Goal: Task Accomplishment & Management: Use online tool/utility

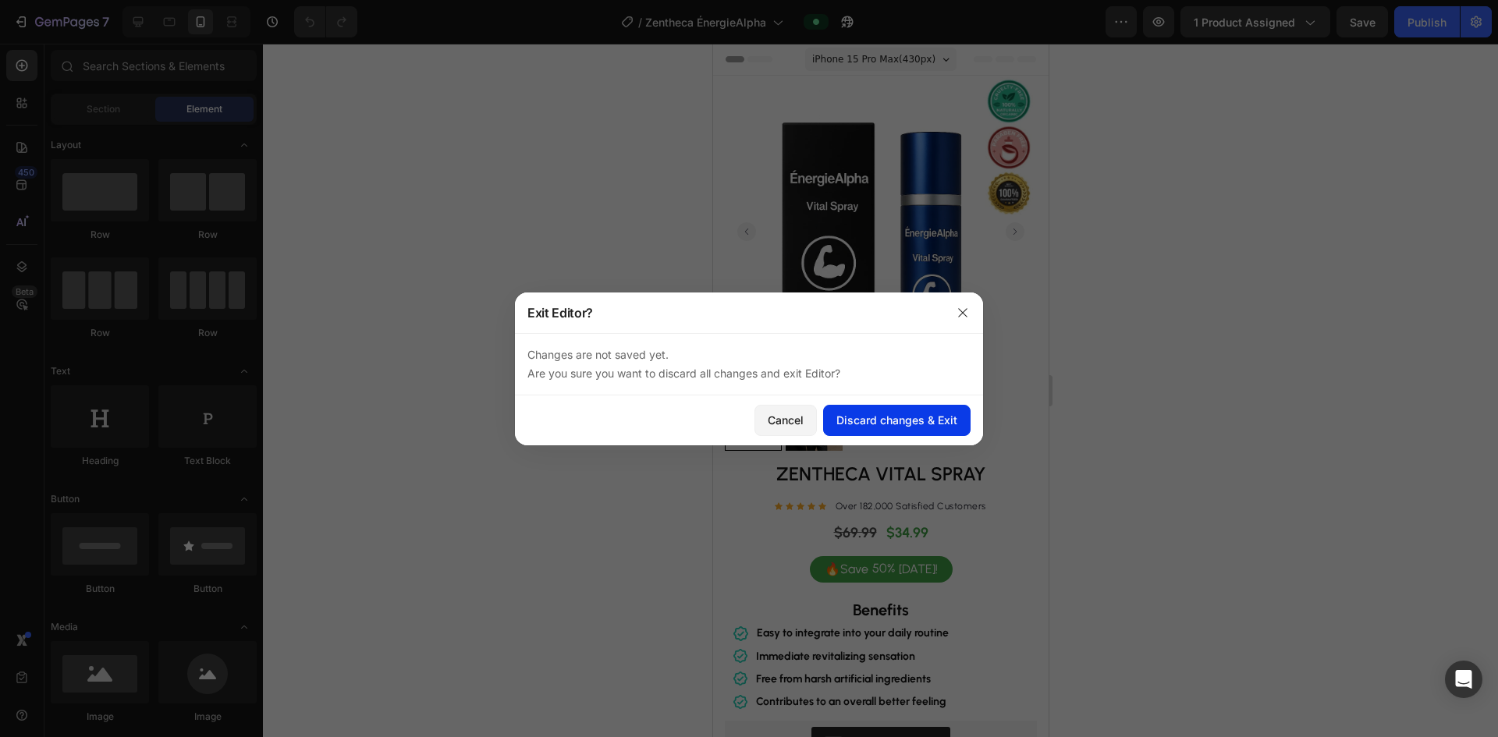
click at [937, 425] on div "Discard changes & Exit" at bounding box center [897, 420] width 121 height 16
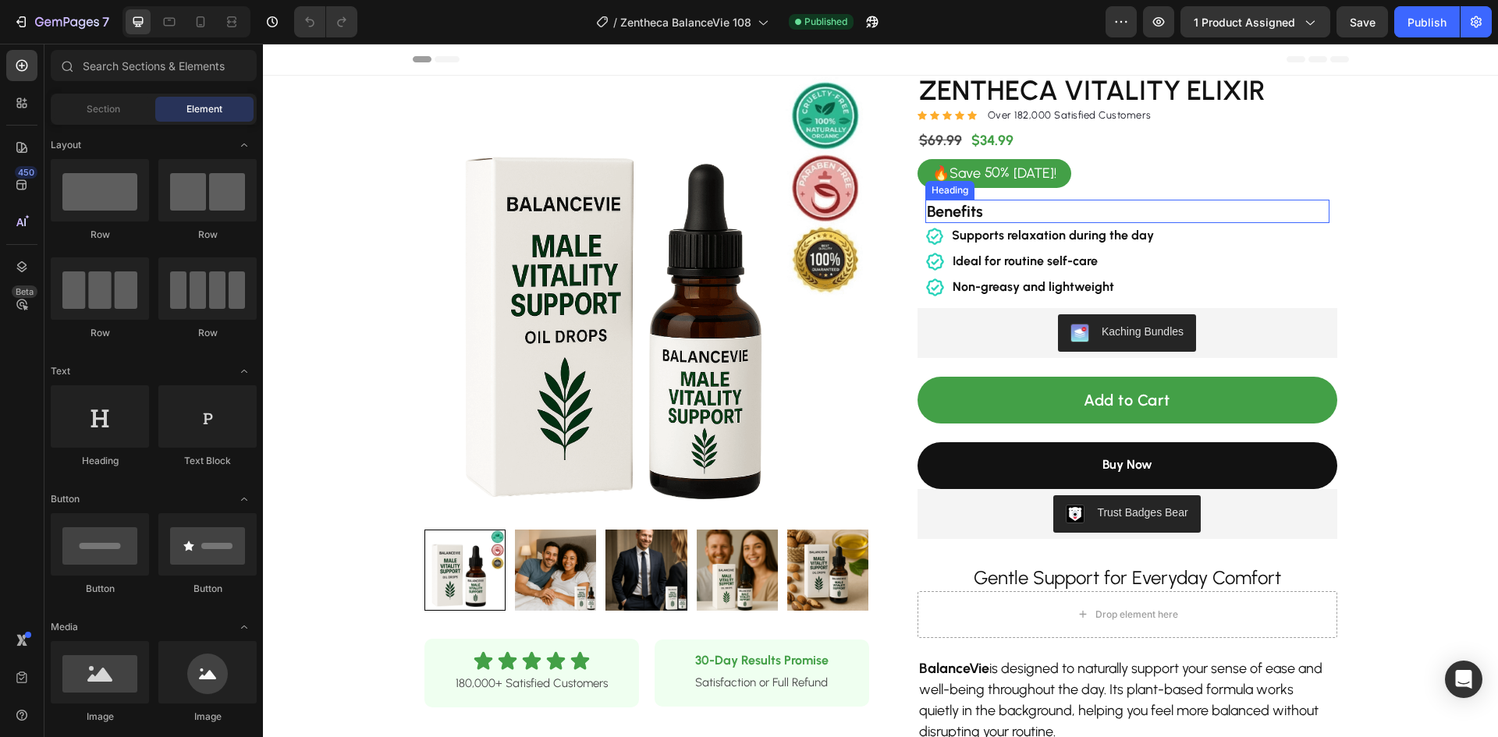
click at [1029, 208] on h2 "Benefits" at bounding box center [1128, 211] width 404 height 23
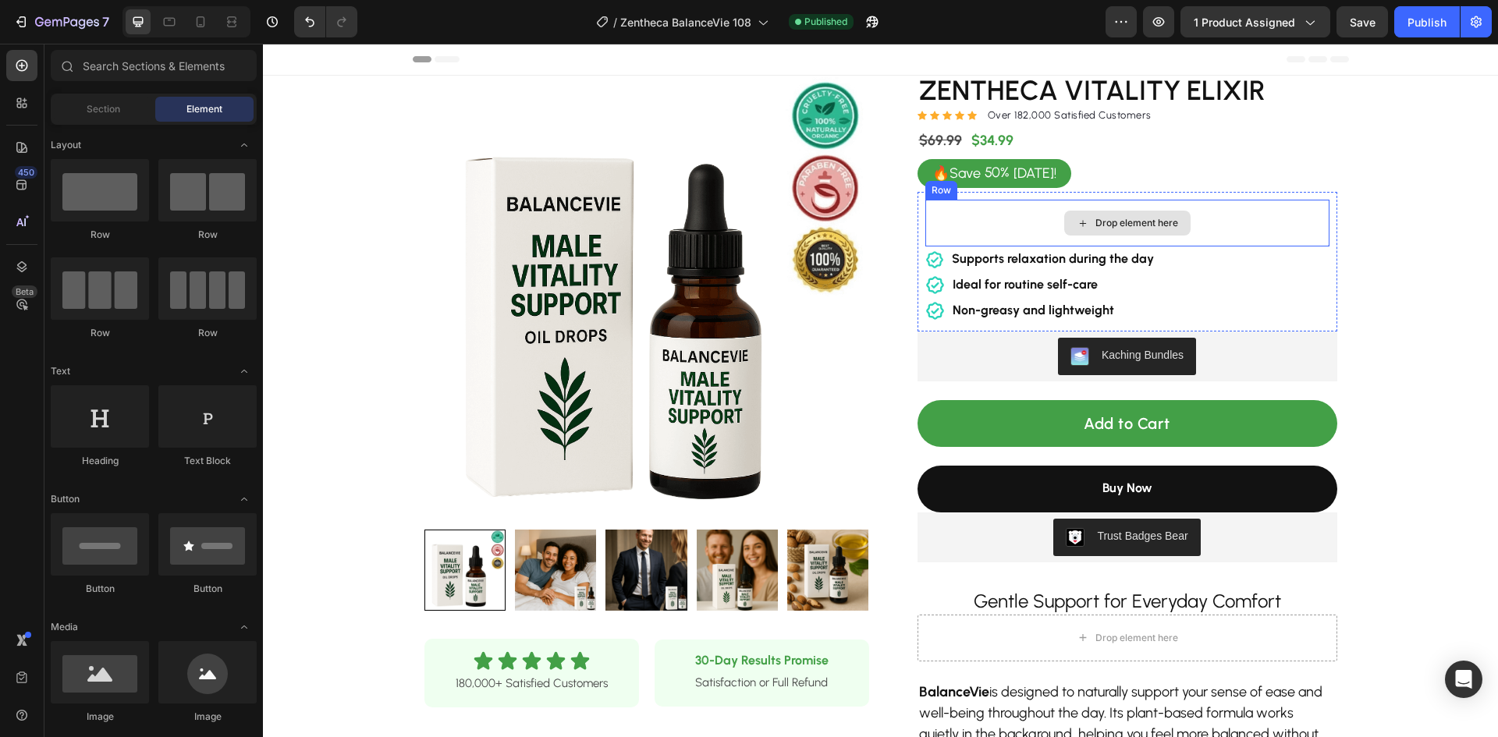
click at [1236, 219] on div "Drop element here" at bounding box center [1128, 223] width 404 height 47
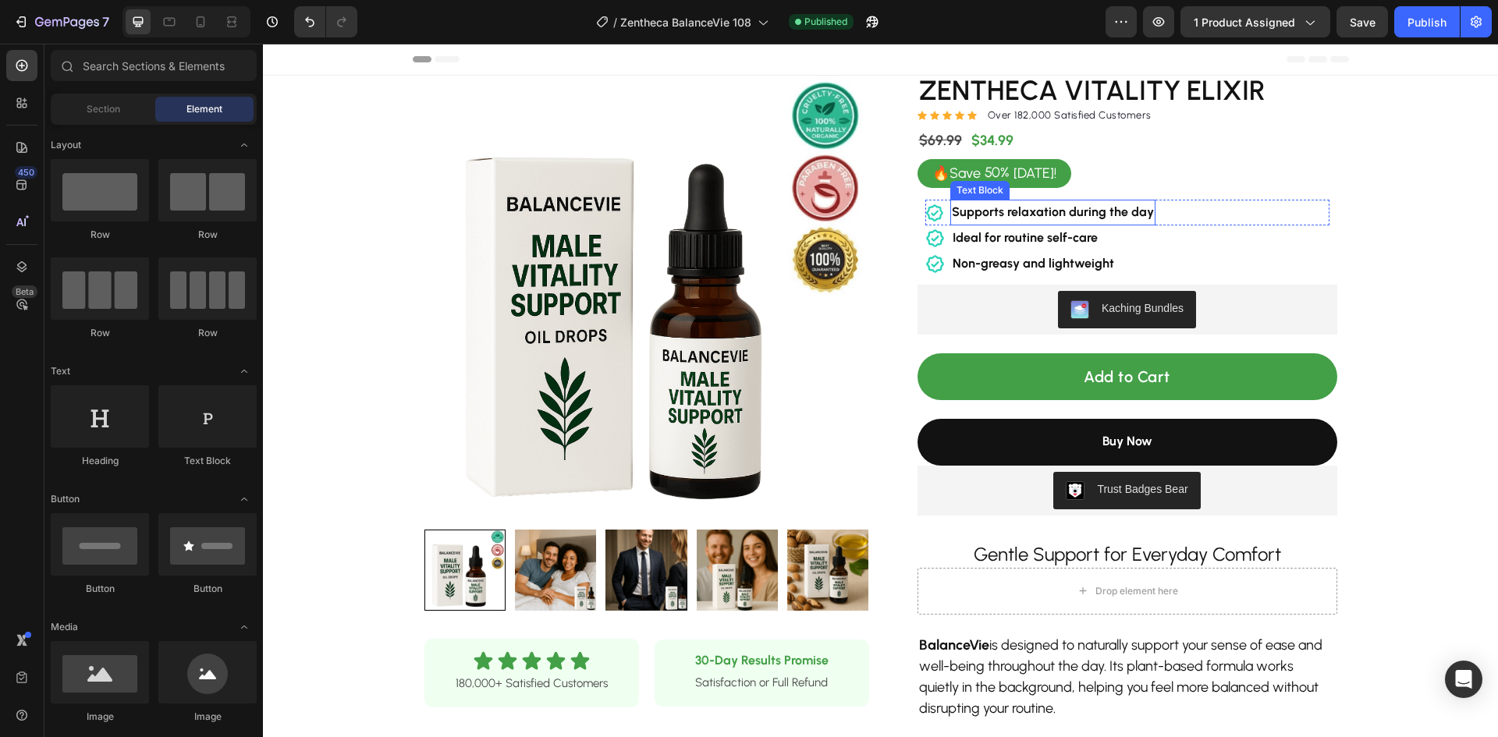
click at [1114, 211] on strong "Supports relaxation during the day" at bounding box center [1053, 211] width 202 height 15
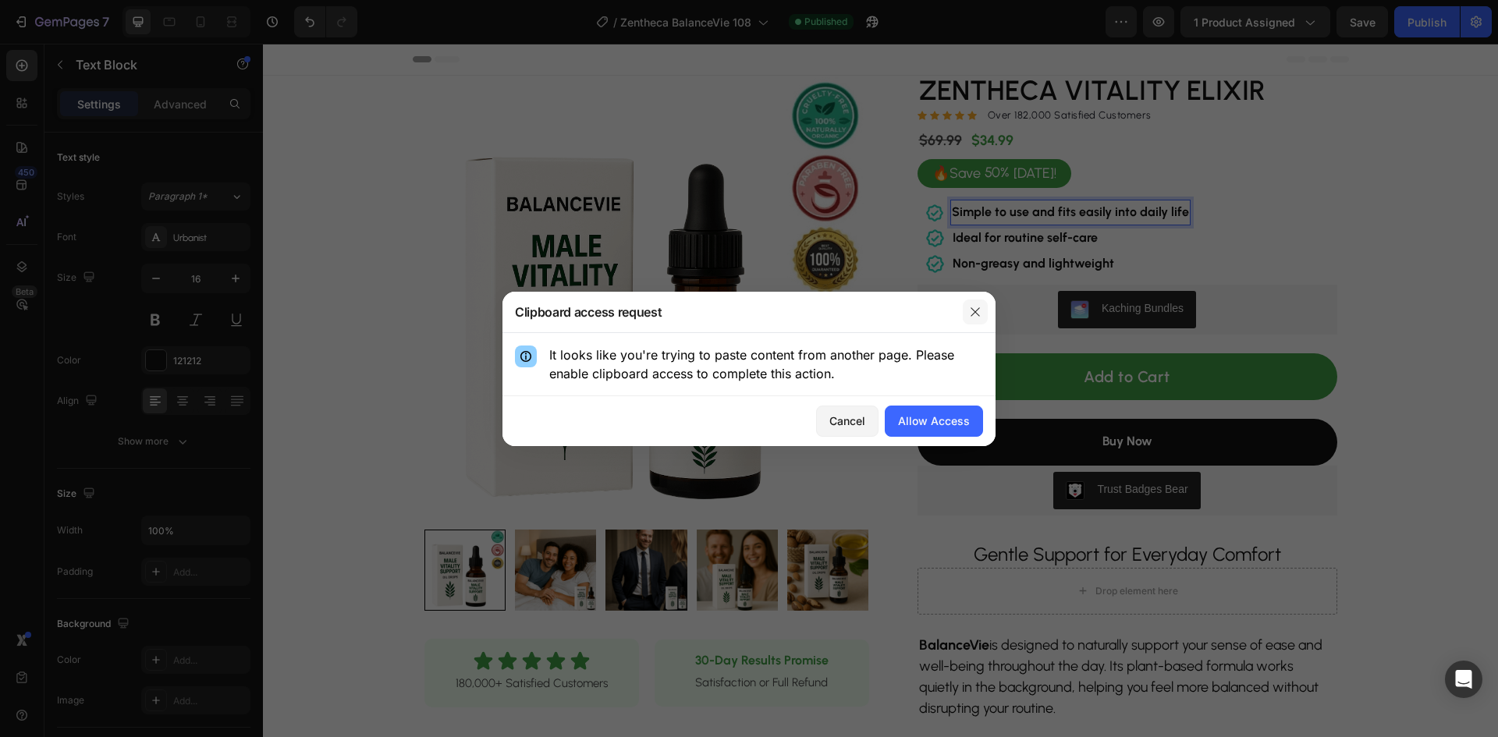
click at [976, 314] on icon "button" at bounding box center [975, 312] width 12 height 12
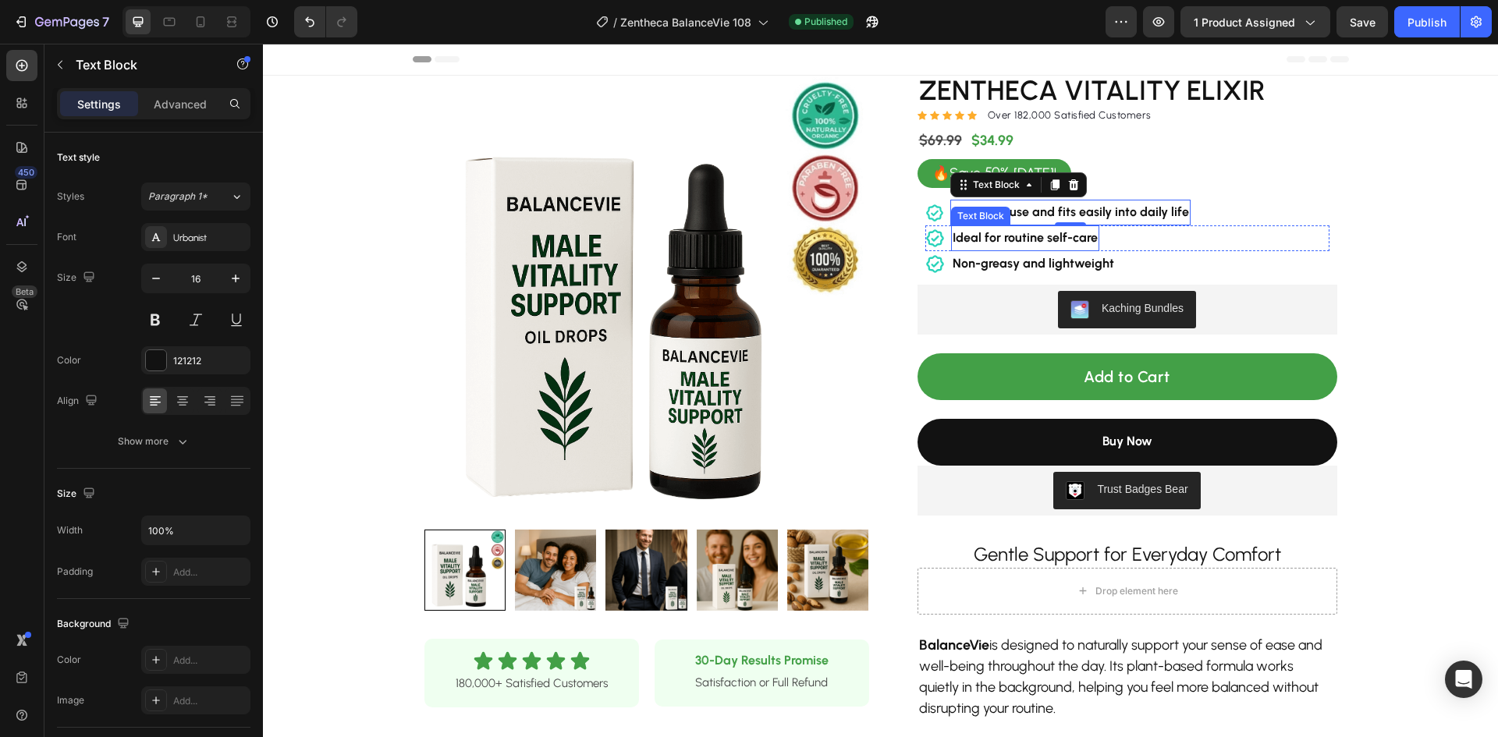
click at [1019, 243] on strong "Ideal for routine self-care" at bounding box center [1025, 237] width 145 height 15
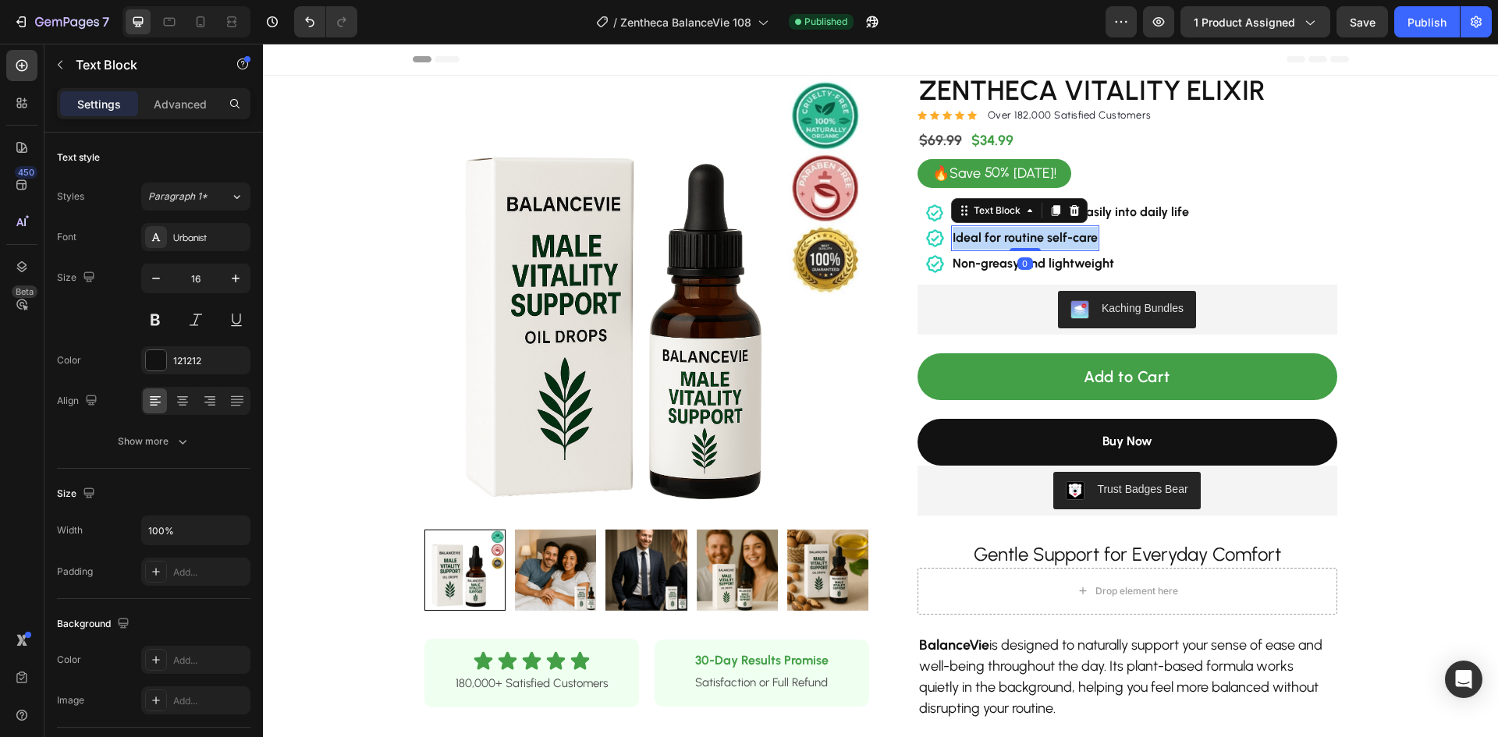
click at [1019, 243] on strong "Ideal for routine self-care" at bounding box center [1025, 237] width 145 height 15
click at [1014, 262] on strong "Non-greasy and lightweight" at bounding box center [1034, 263] width 162 height 15
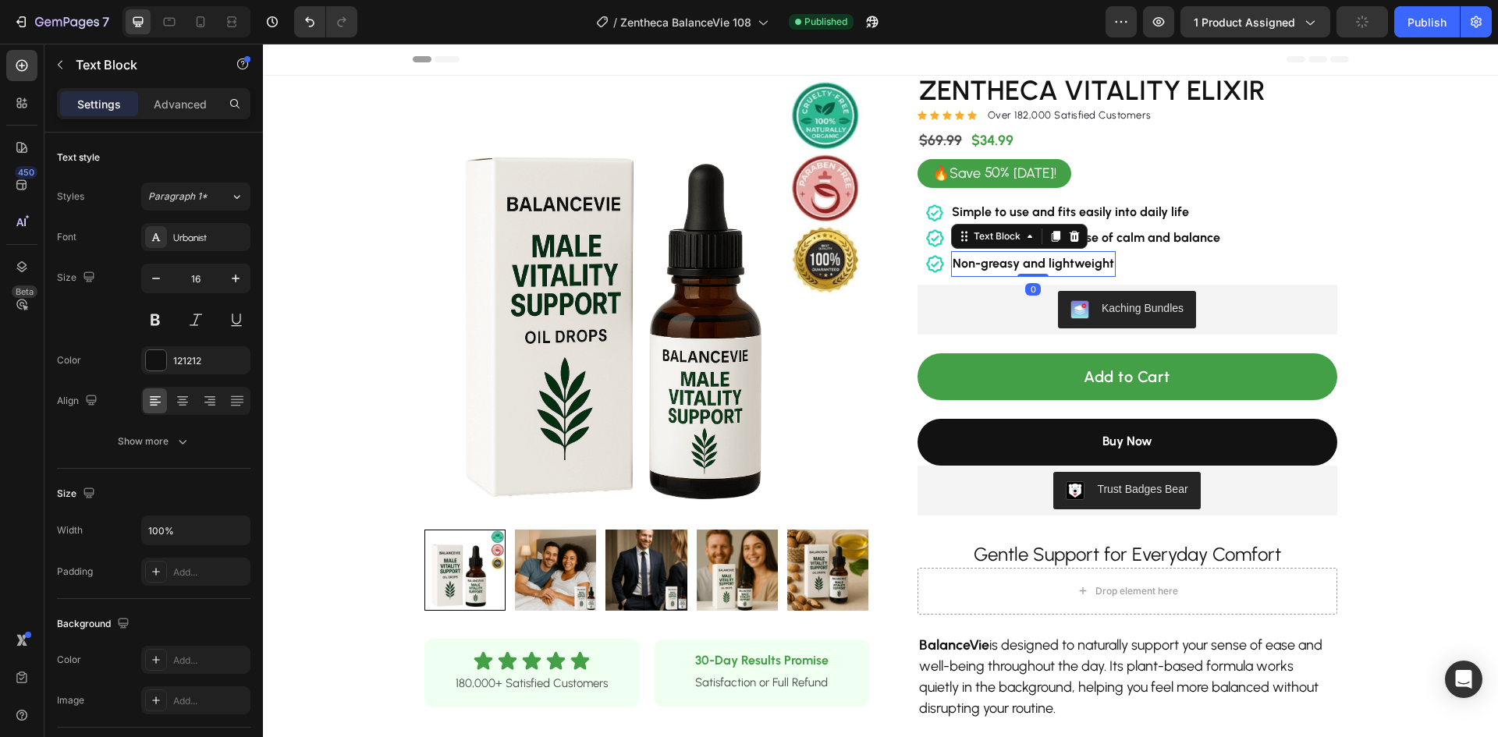
click at [1014, 262] on strong "Non-greasy and lightweight" at bounding box center [1034, 263] width 162 height 15
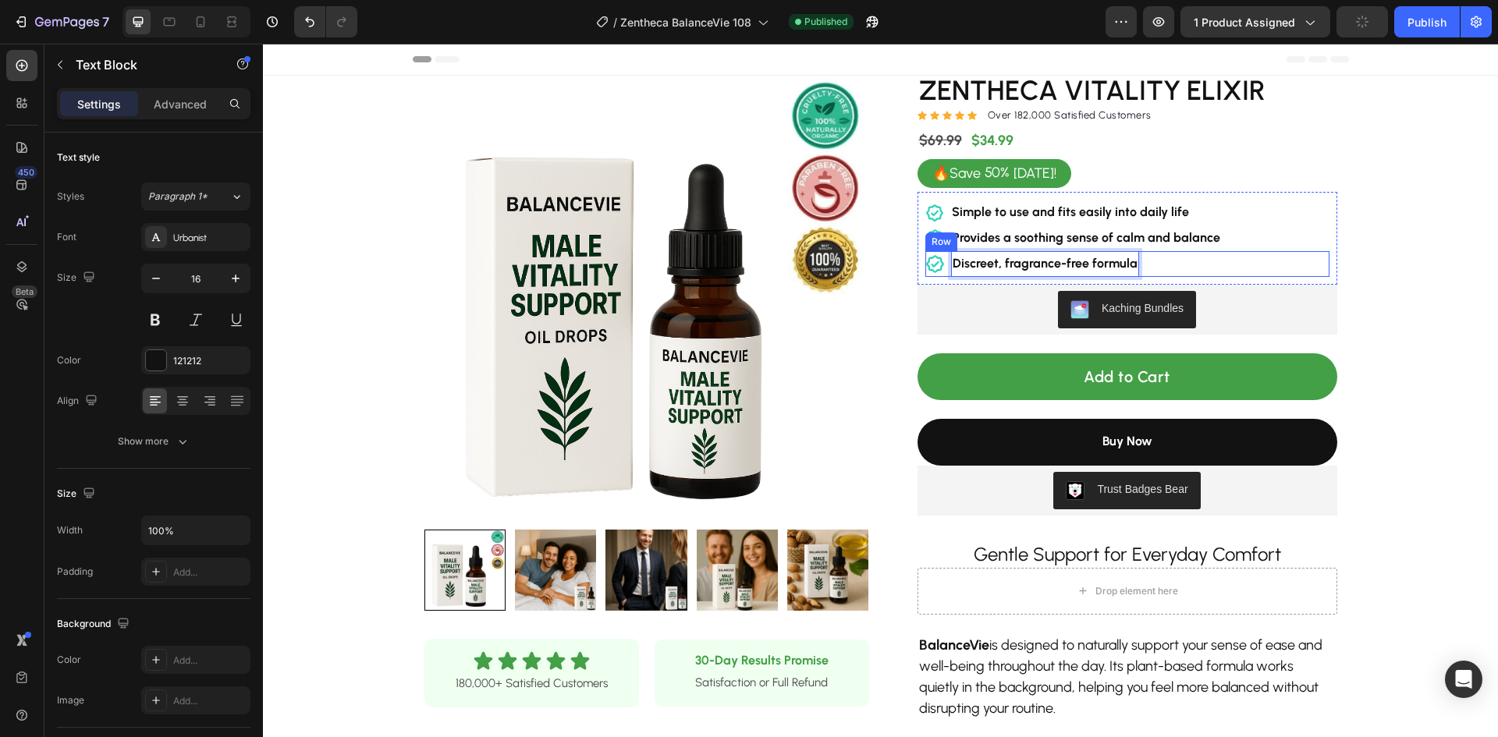
click at [1199, 268] on div "Icon Discreet, fragrance-free formula Text Block 0 Row" at bounding box center [1128, 264] width 404 height 26
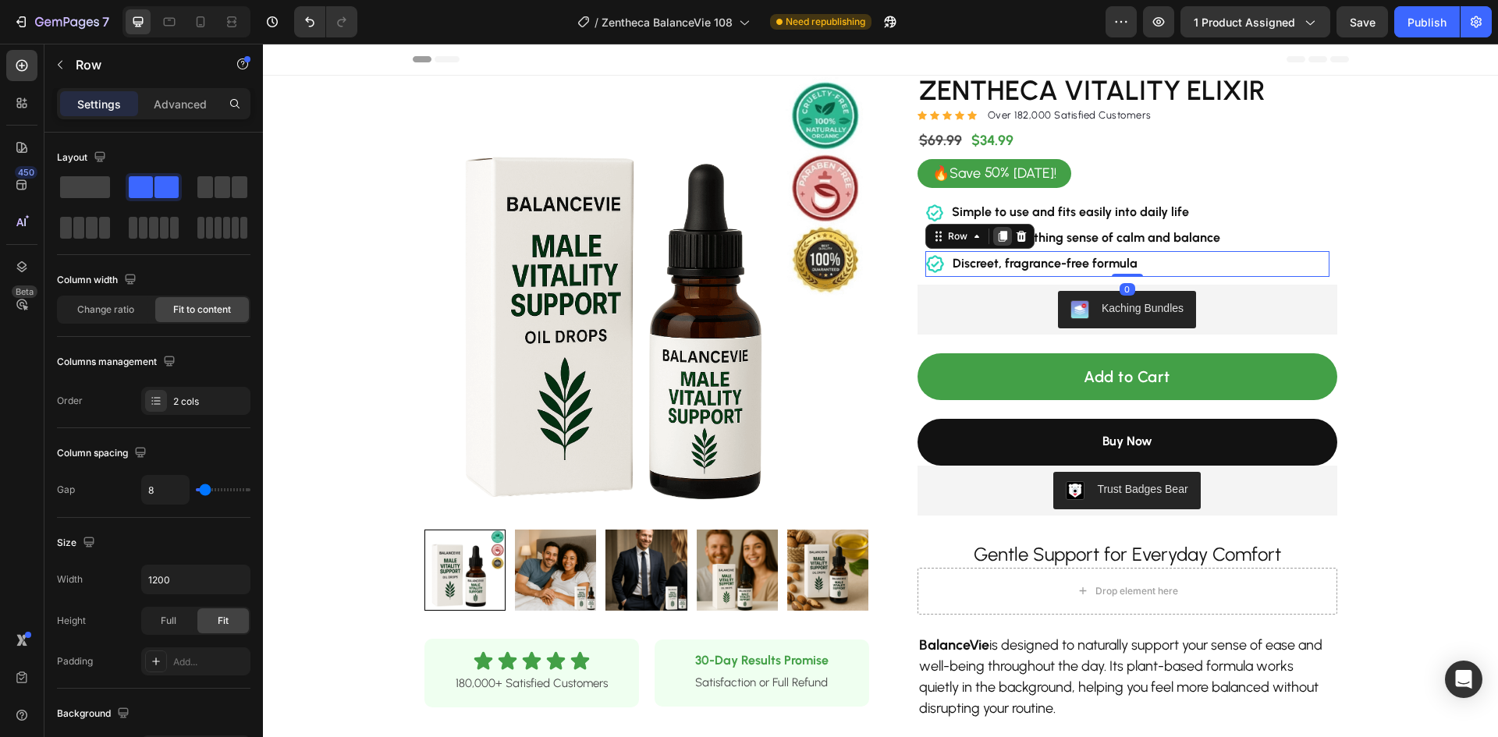
click at [997, 240] on icon at bounding box center [1003, 236] width 12 height 12
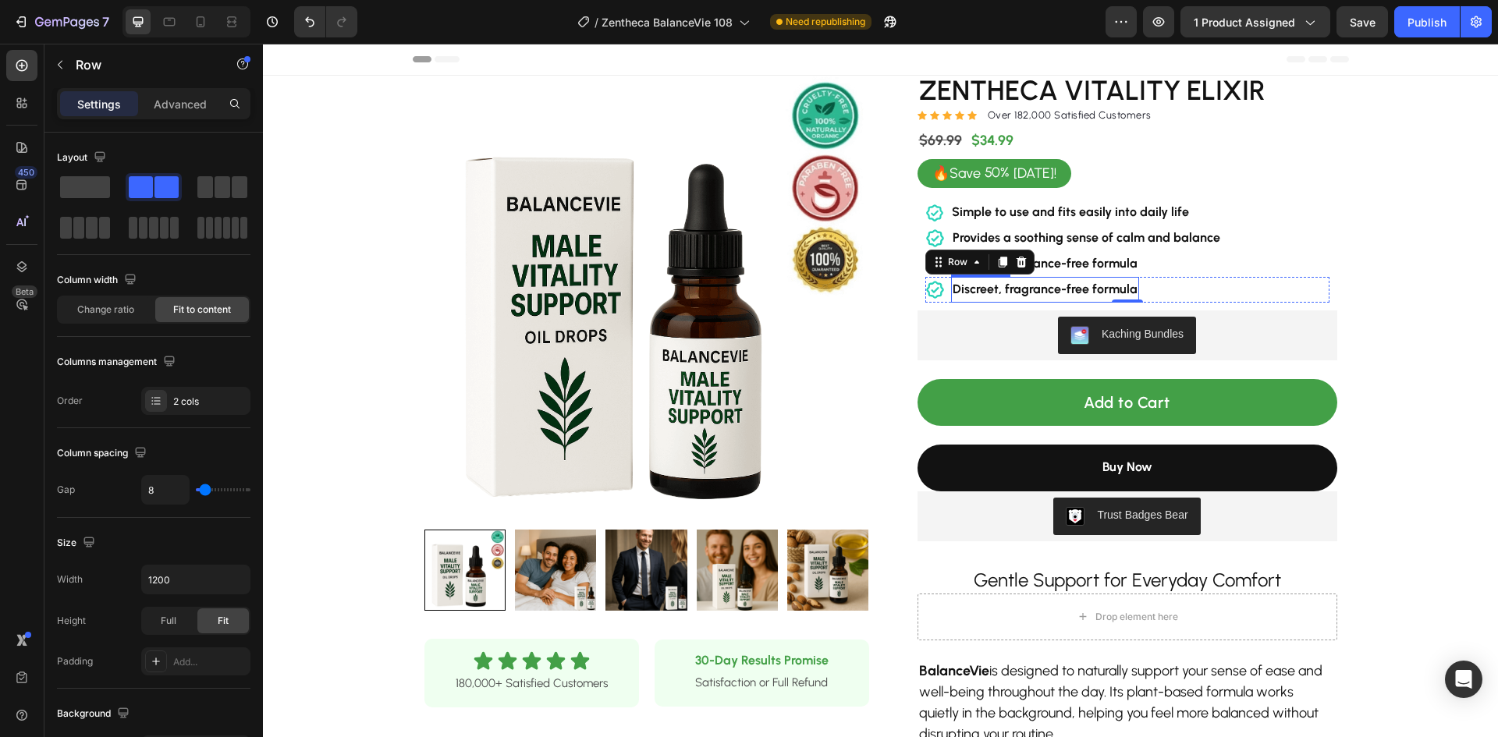
click at [1007, 286] on strong "Discreet, fragrance-free formula" at bounding box center [1045, 289] width 185 height 15
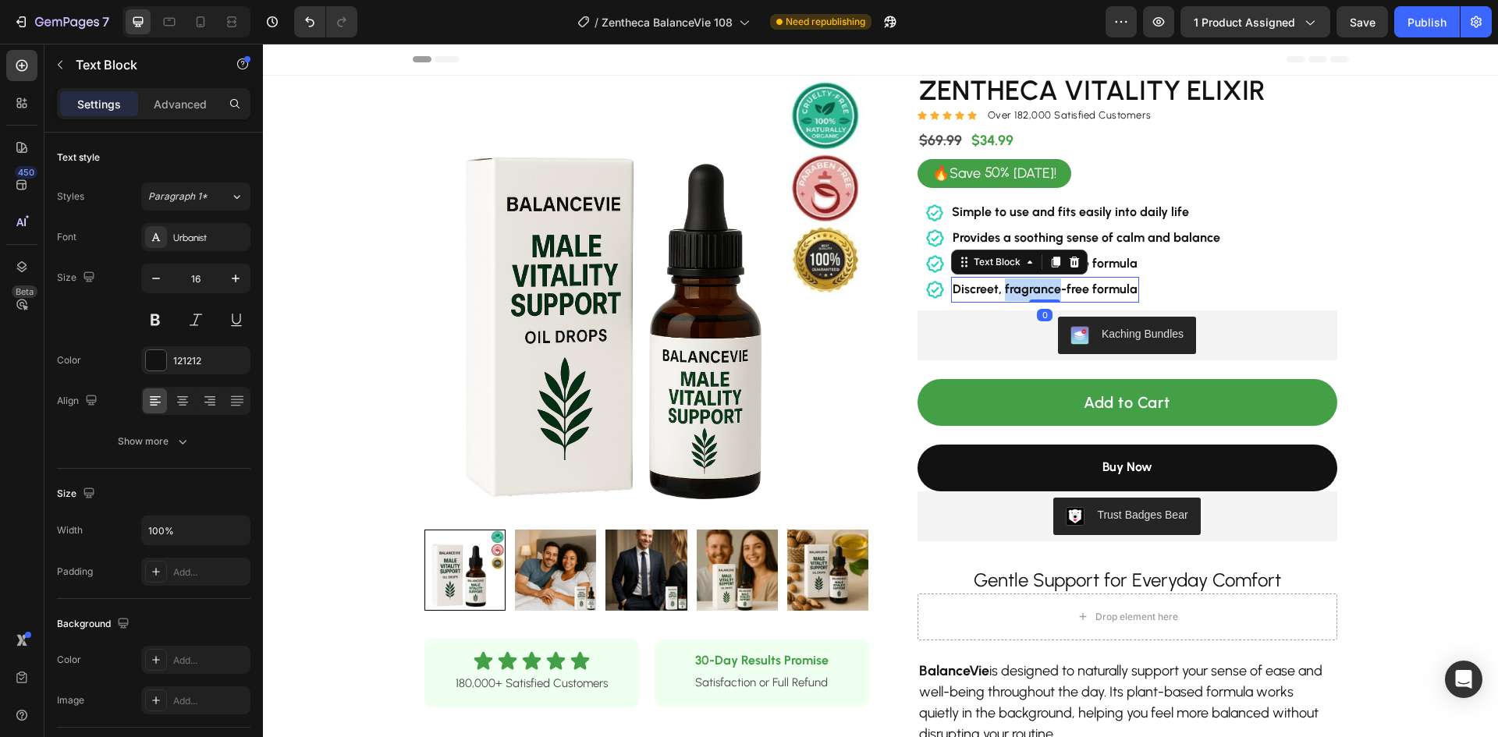
click at [1007, 286] on strong "Discreet, fragrance-free formula" at bounding box center [1045, 289] width 185 height 15
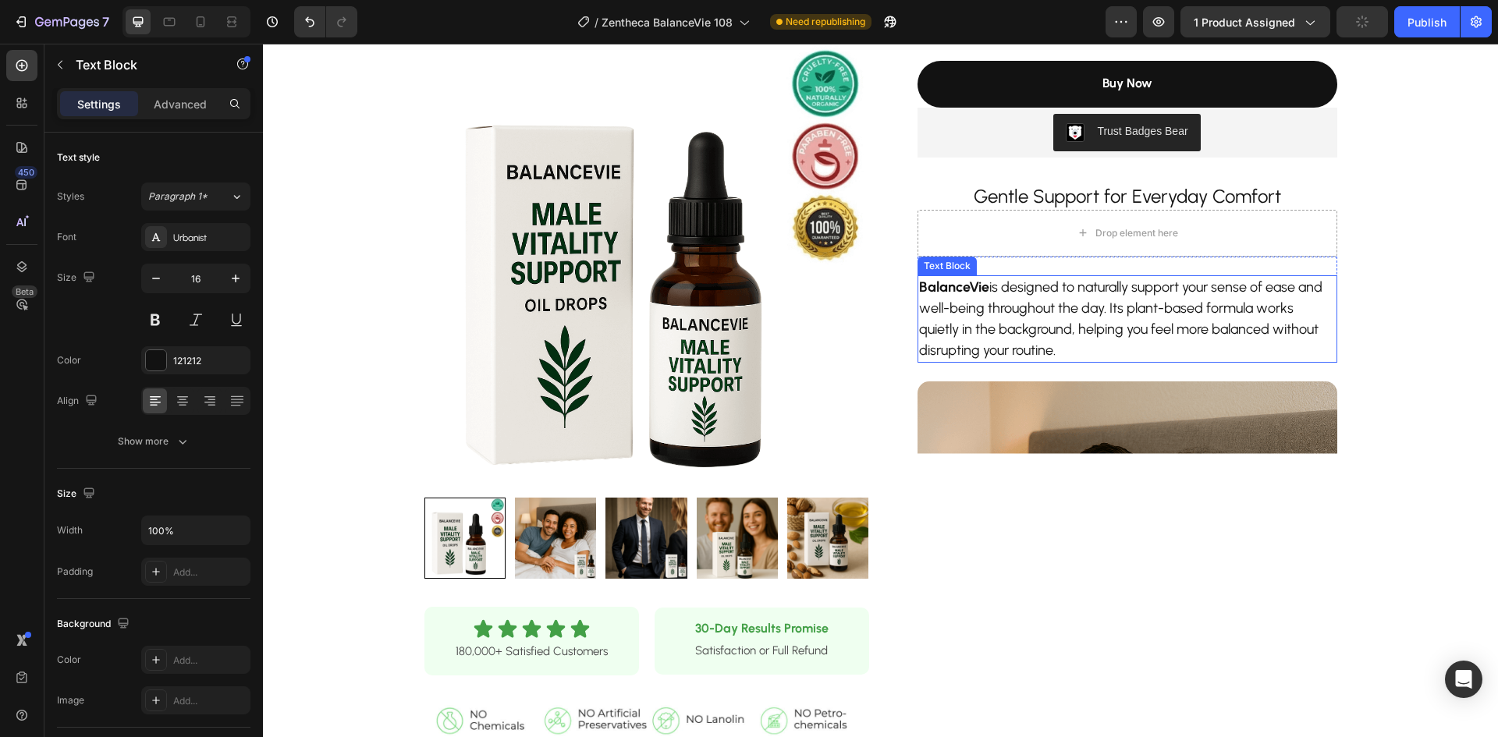
scroll to position [390, 0]
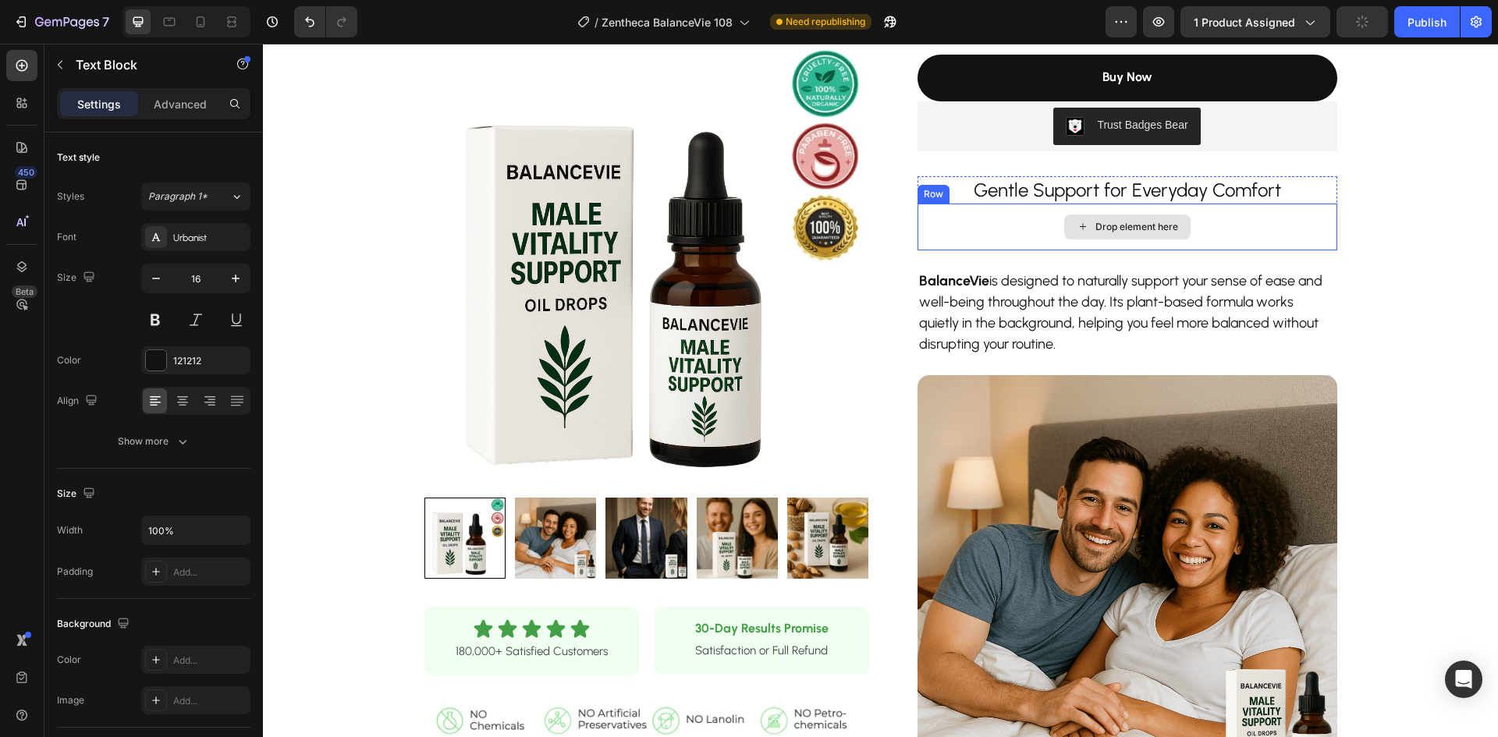
click at [1242, 218] on div "Drop element here" at bounding box center [1128, 227] width 420 height 47
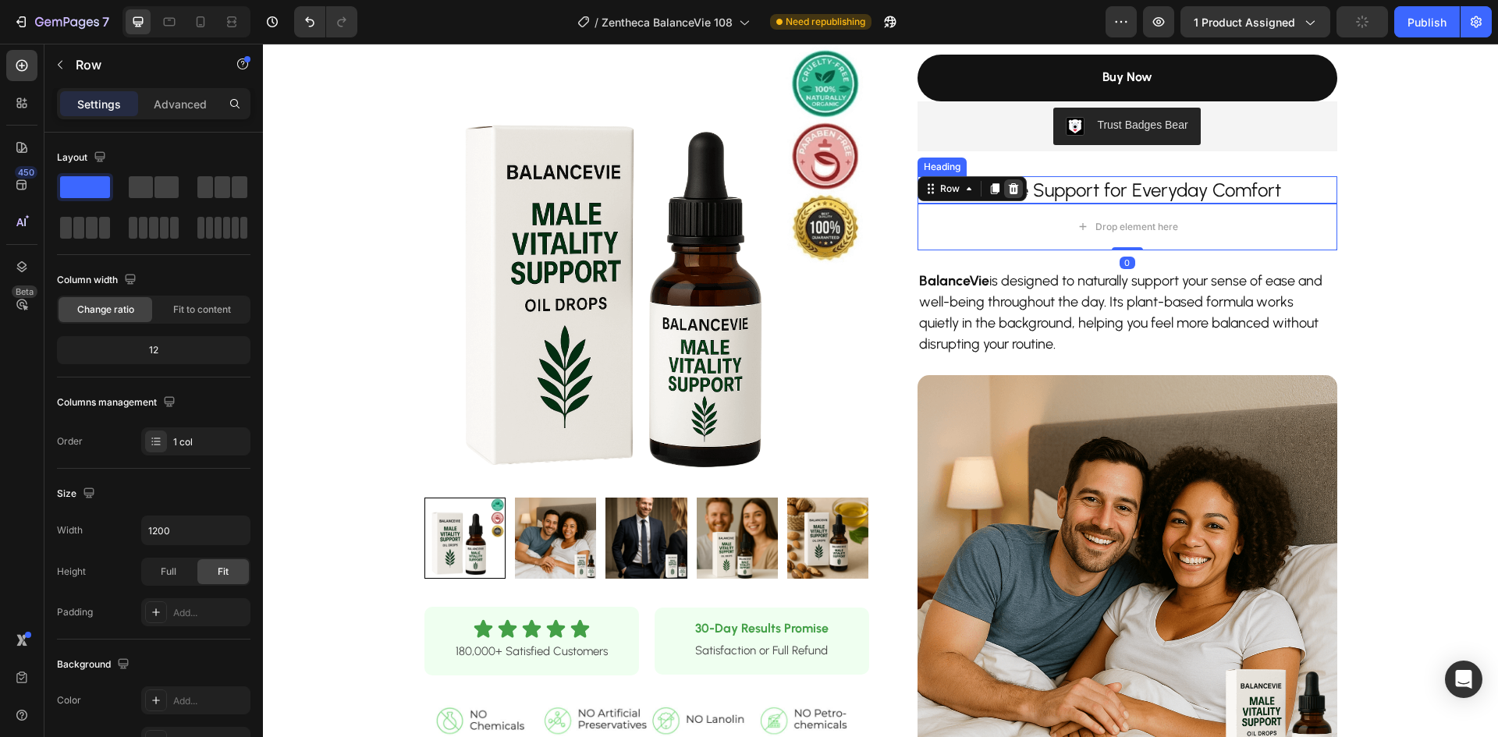
click at [1014, 189] on div at bounding box center [1013, 188] width 19 height 19
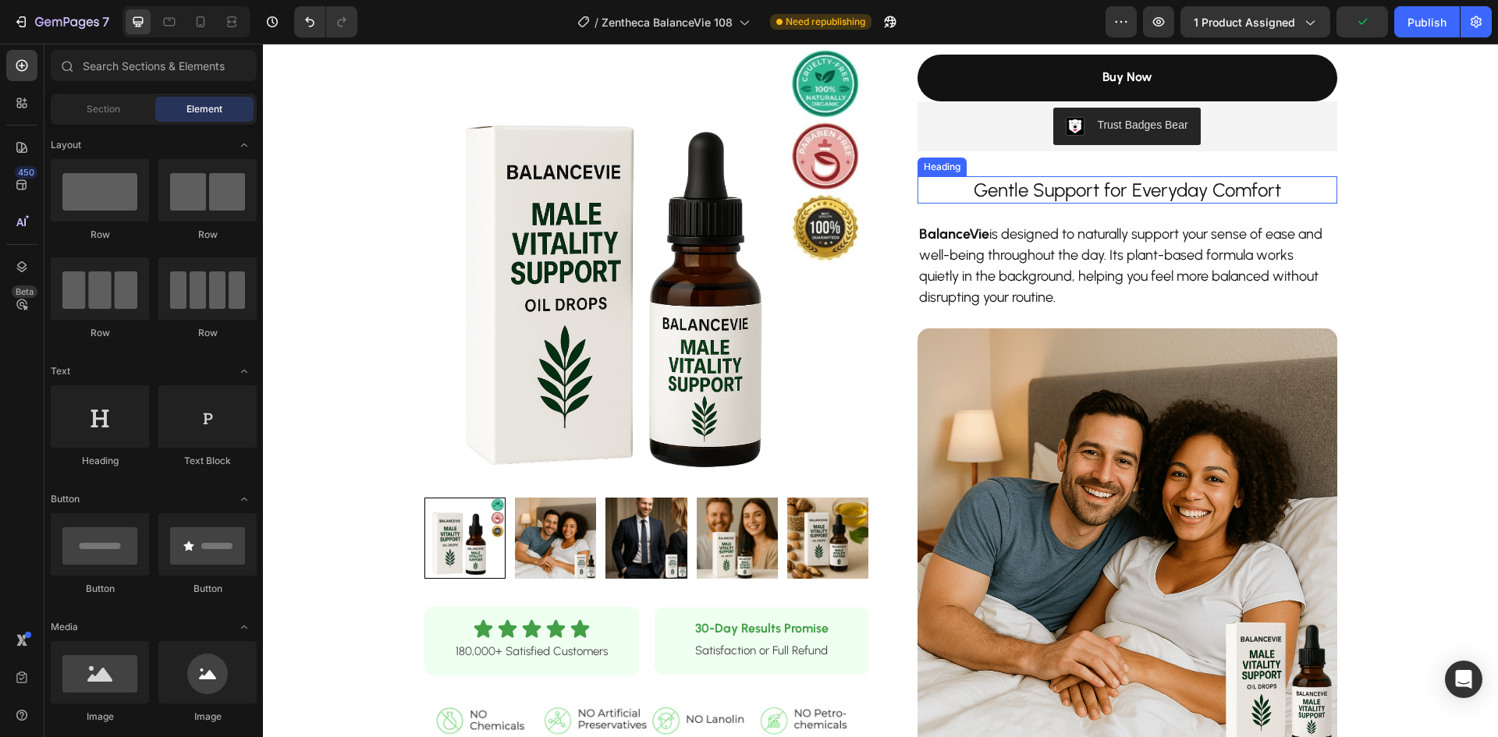
click at [1112, 198] on h2 "Gentle Support for Everyday Comfort" at bounding box center [1128, 189] width 420 height 27
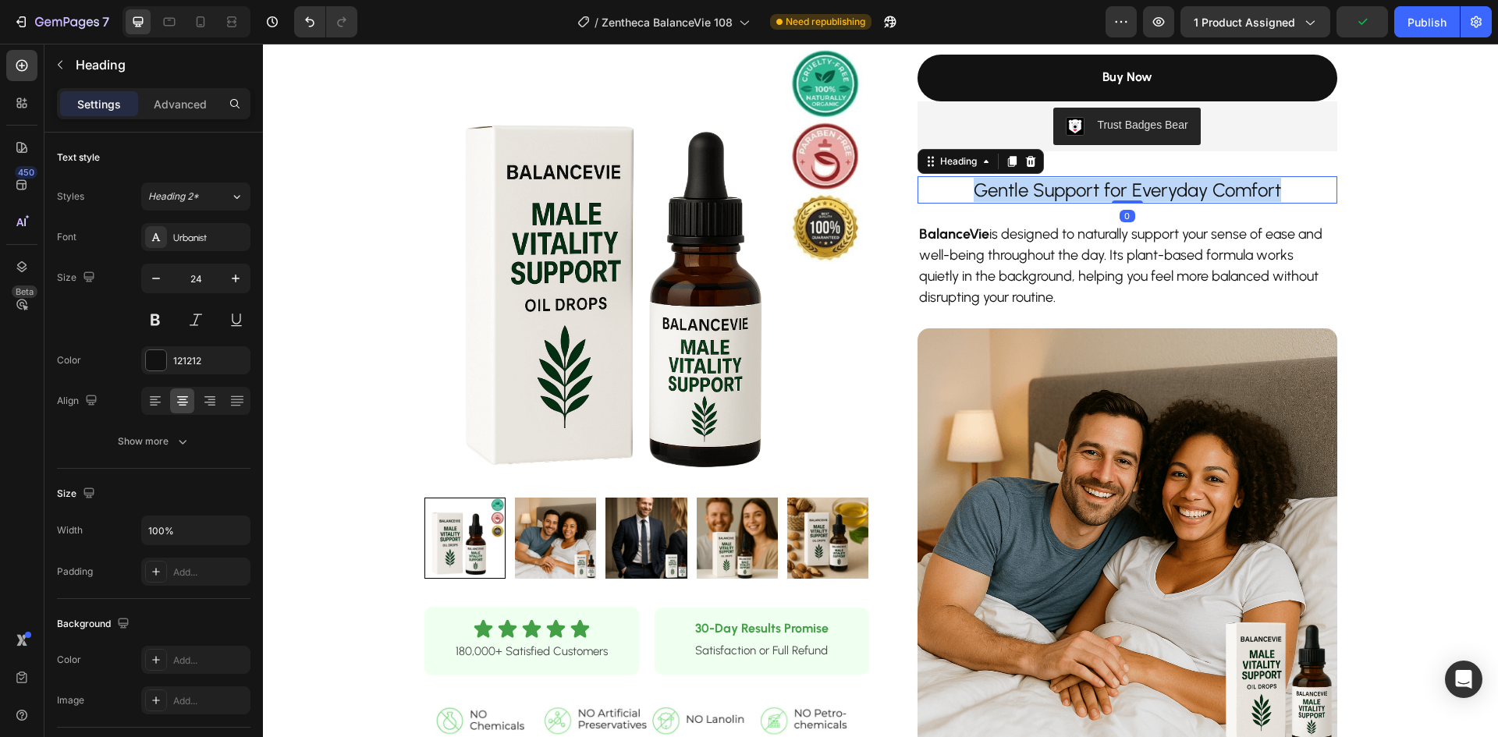
click at [1112, 198] on p "Gentle Support for Everyday Comfort" at bounding box center [1127, 190] width 417 height 24
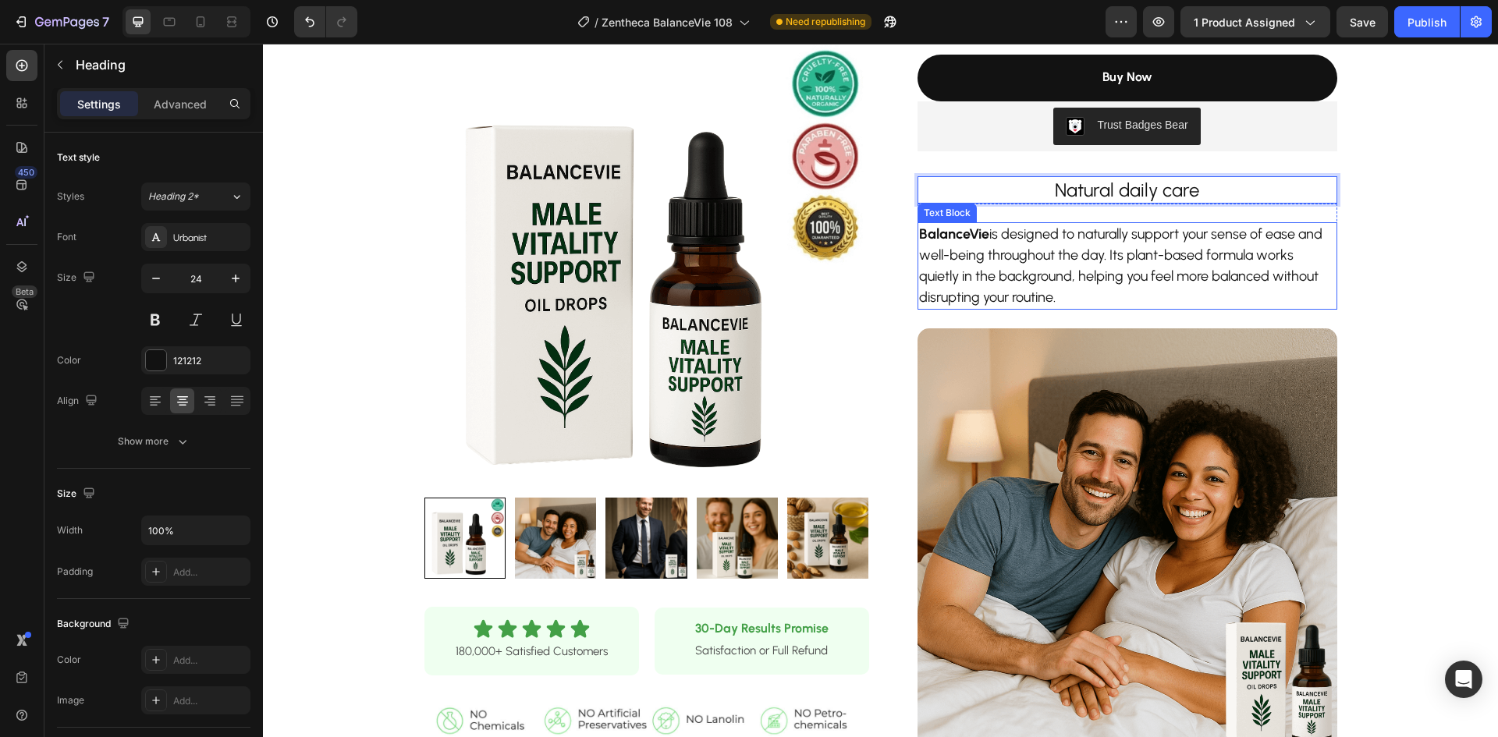
click at [1078, 258] on p "BalanceVie is designed to naturally support your sense of ease and well-being t…" at bounding box center [1127, 266] width 417 height 84
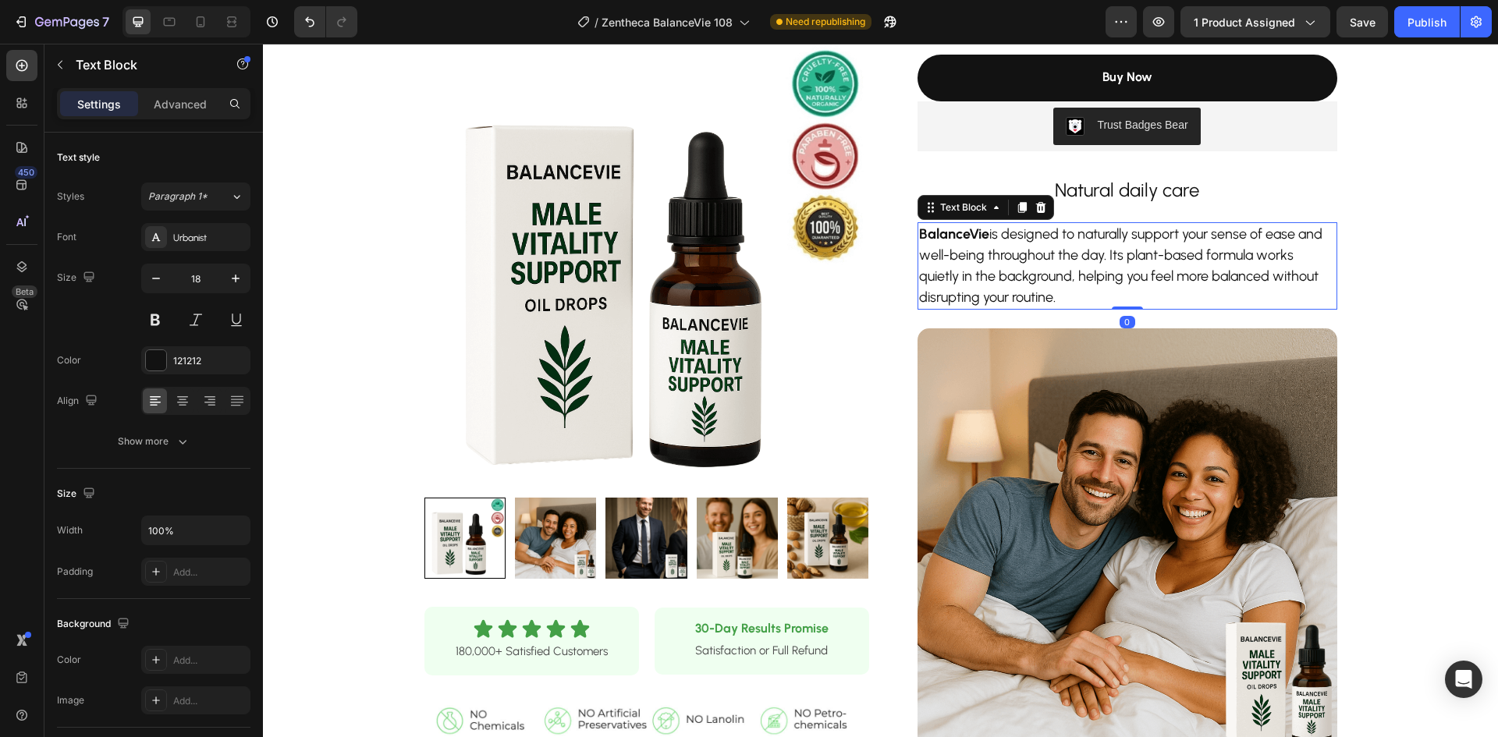
click at [1078, 258] on p "BalanceVie is designed to naturally support your sense of ease and well-being t…" at bounding box center [1127, 266] width 417 height 84
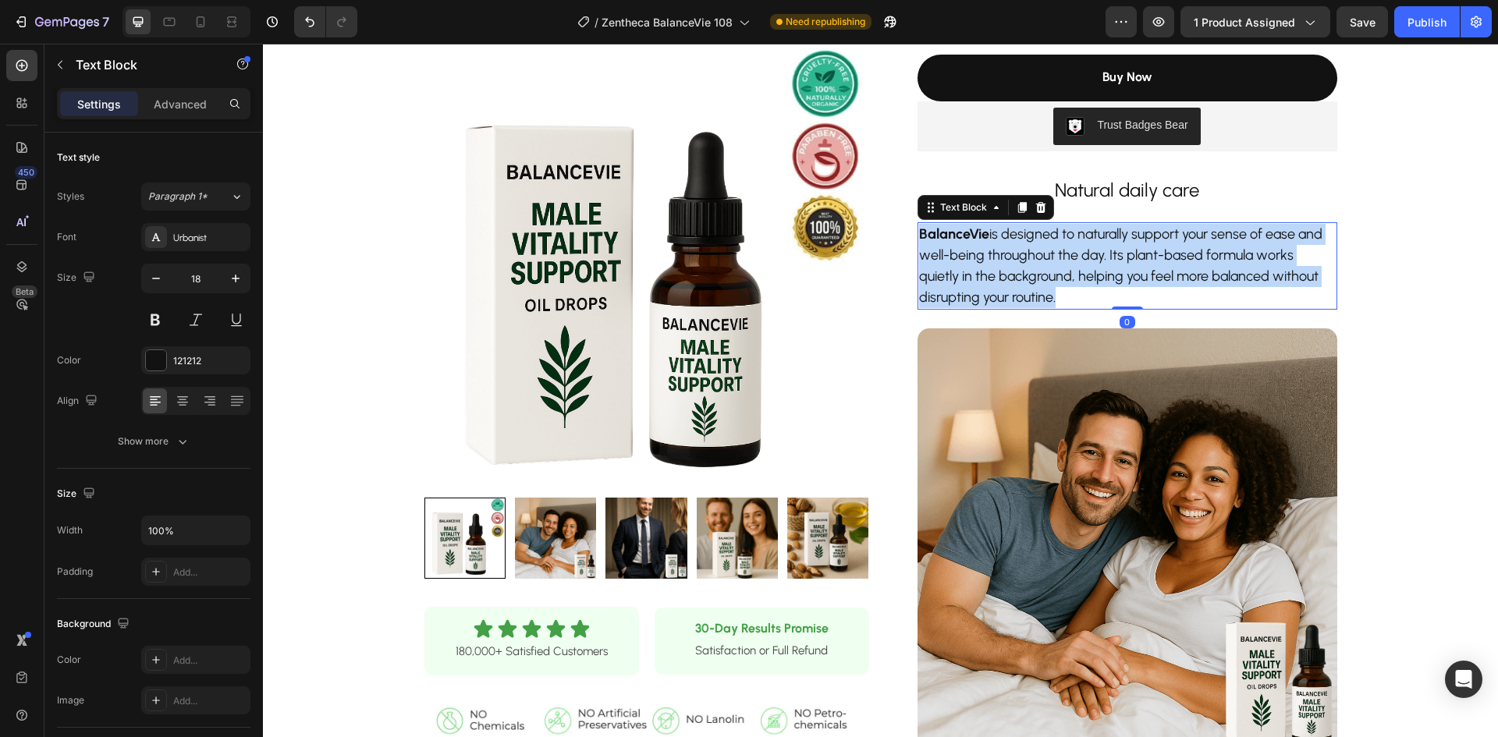
click at [1078, 258] on p "BalanceVie is designed to naturally support your sense of ease and well-being t…" at bounding box center [1127, 266] width 417 height 84
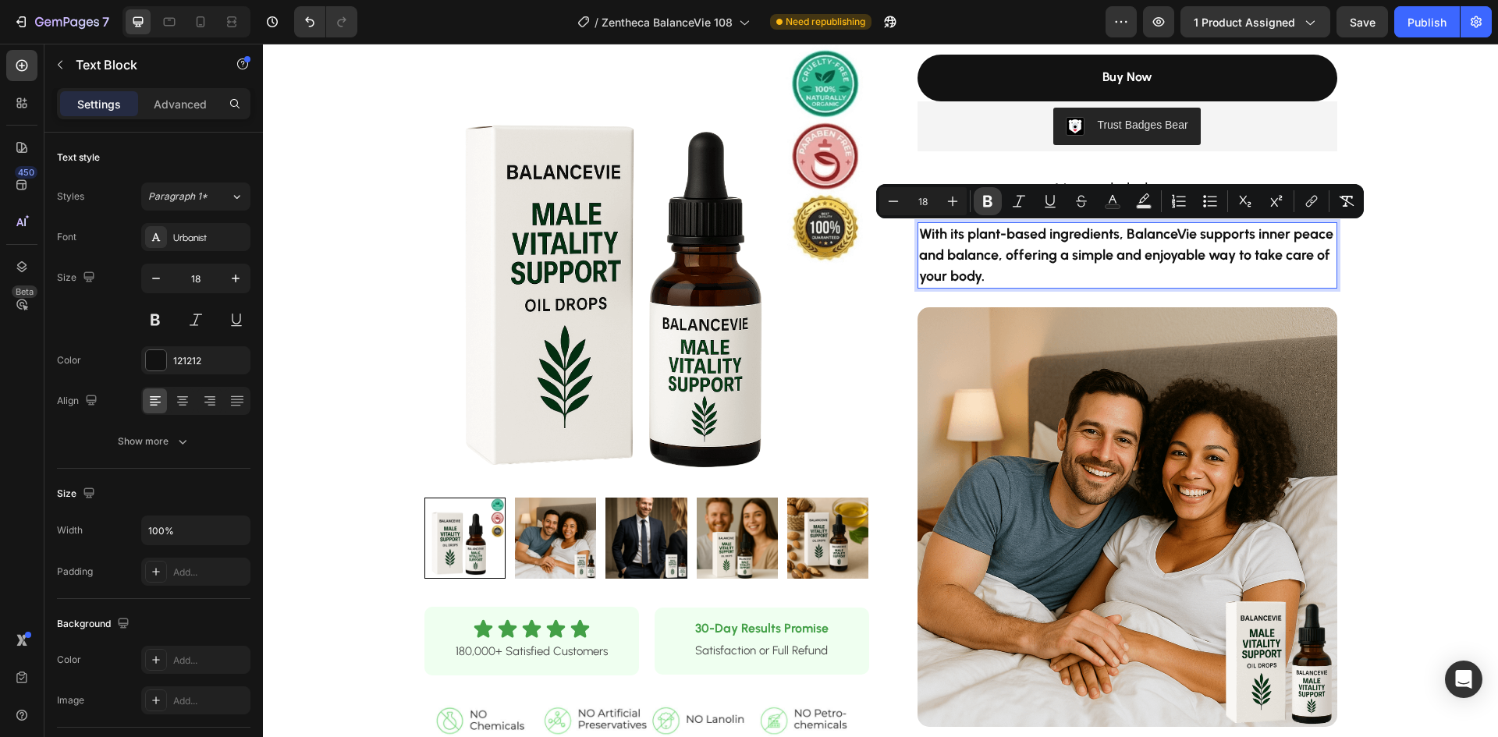
click at [995, 199] on icon "Editor contextual toolbar" at bounding box center [988, 202] width 16 height 16
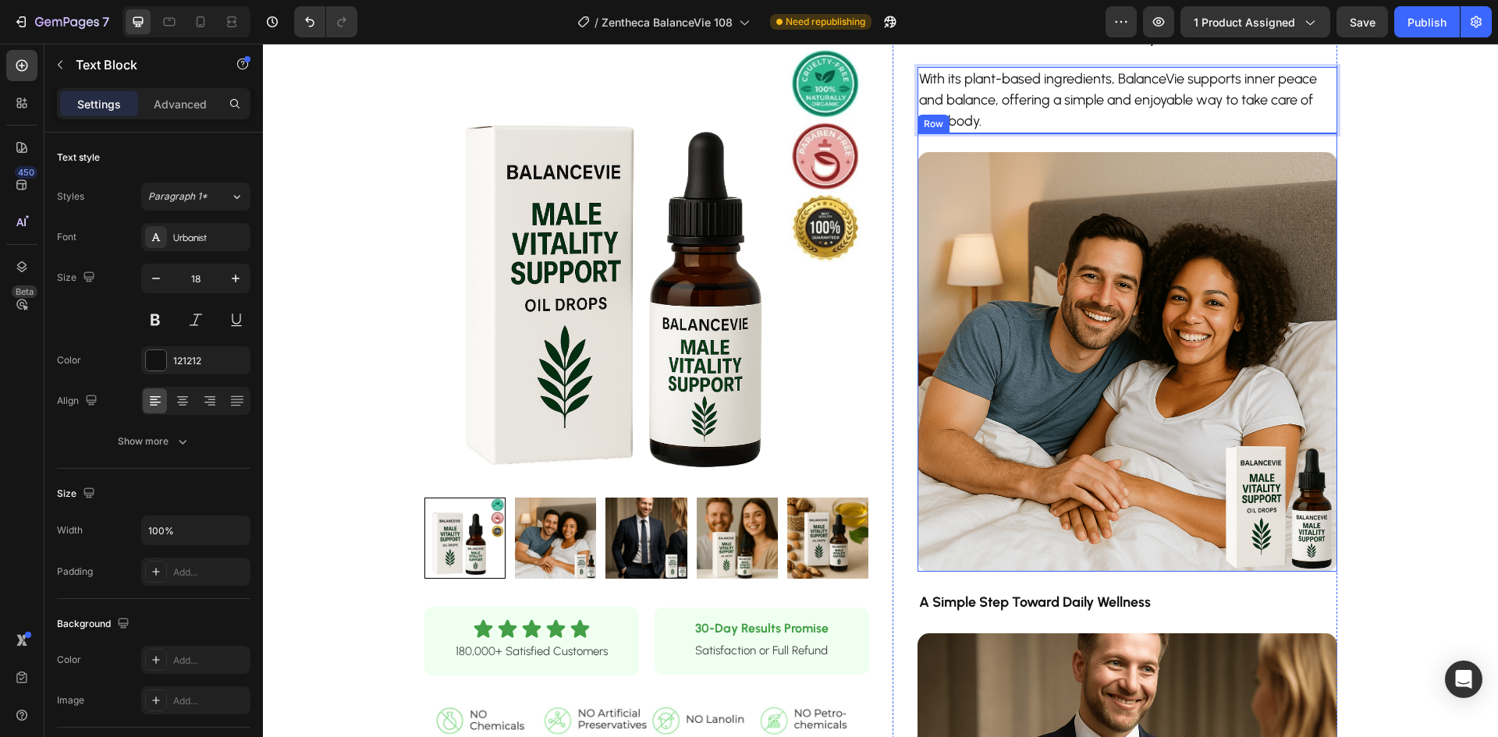
scroll to position [546, 0]
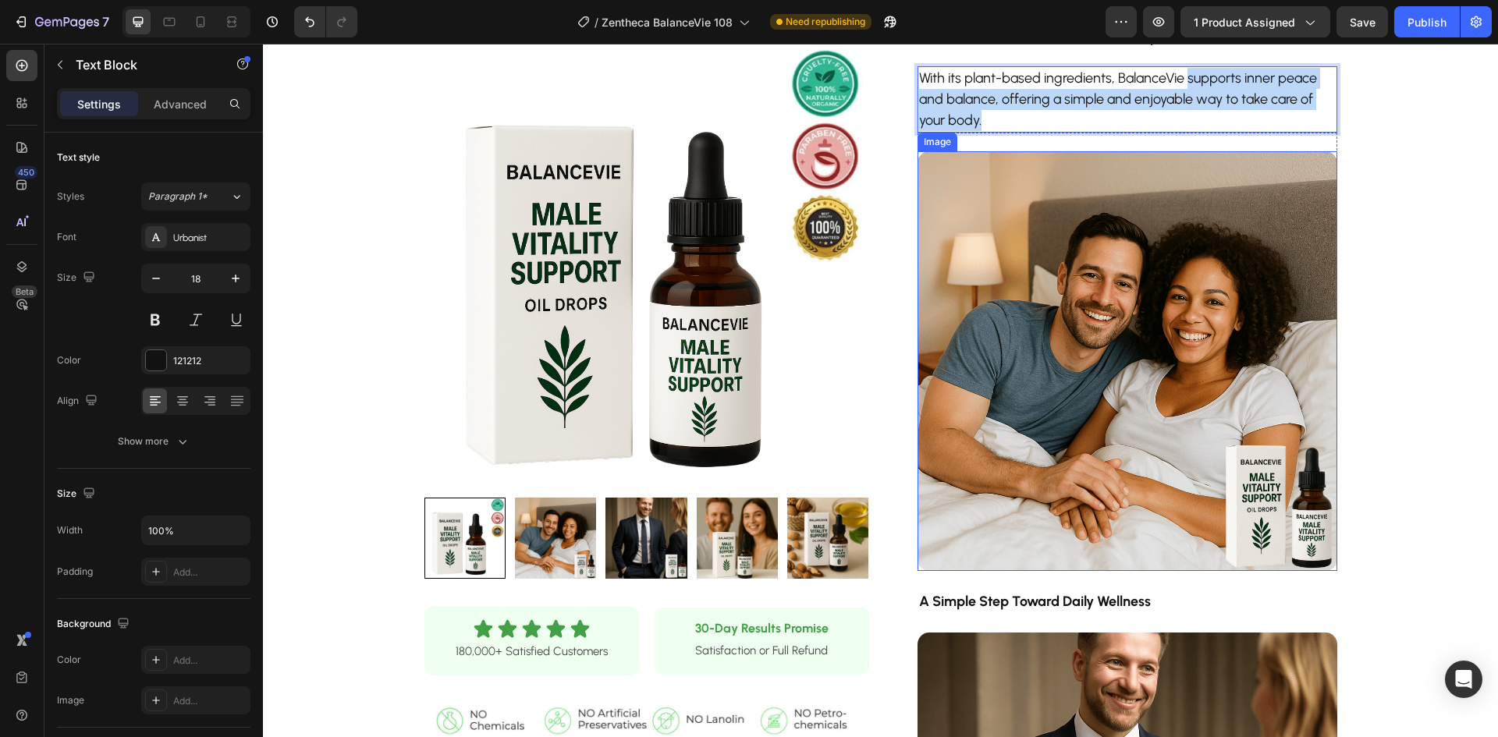
drag, startPoint x: 1183, startPoint y: 84, endPoint x: 1181, endPoint y: 521, distance: 437.0
click at [1181, 521] on div "Zentheca Vitality Elixir Product Title $69.99 Product Price Product Price $34.9…" at bounding box center [1128, 627] width 420 height 2197
click at [1391, 141] on div "Product Images Row Icon Icon Icon Icon Icon Icon List 180,000+ Satisfied Custom…" at bounding box center [880, 627] width 1235 height 2197
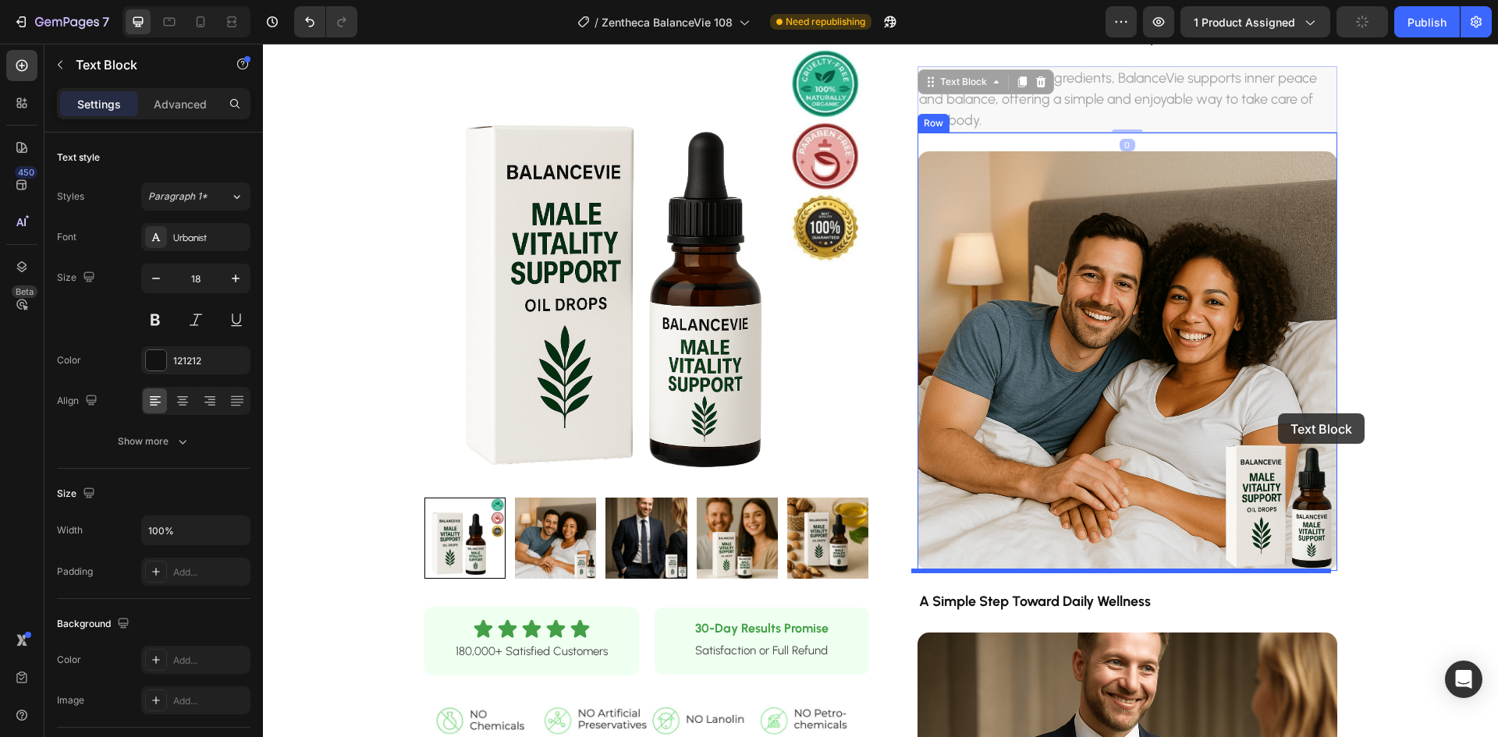
drag, startPoint x: 1268, startPoint y: 83, endPoint x: 1357, endPoint y: 98, distance: 90.2
click at [1375, 108] on div "Product Images Row Icon Icon Icon Icon Icon Icon List 180,000+ Satisfied Custom…" at bounding box center [880, 627] width 1235 height 2197
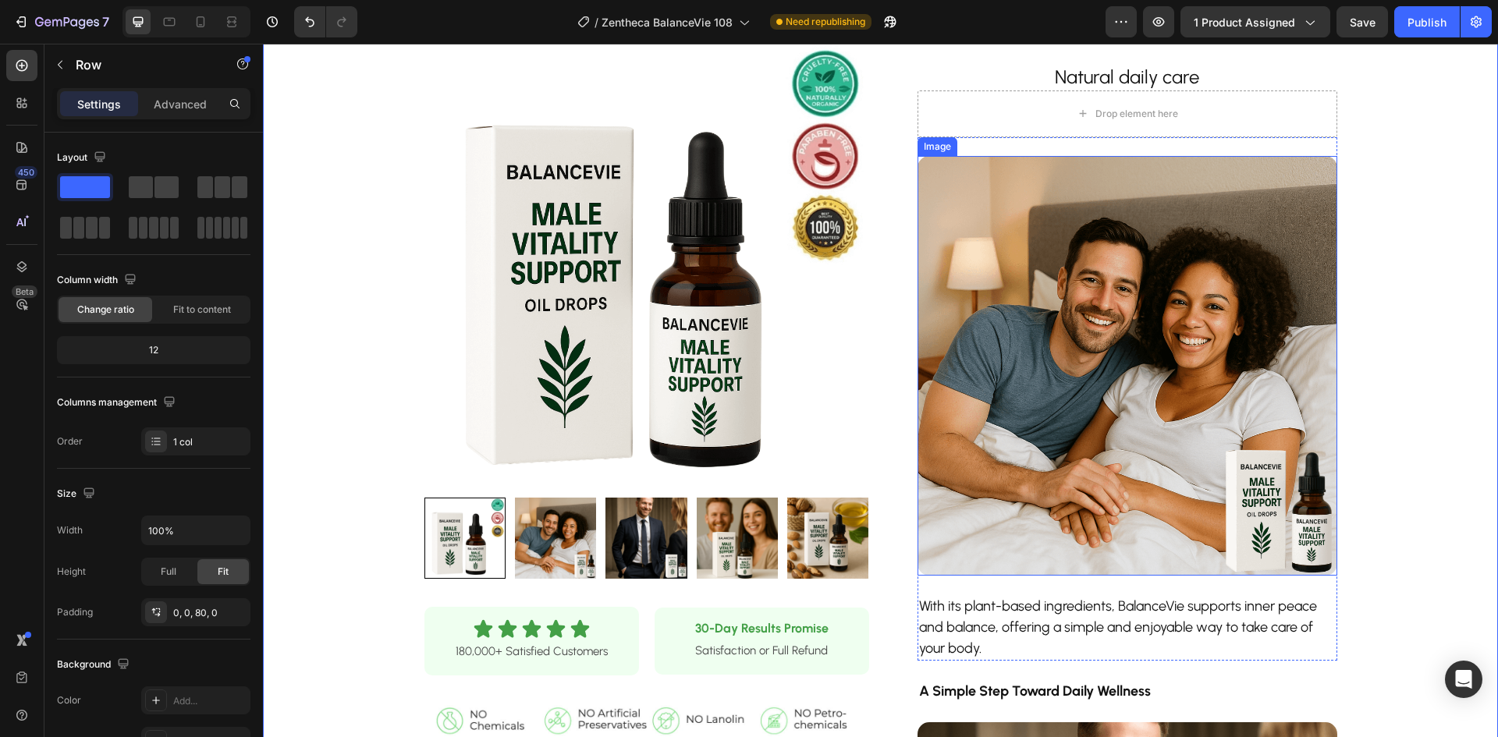
scroll to position [468, 0]
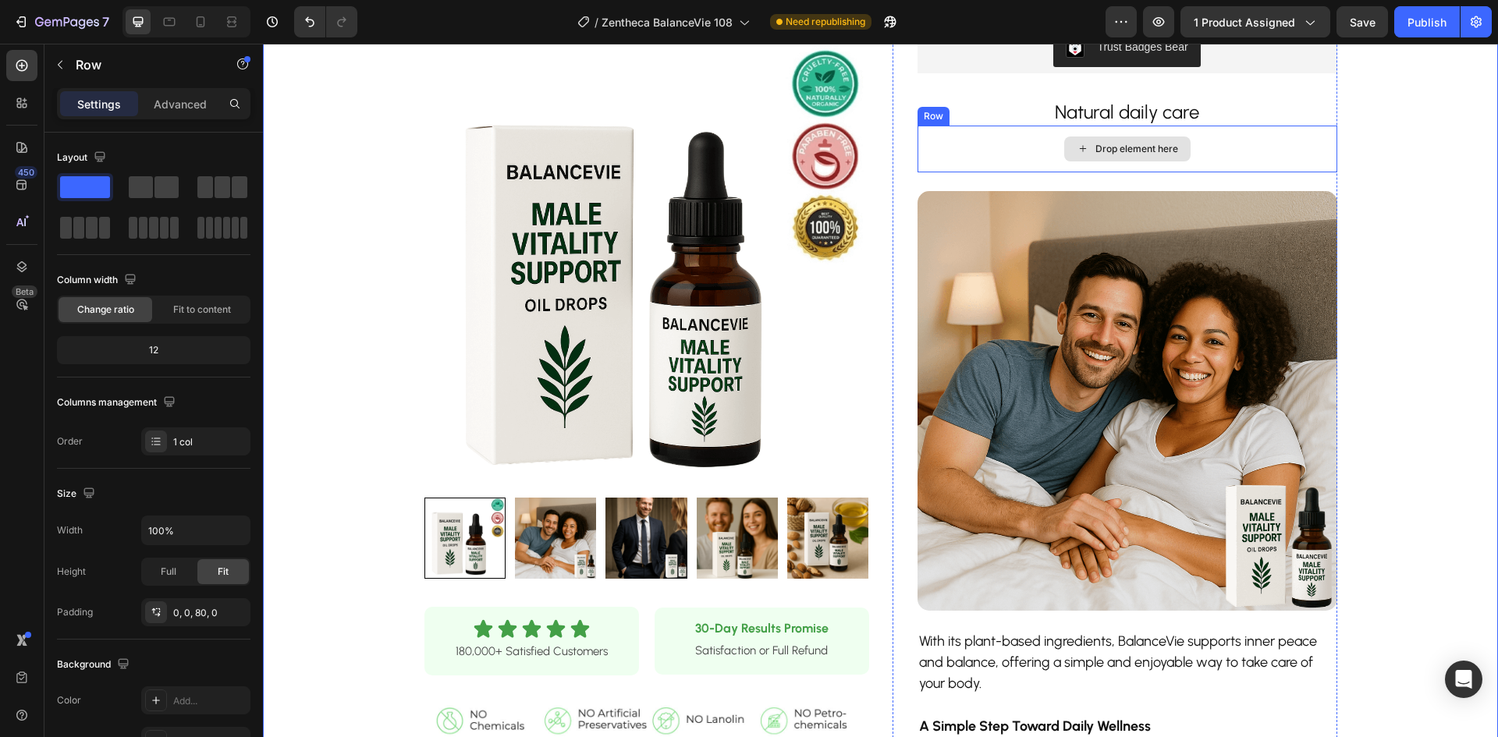
click at [1243, 147] on div "Drop element here" at bounding box center [1128, 149] width 420 height 47
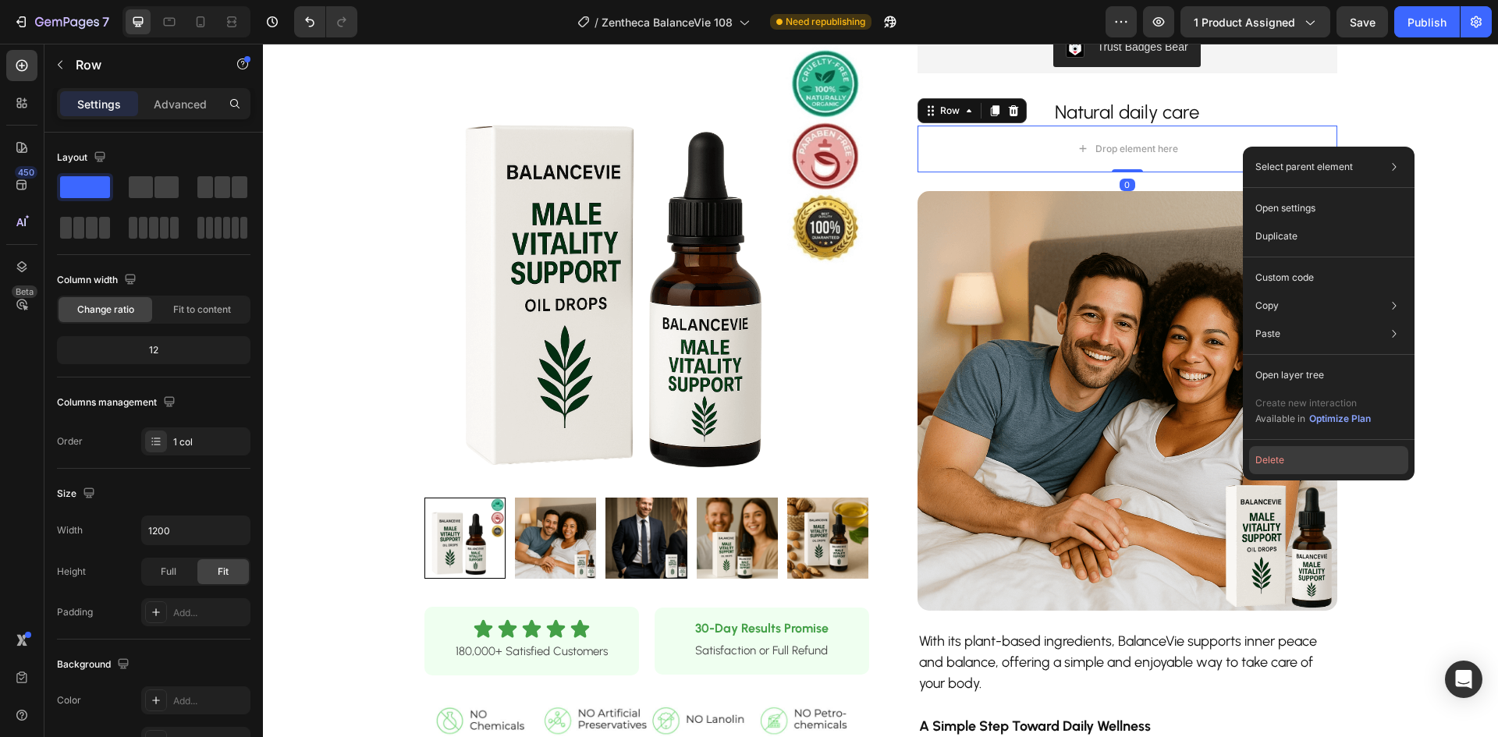
click at [1261, 453] on button "Delete" at bounding box center [1328, 460] width 159 height 28
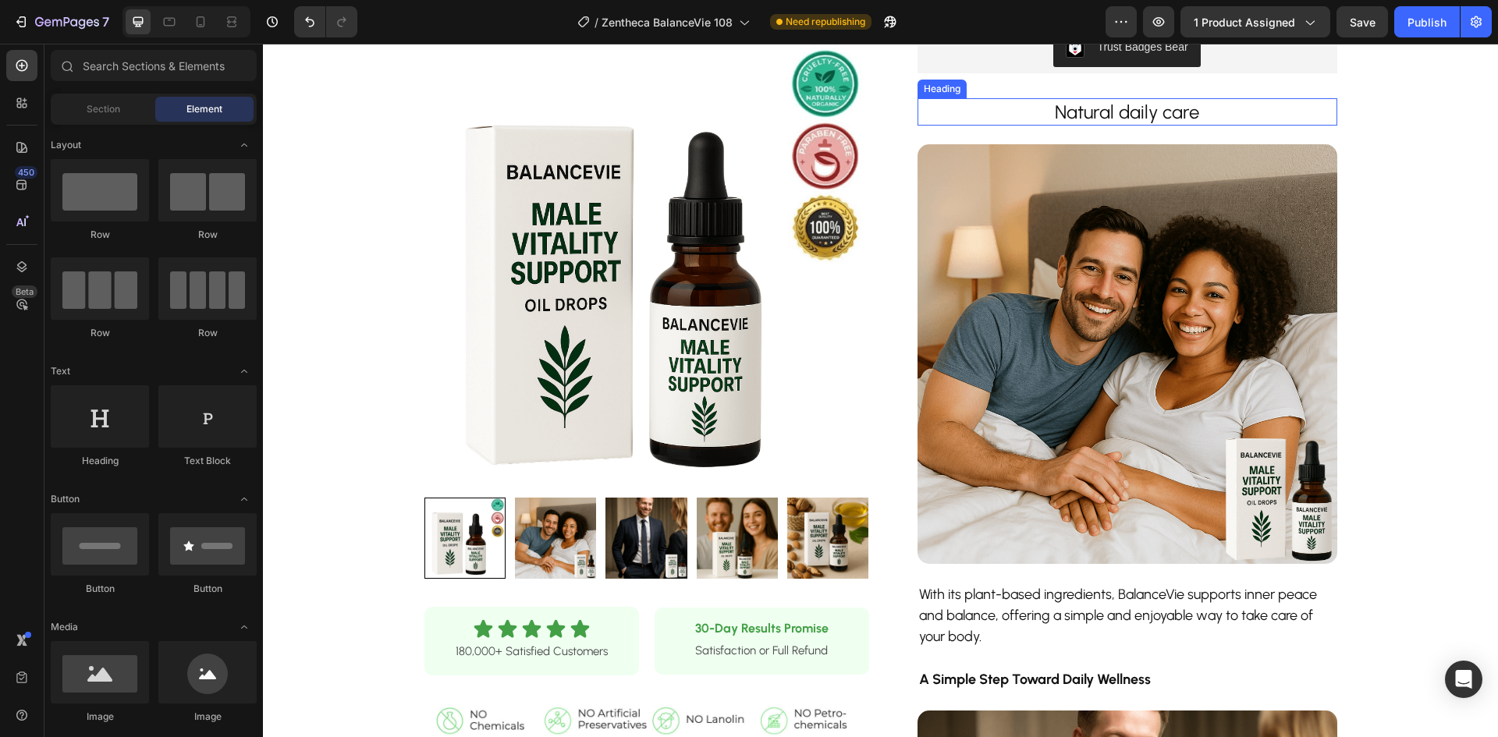
click at [1241, 116] on p "Natural daily care" at bounding box center [1127, 112] width 417 height 24
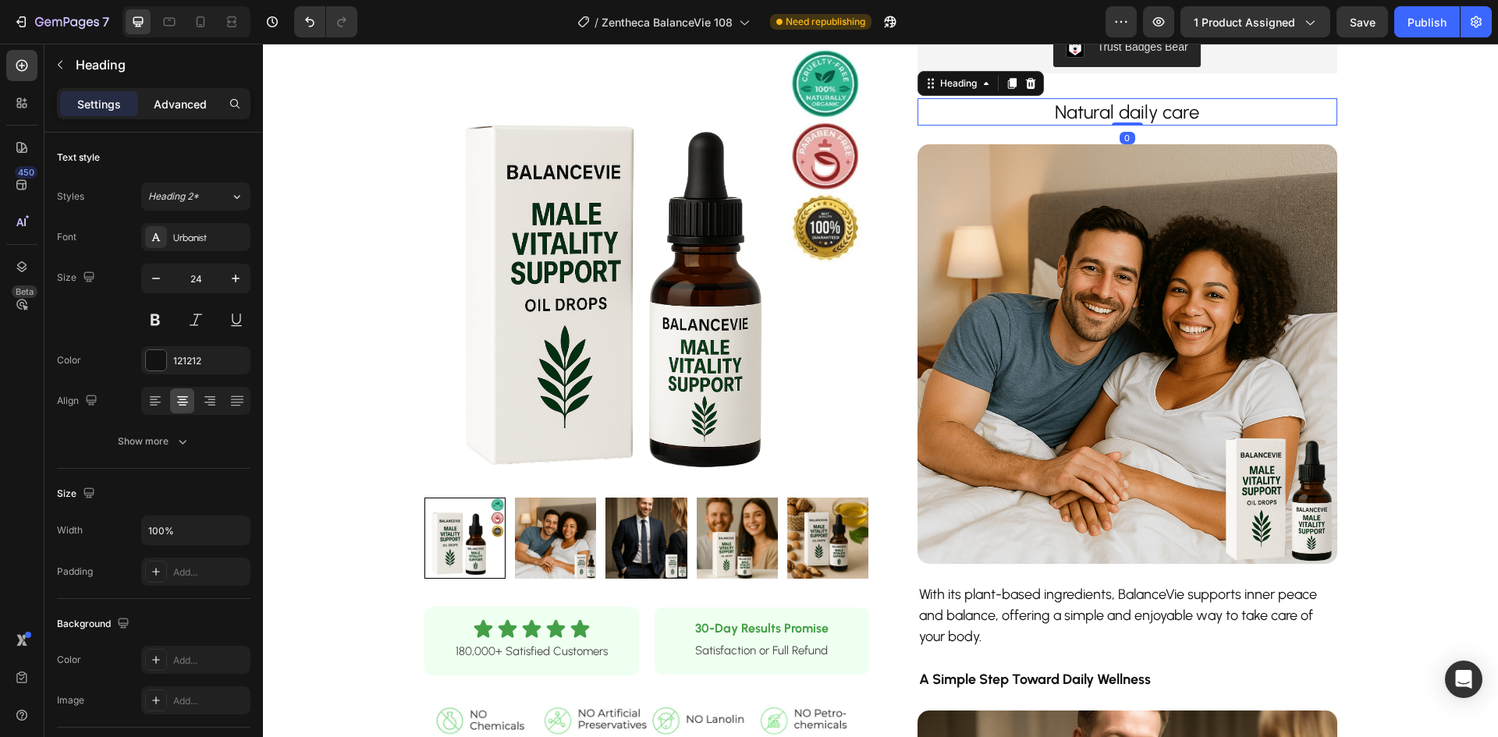
click at [150, 105] on div "Advanced" at bounding box center [180, 103] width 78 height 25
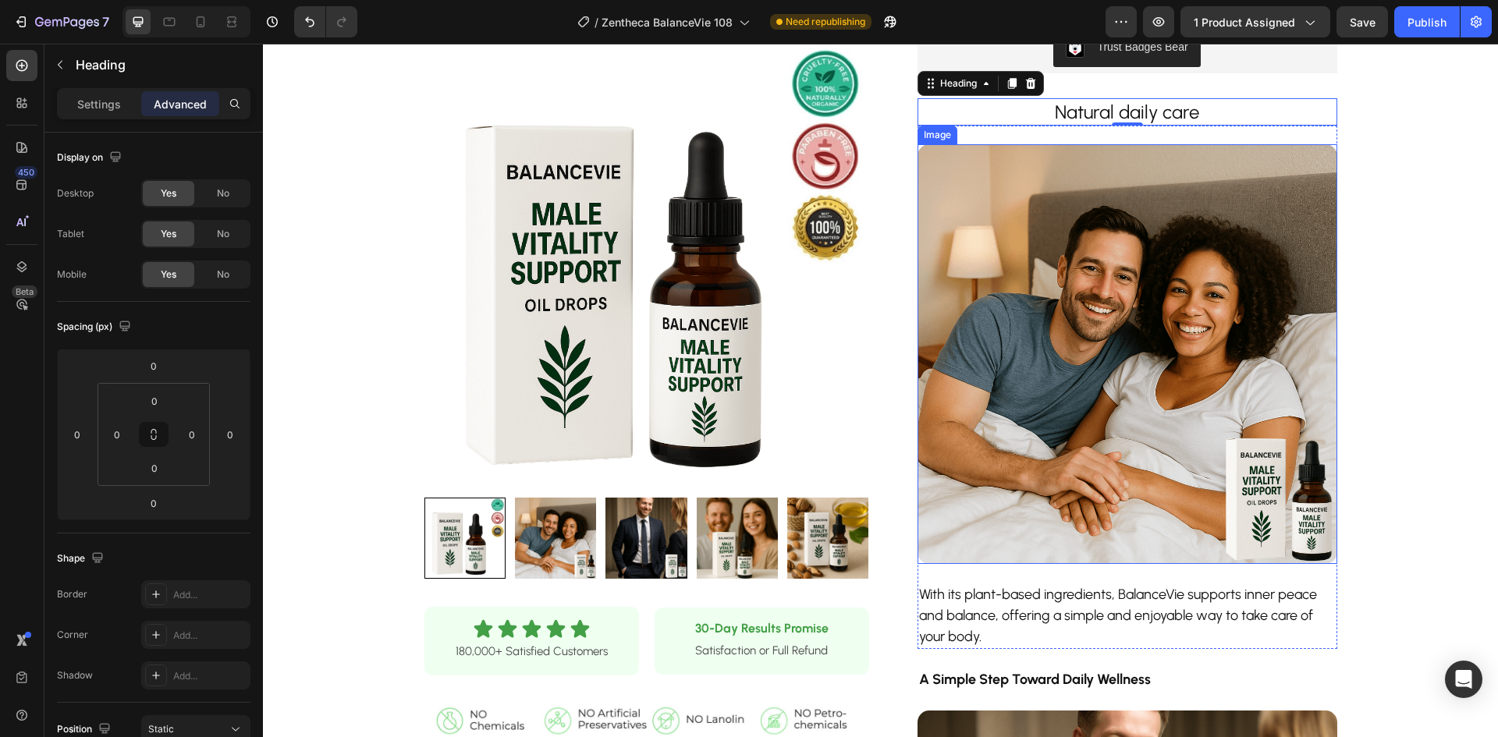
click at [1235, 193] on img at bounding box center [1128, 354] width 420 height 420
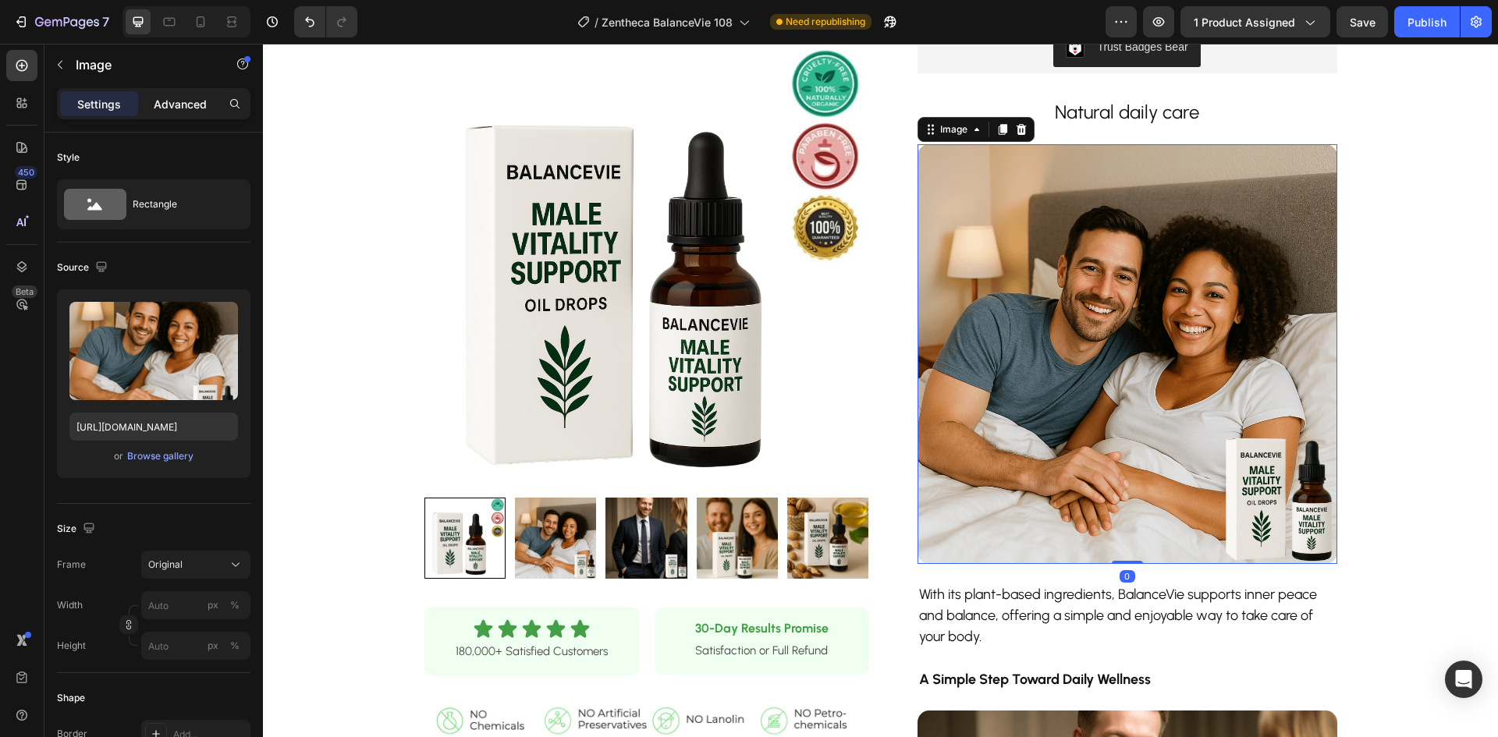
click at [178, 106] on p "Advanced" at bounding box center [180, 104] width 53 height 16
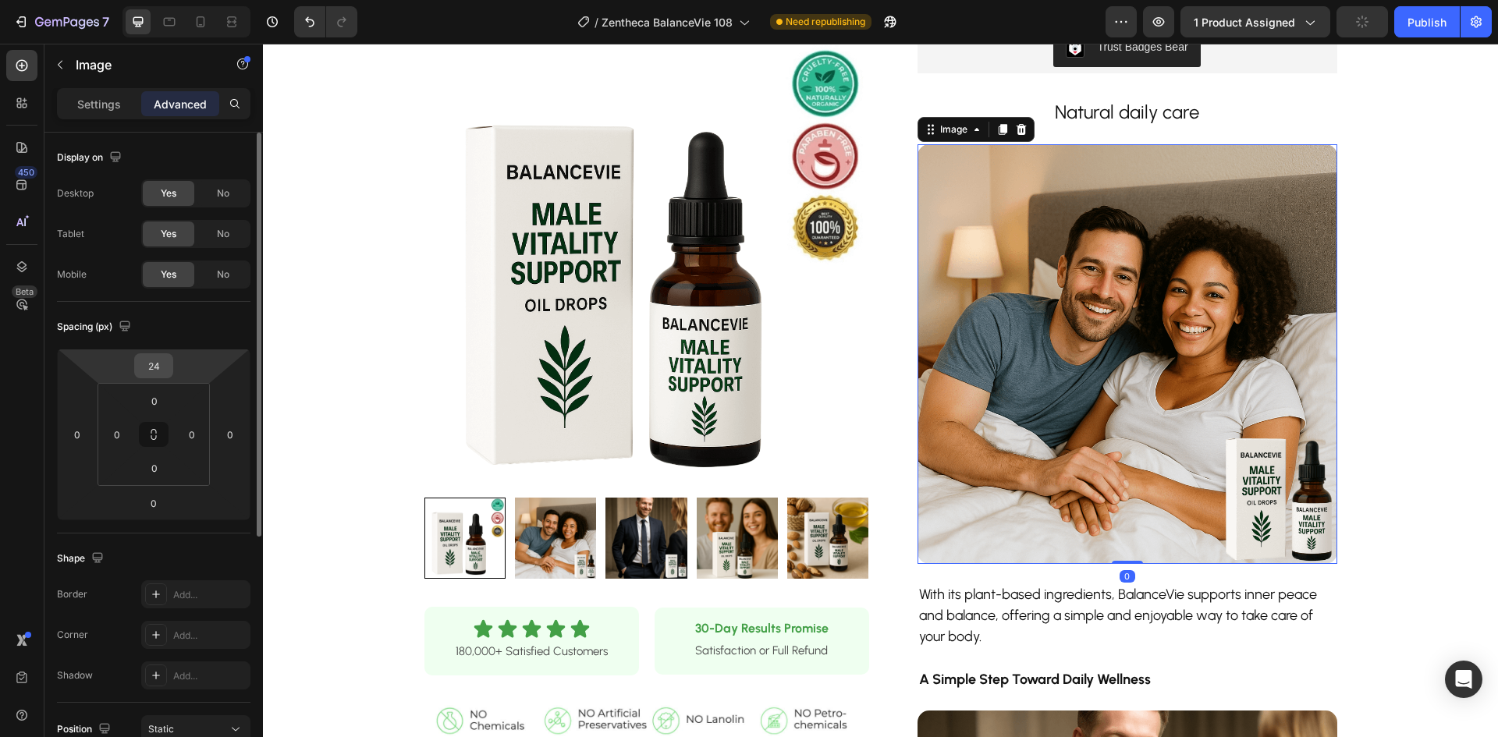
click at [176, 0] on html "7 Version history / Zentheca BalanceVie 108 Need republishing Preview 1 product…" at bounding box center [749, 0] width 1498 height 0
click at [151, 367] on input "24" at bounding box center [153, 365] width 31 height 23
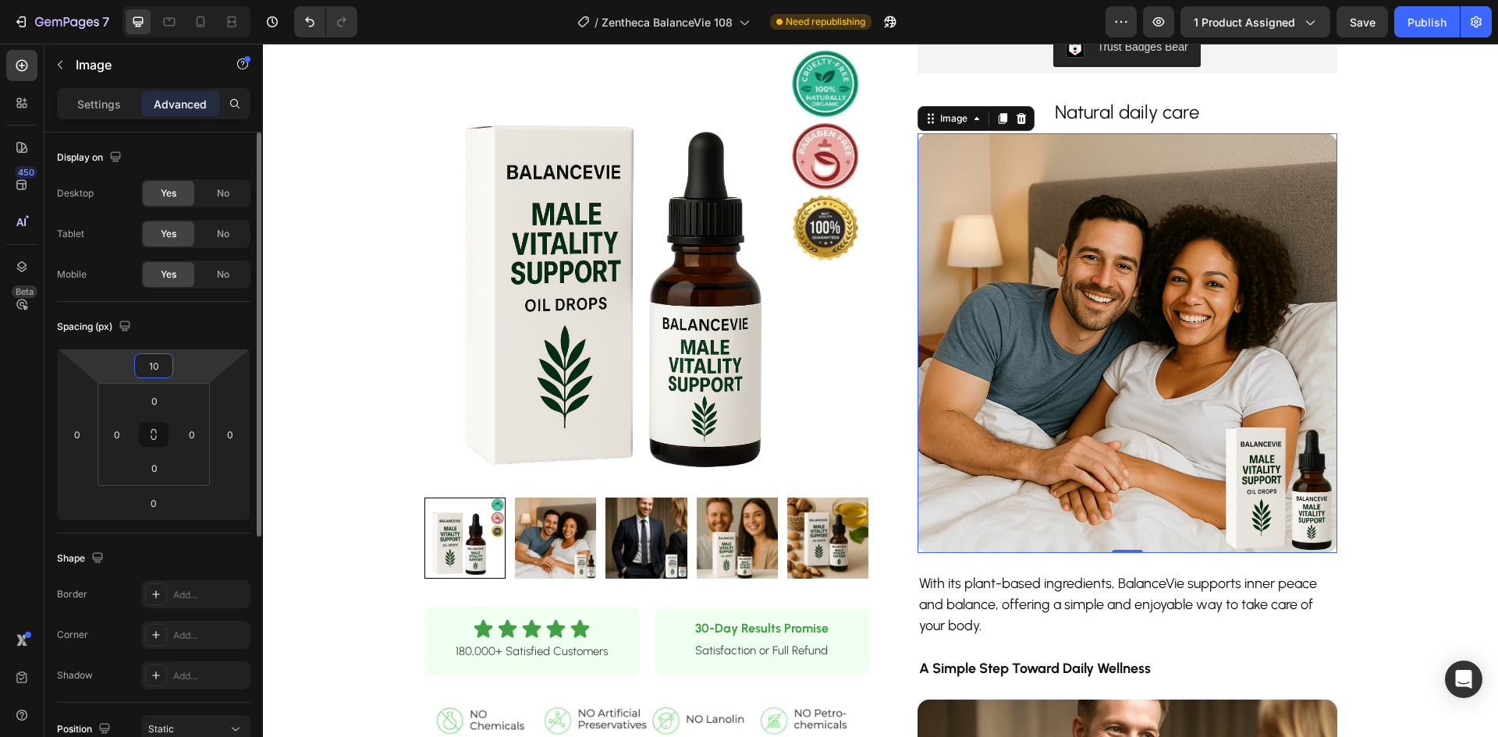
type input "10"
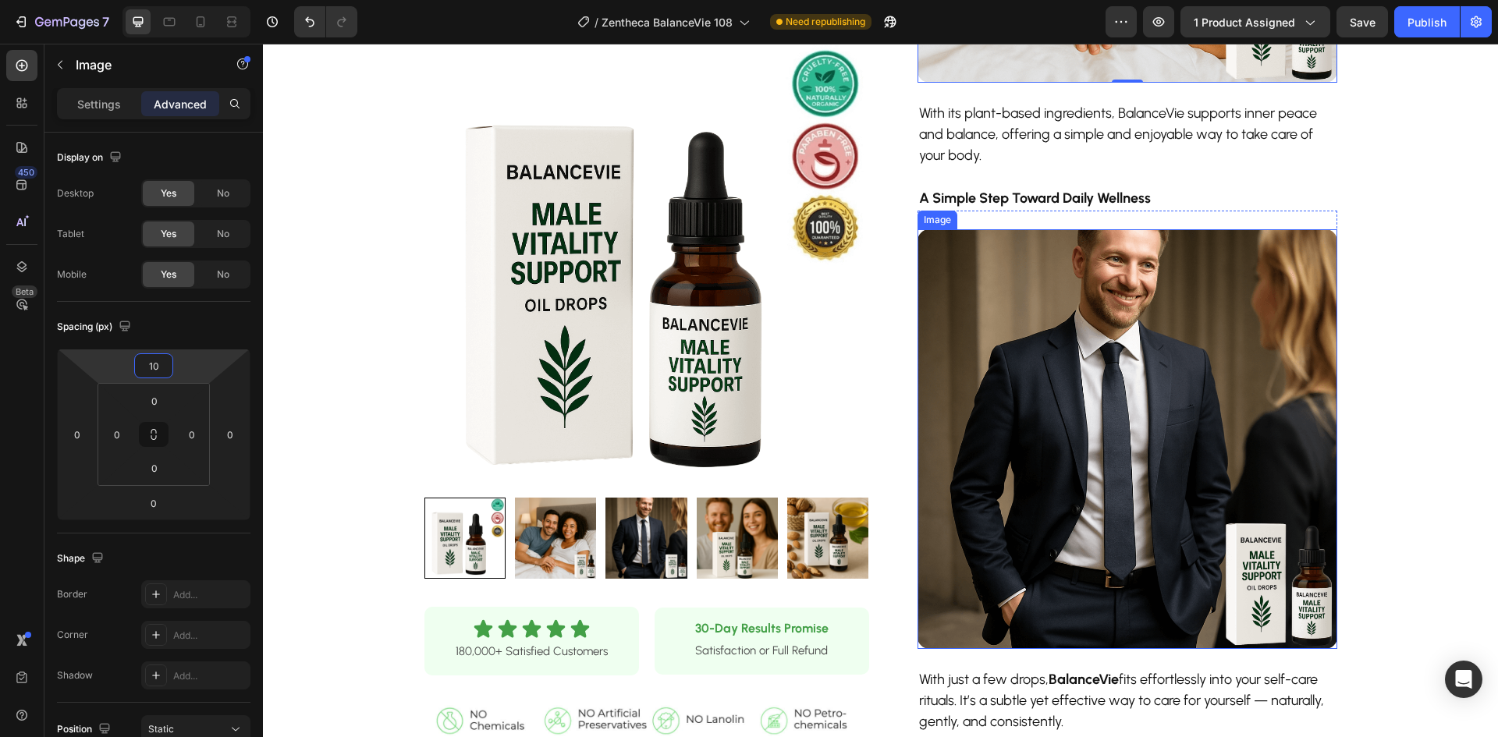
scroll to position [1014, 0]
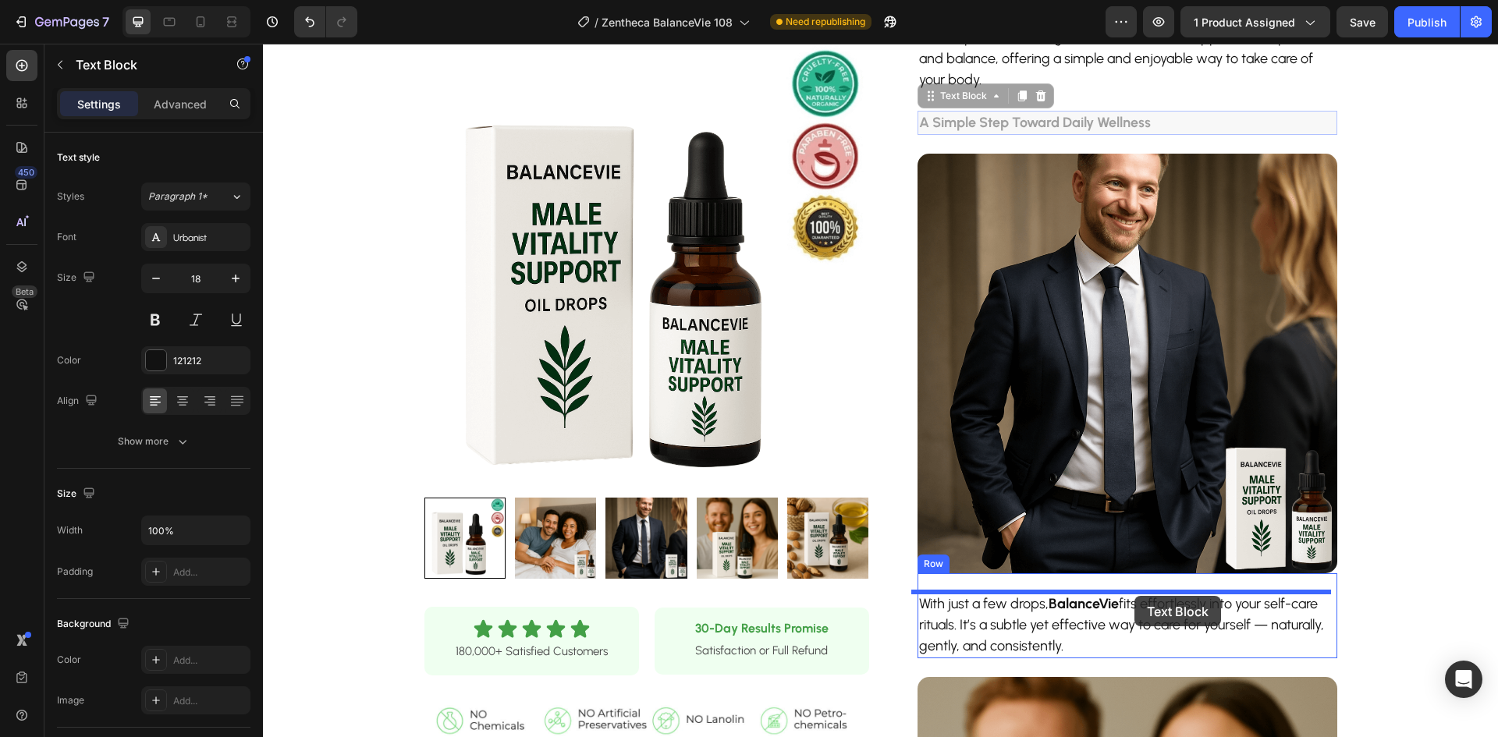
drag, startPoint x: 1189, startPoint y: 123, endPoint x: 1135, endPoint y: 597, distance: 477.5
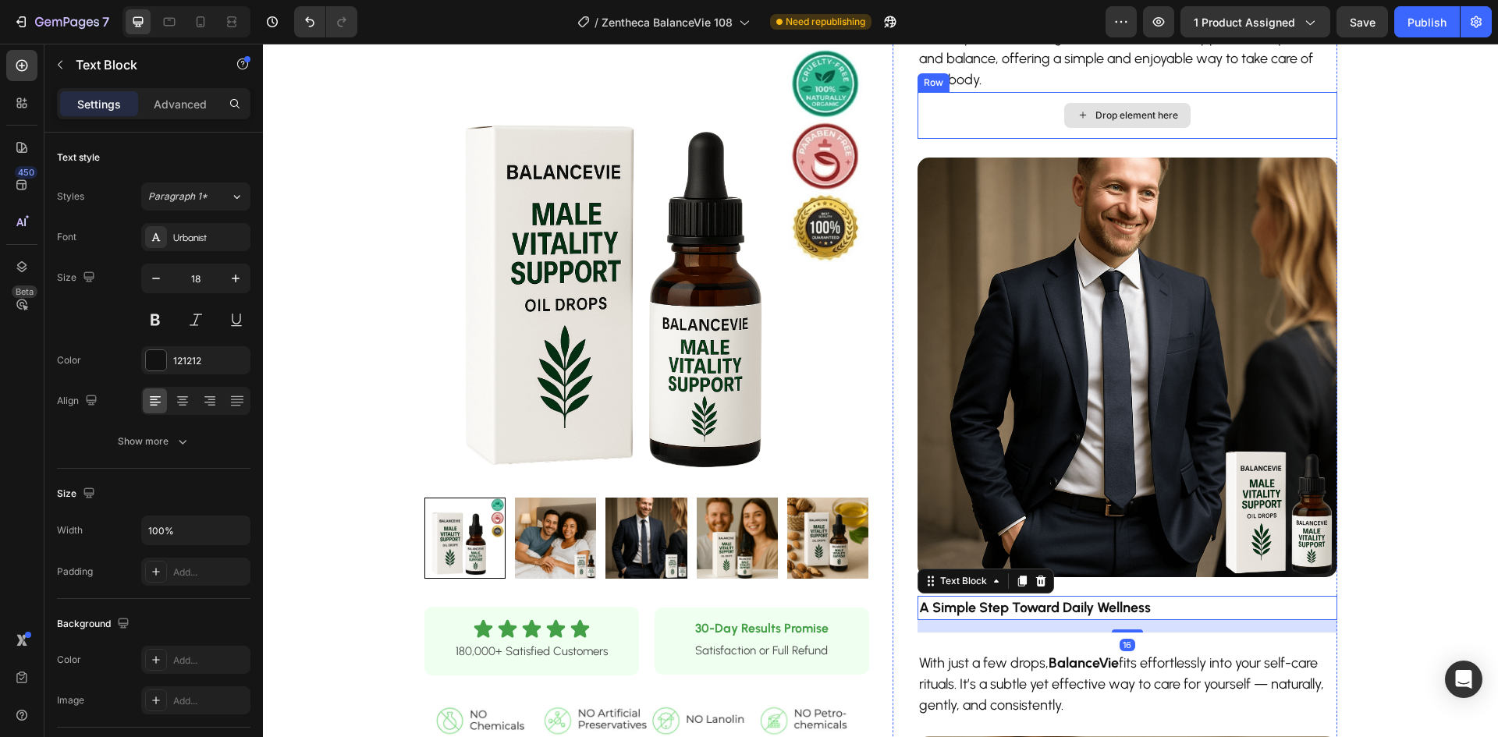
click at [1219, 126] on div "Drop element here" at bounding box center [1128, 115] width 420 height 47
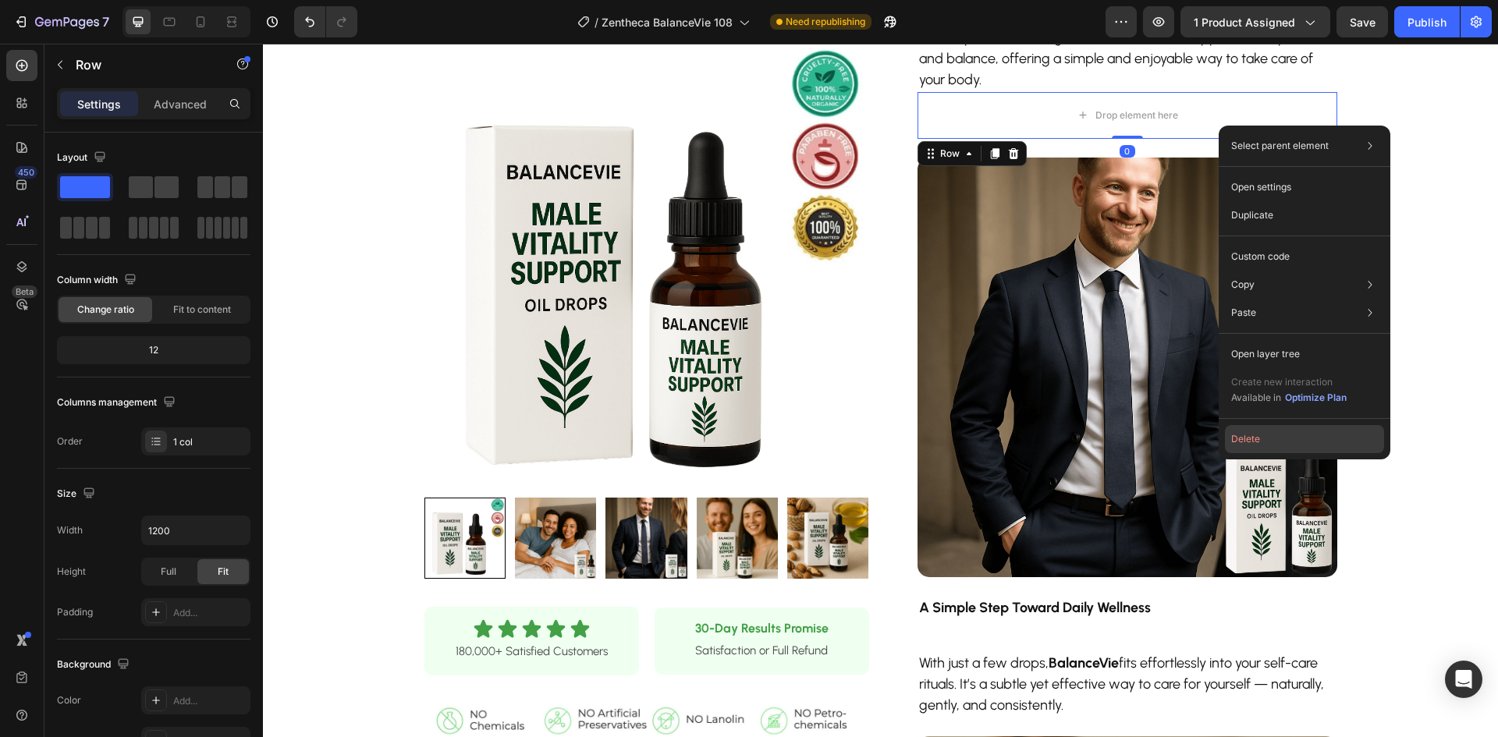
drag, startPoint x: 1251, startPoint y: 437, endPoint x: 987, endPoint y: 393, distance: 267.4
click at [1251, 437] on button "Delete" at bounding box center [1304, 439] width 159 height 28
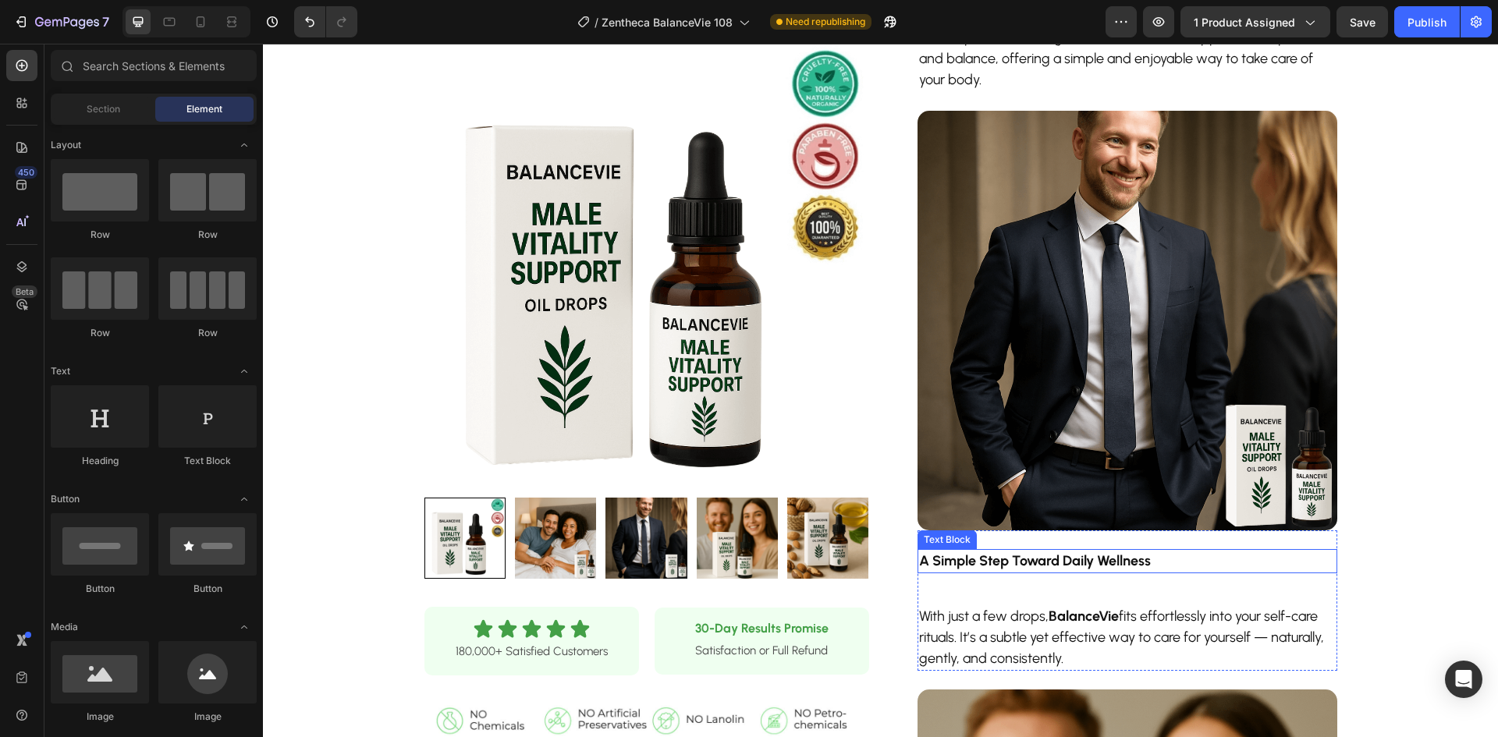
click at [1047, 557] on strong "A Simple Step Toward Daily Wellness" at bounding box center [1035, 561] width 232 height 17
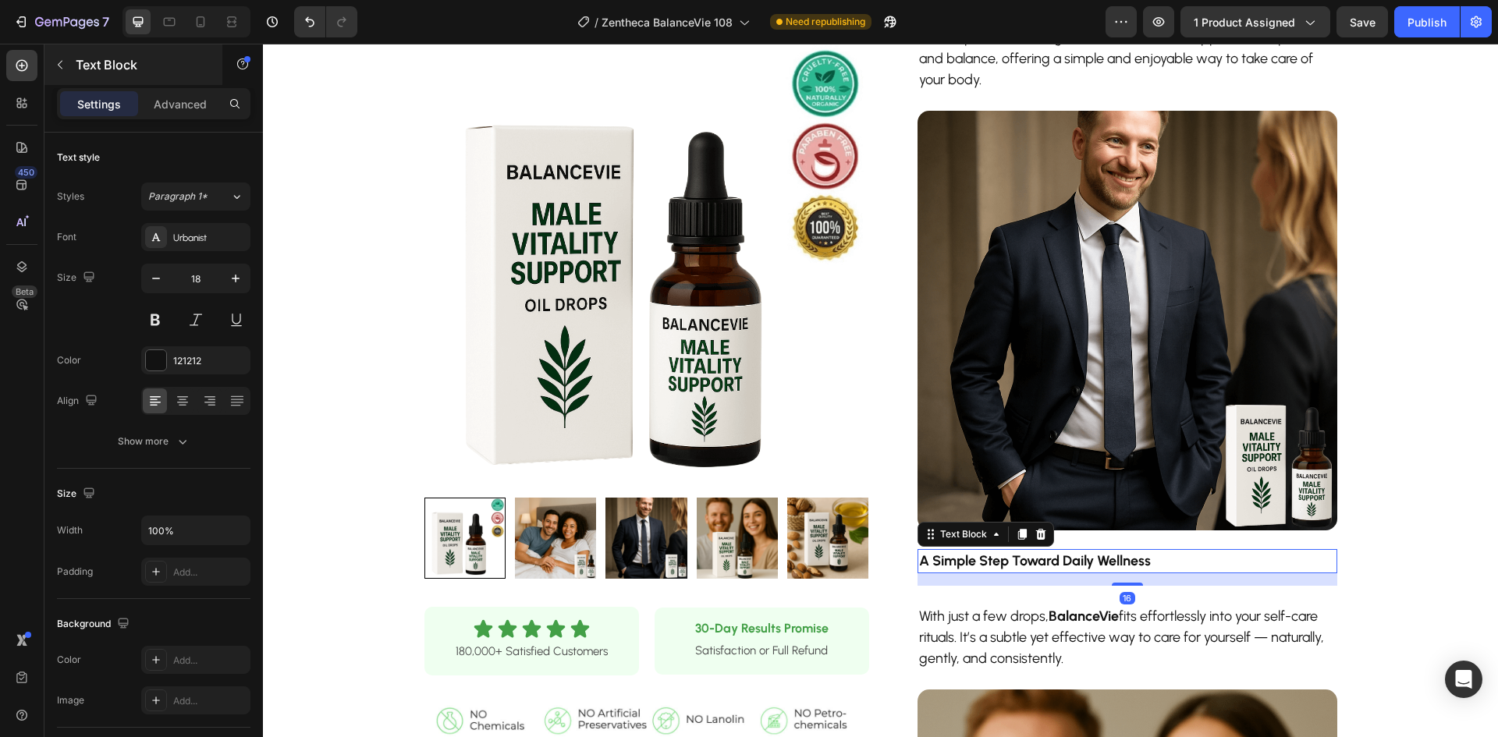
click at [154, 82] on div "Text Block" at bounding box center [133, 64] width 178 height 41
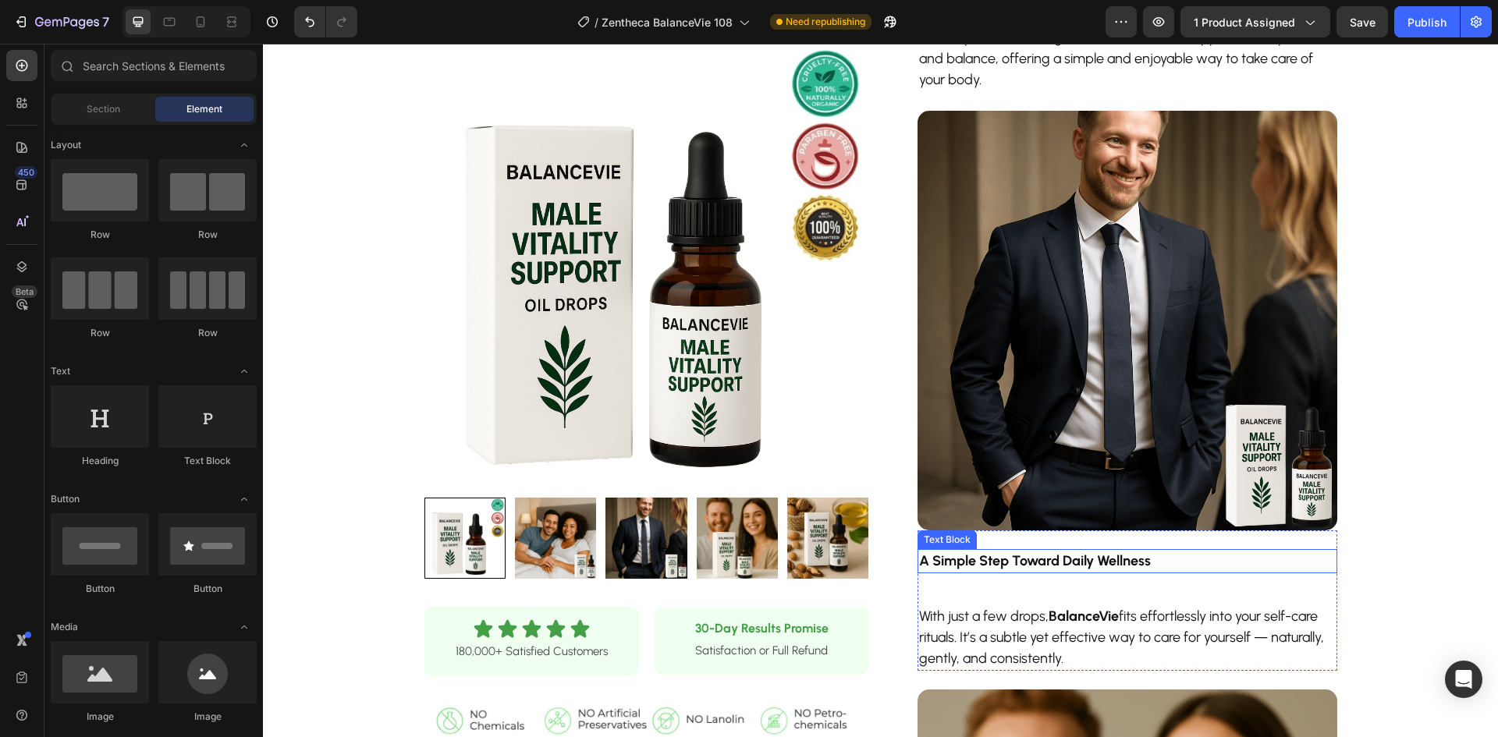
click at [1047, 562] on strong "A Simple Step Toward Daily Wellness" at bounding box center [1035, 561] width 232 height 17
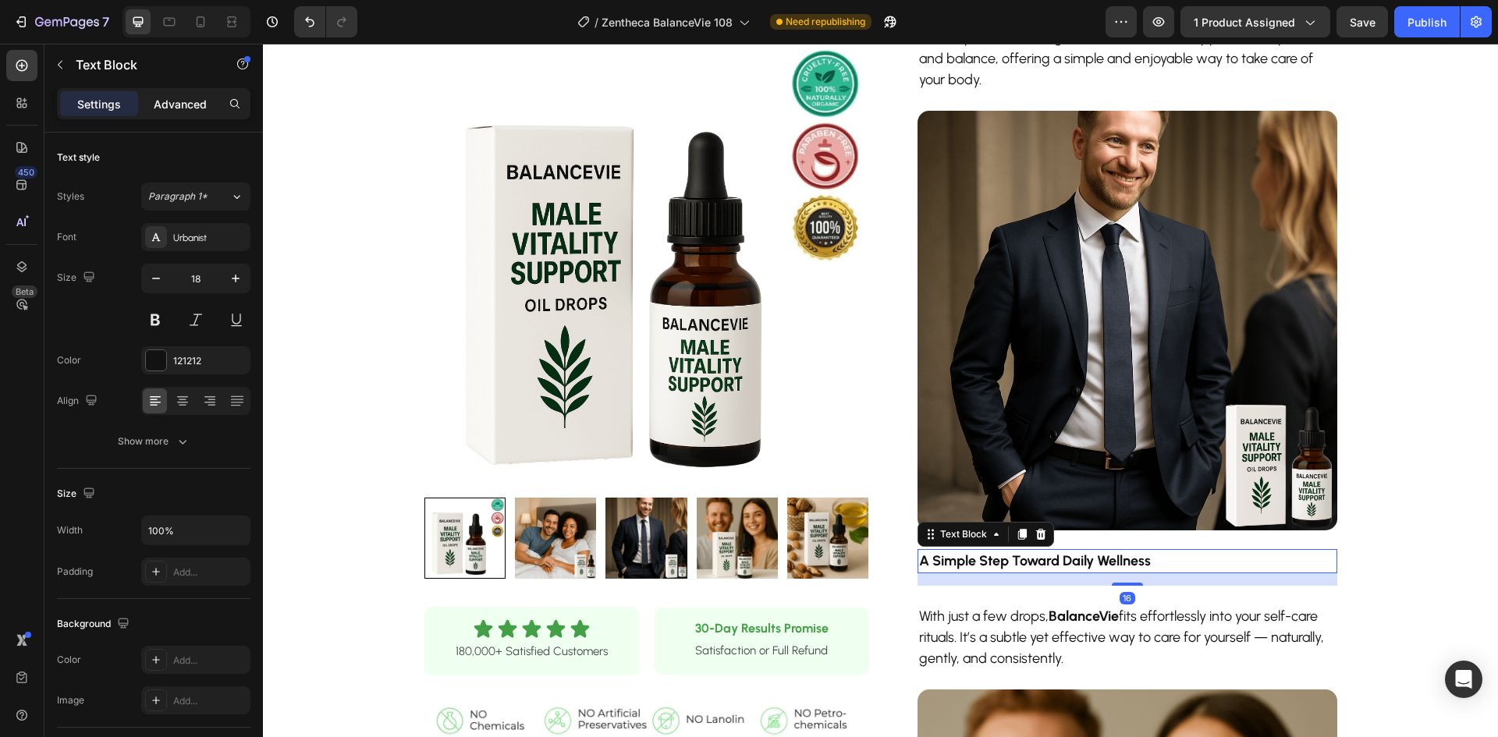
click at [183, 96] on p "Advanced" at bounding box center [180, 104] width 53 height 16
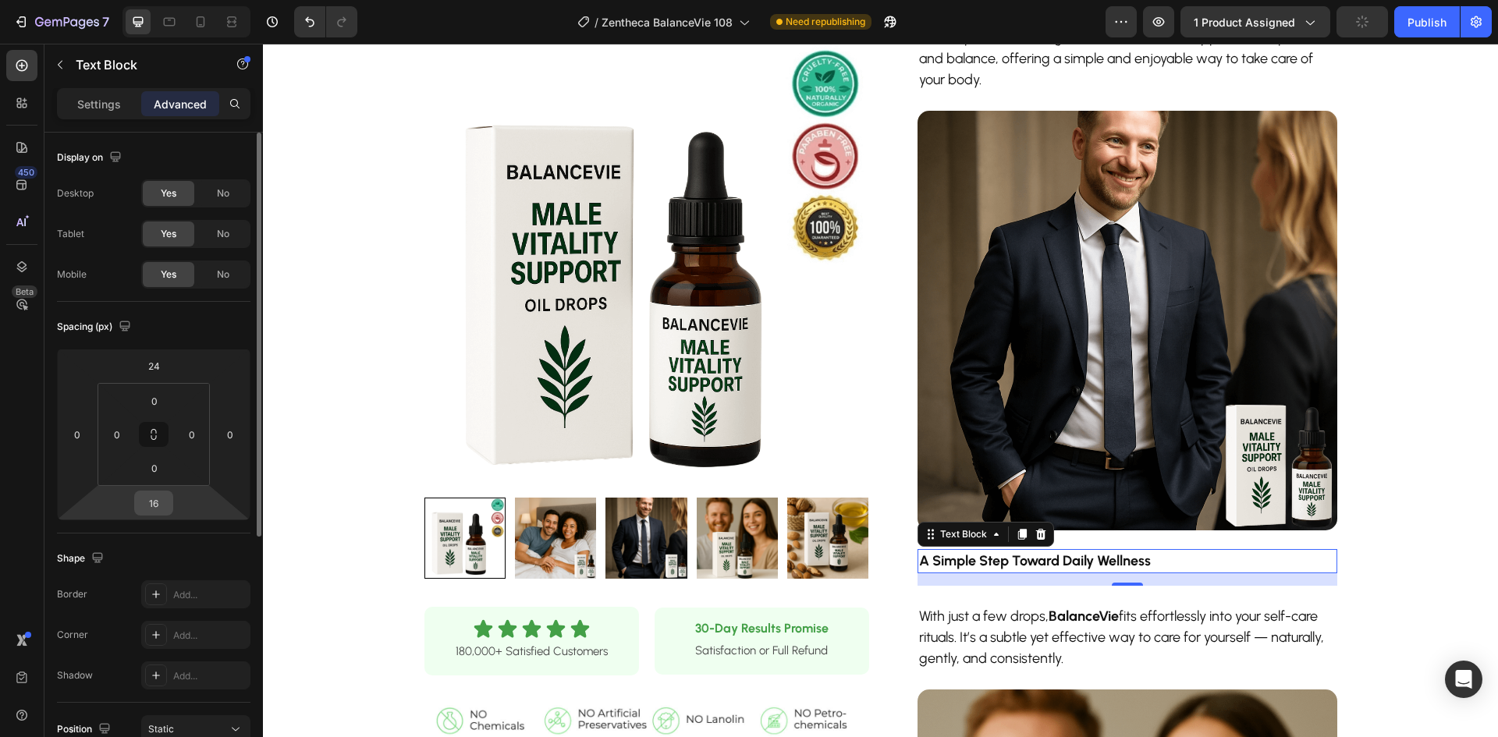
click at [151, 503] on input "16" at bounding box center [153, 503] width 31 height 23
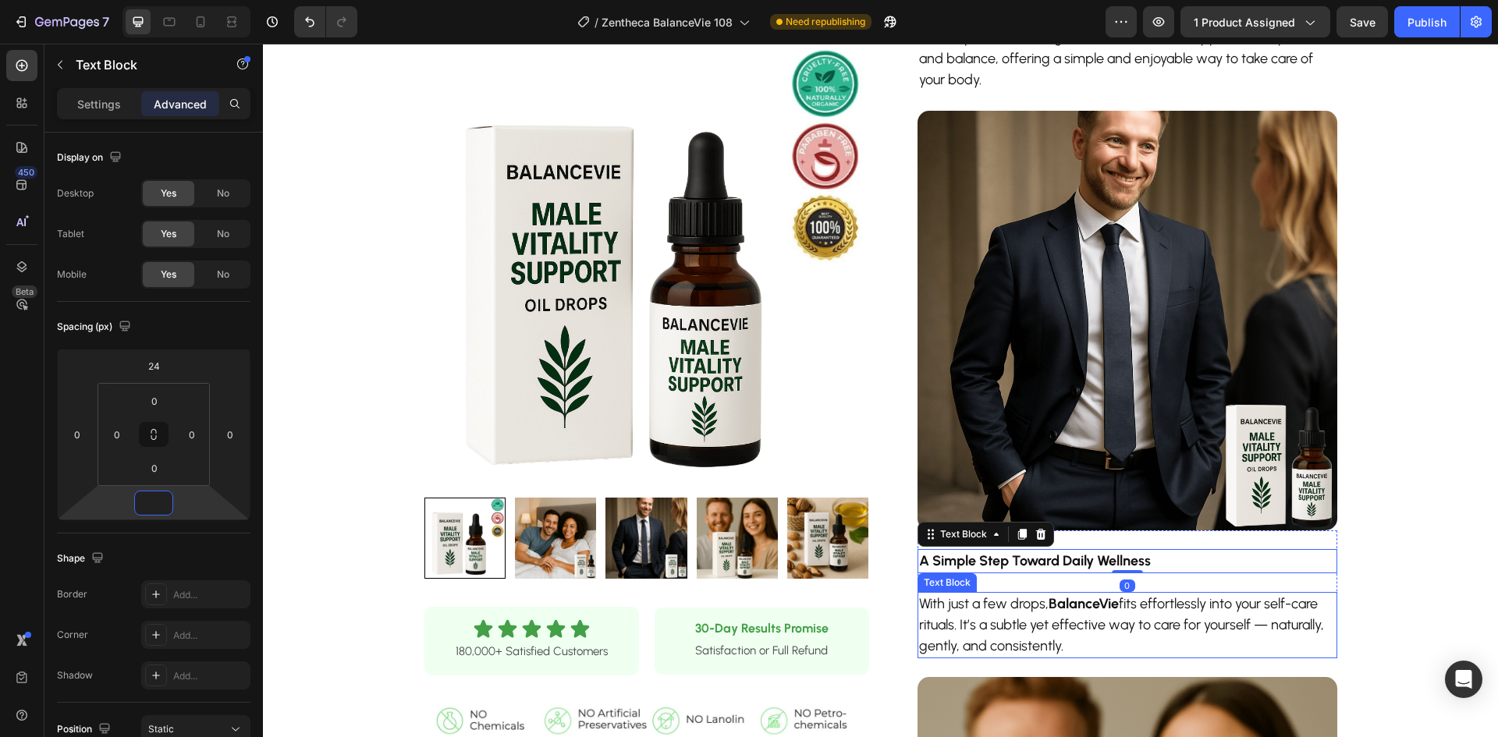
click at [1000, 614] on p "With just a few drops, BalanceVie fits effortlessly into your self-care rituals…" at bounding box center [1127, 625] width 417 height 63
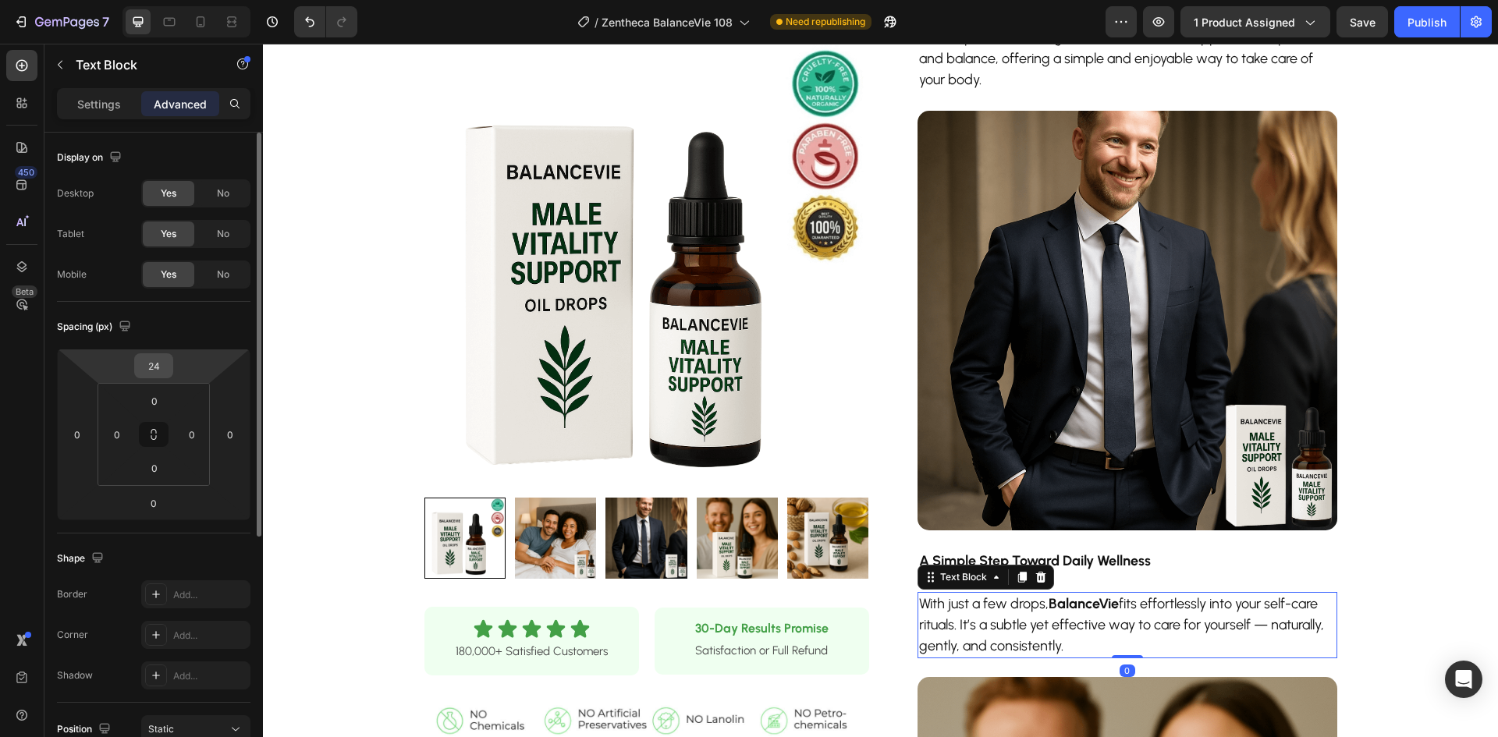
click at [155, 364] on input "24" at bounding box center [153, 365] width 31 height 23
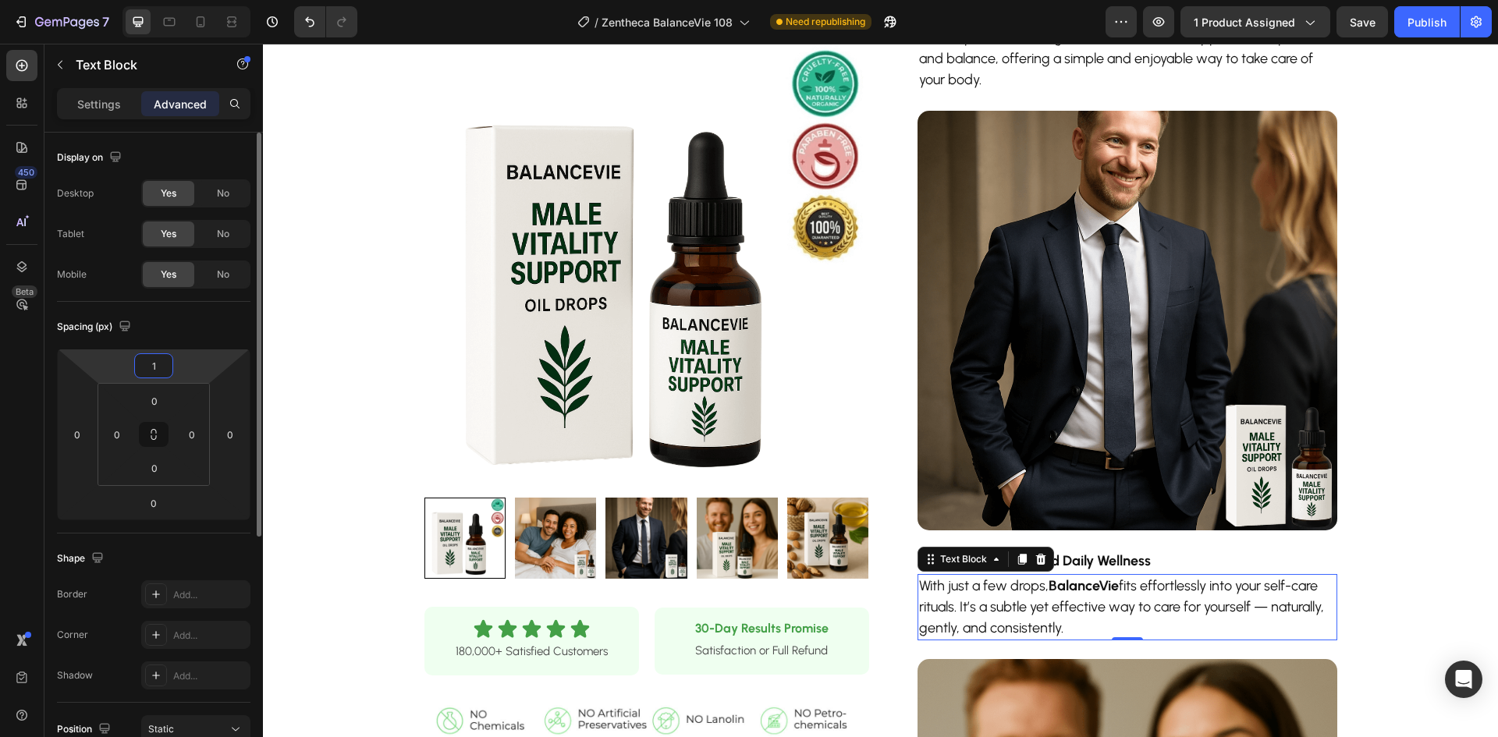
type input "10"
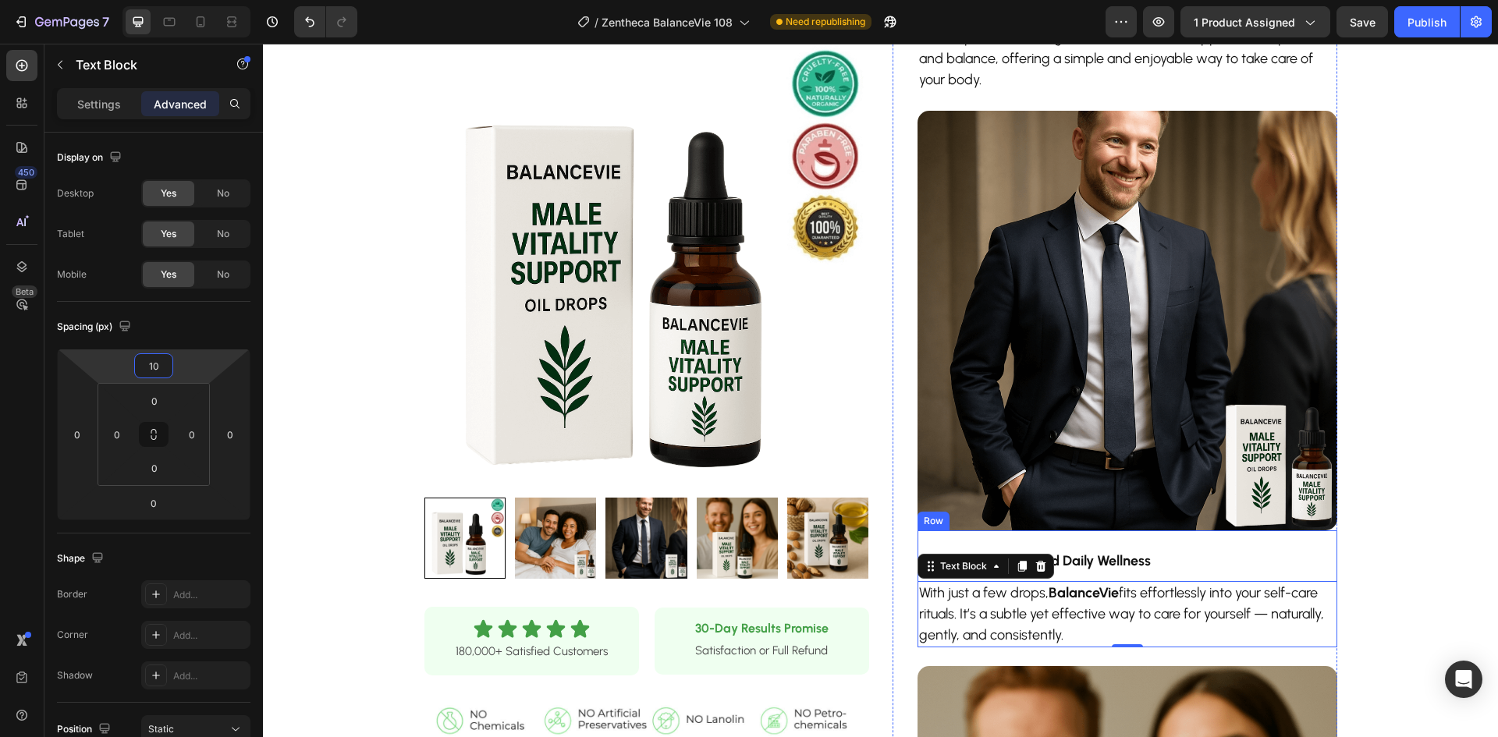
click at [1418, 601] on div "Product Images Row Icon Icon Icon Icon Icon Icon List 180,000+ Satisfied Custom…" at bounding box center [880, 148] width 1235 height 2175
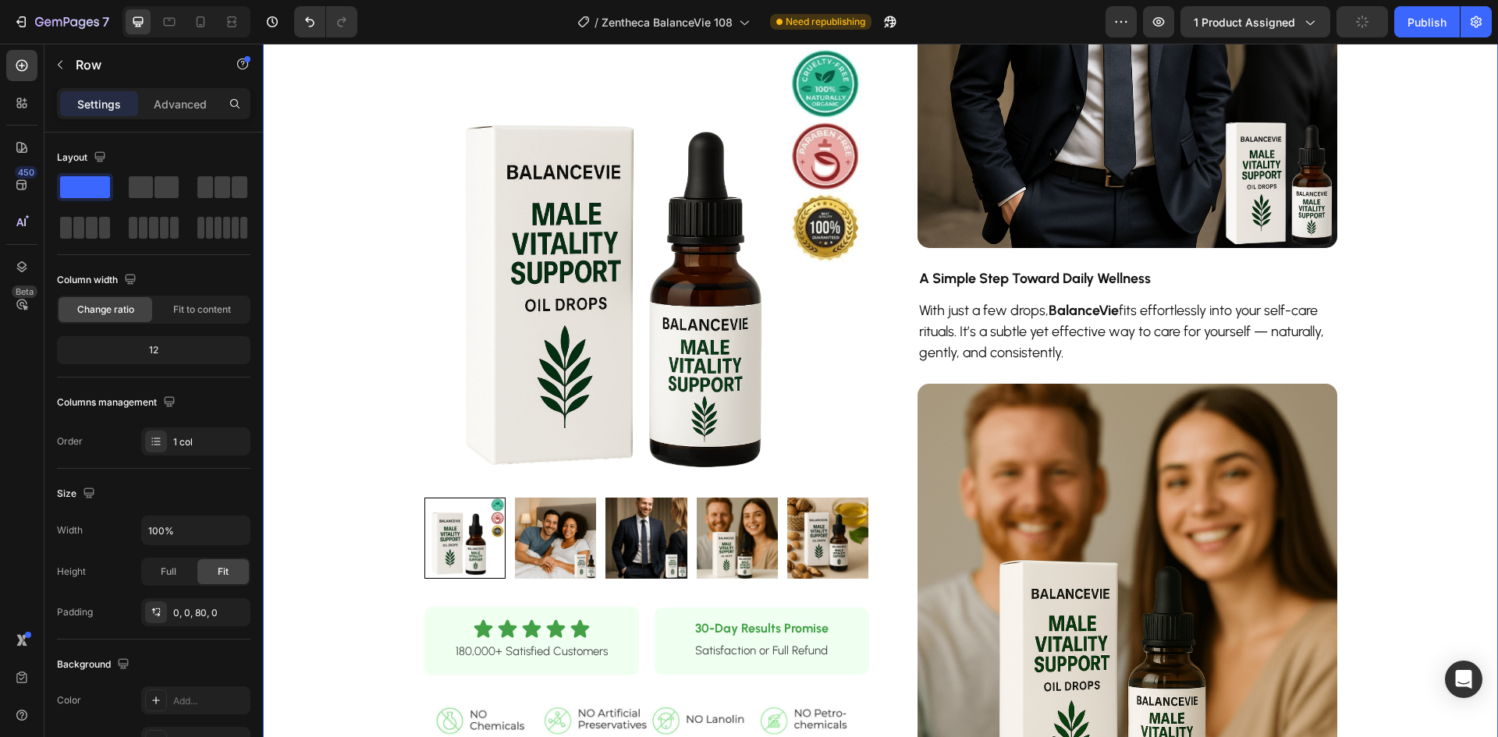
scroll to position [1483, 0]
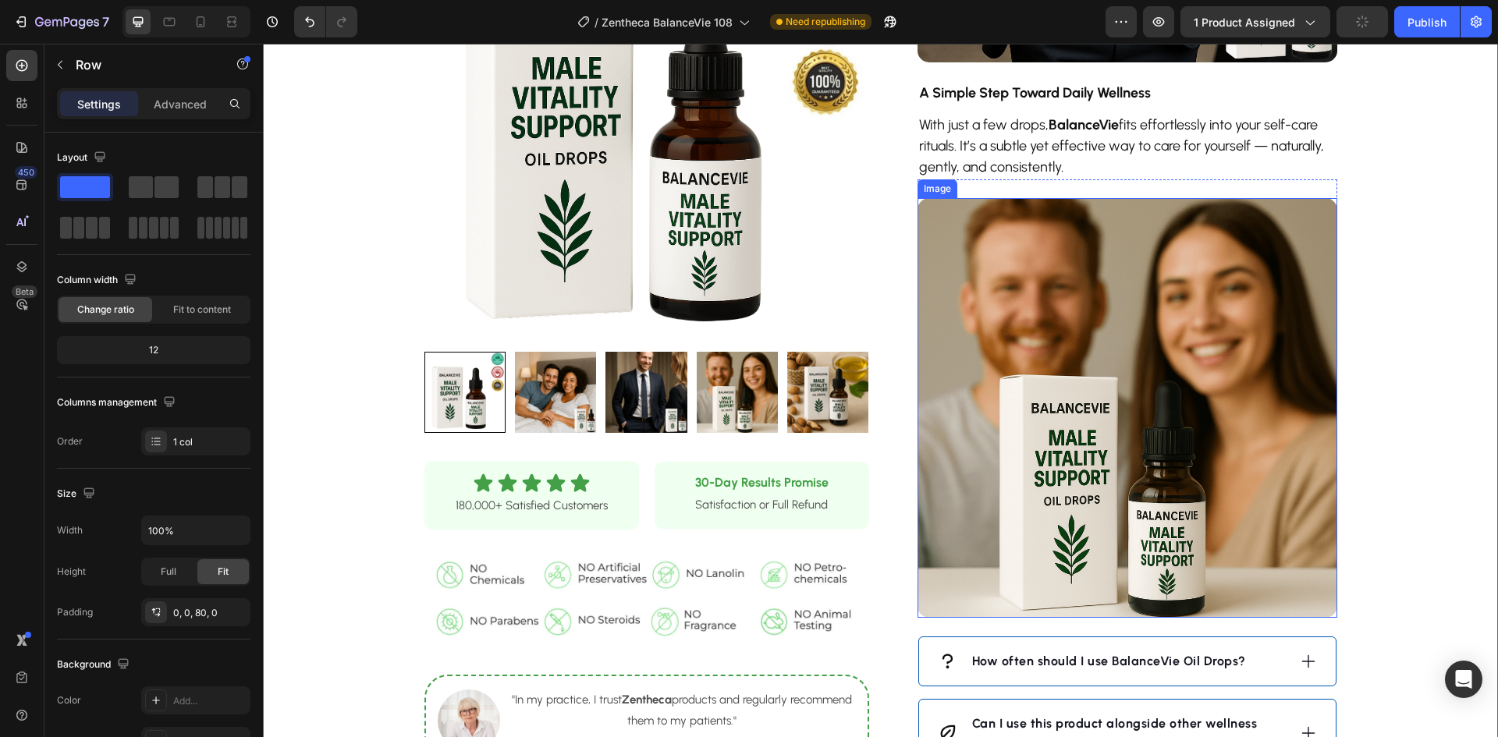
click at [1174, 403] on img at bounding box center [1128, 408] width 420 height 420
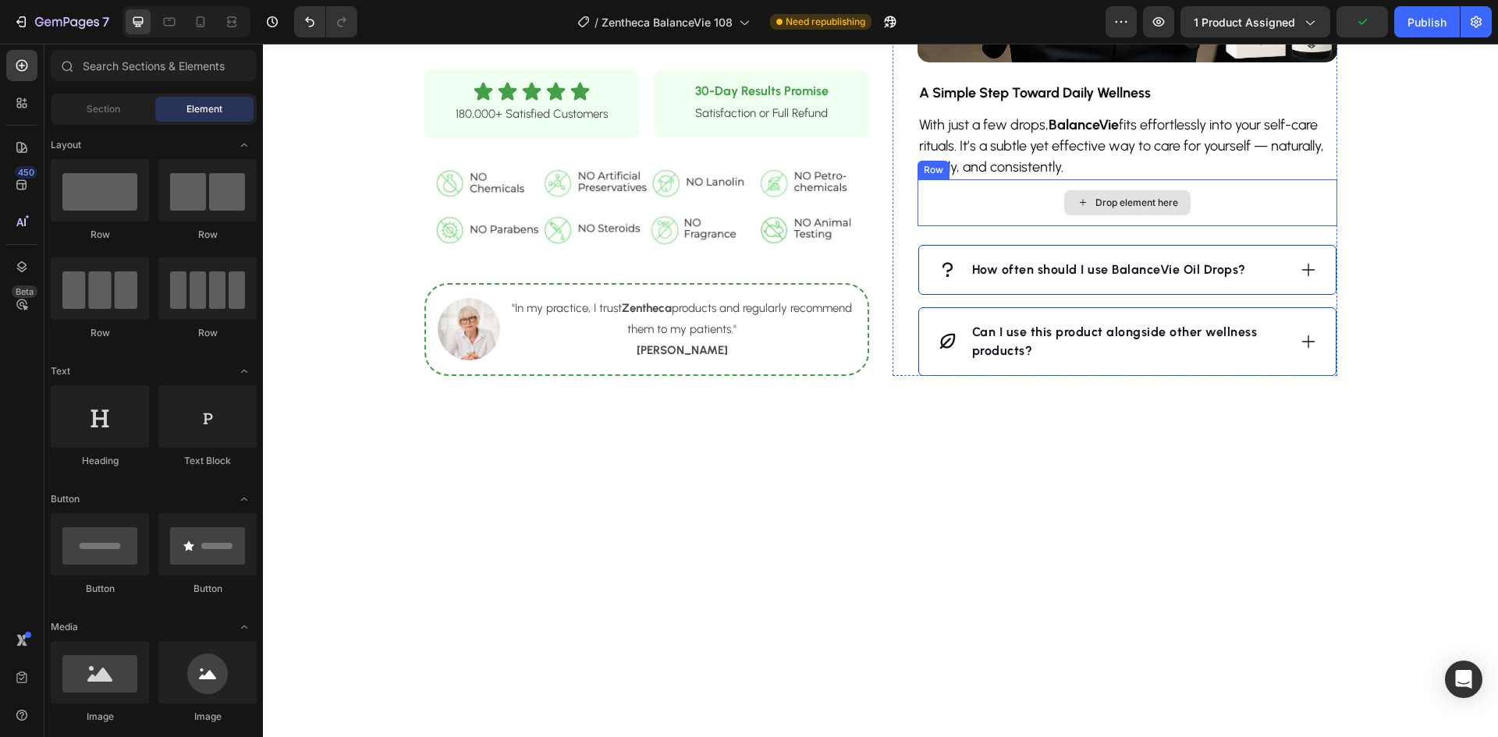
click at [1271, 199] on div "Drop element here" at bounding box center [1128, 202] width 420 height 47
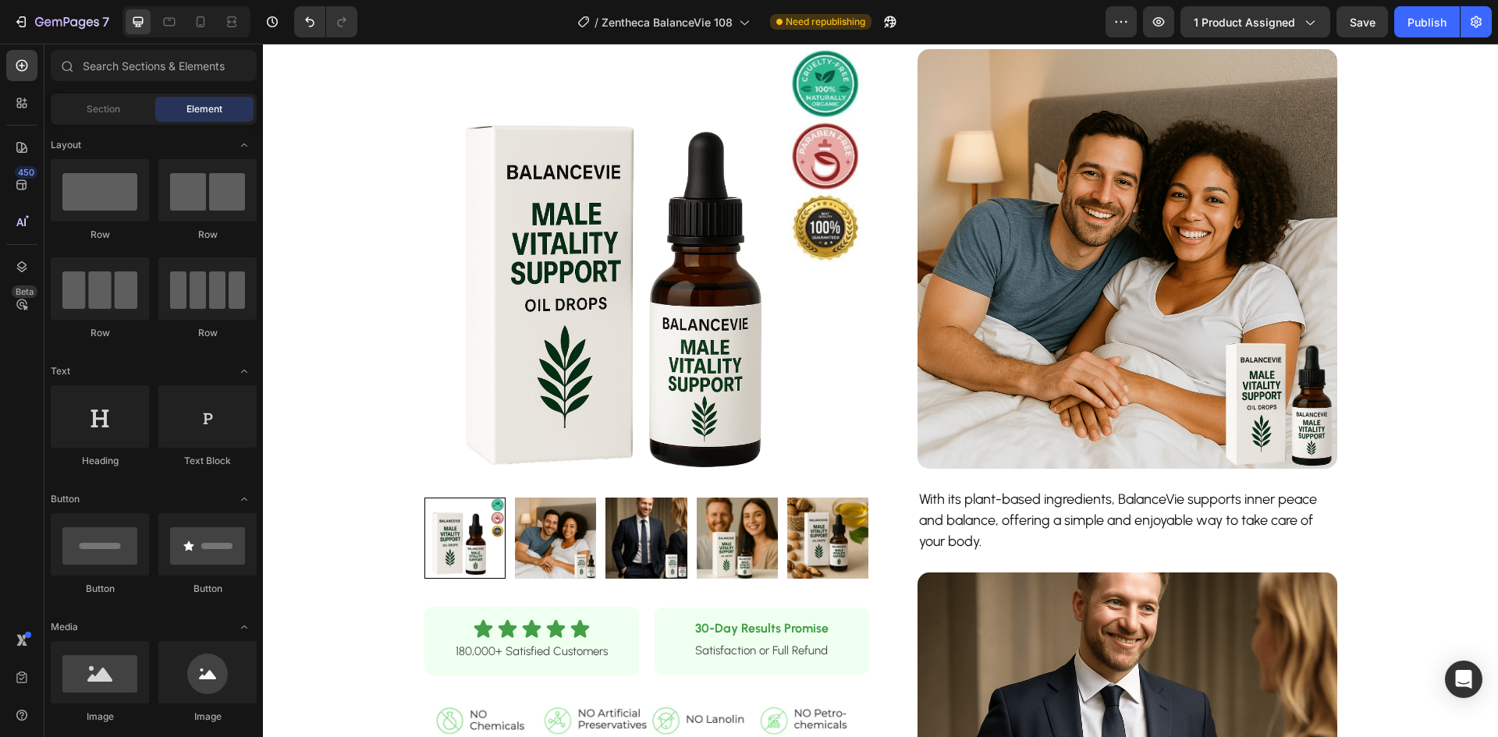
scroll to position [468, 0]
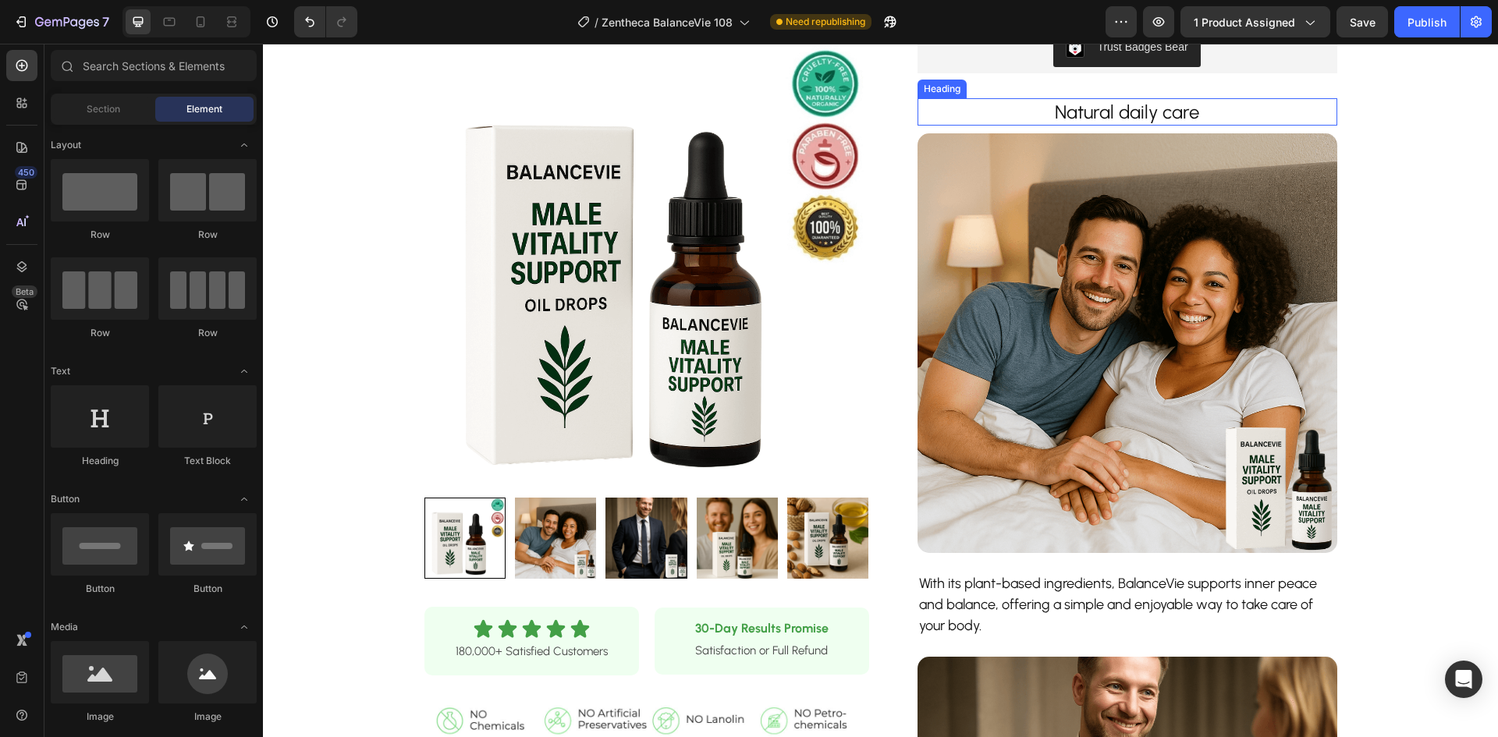
click at [1143, 111] on p "Natural daily care" at bounding box center [1127, 112] width 417 height 24
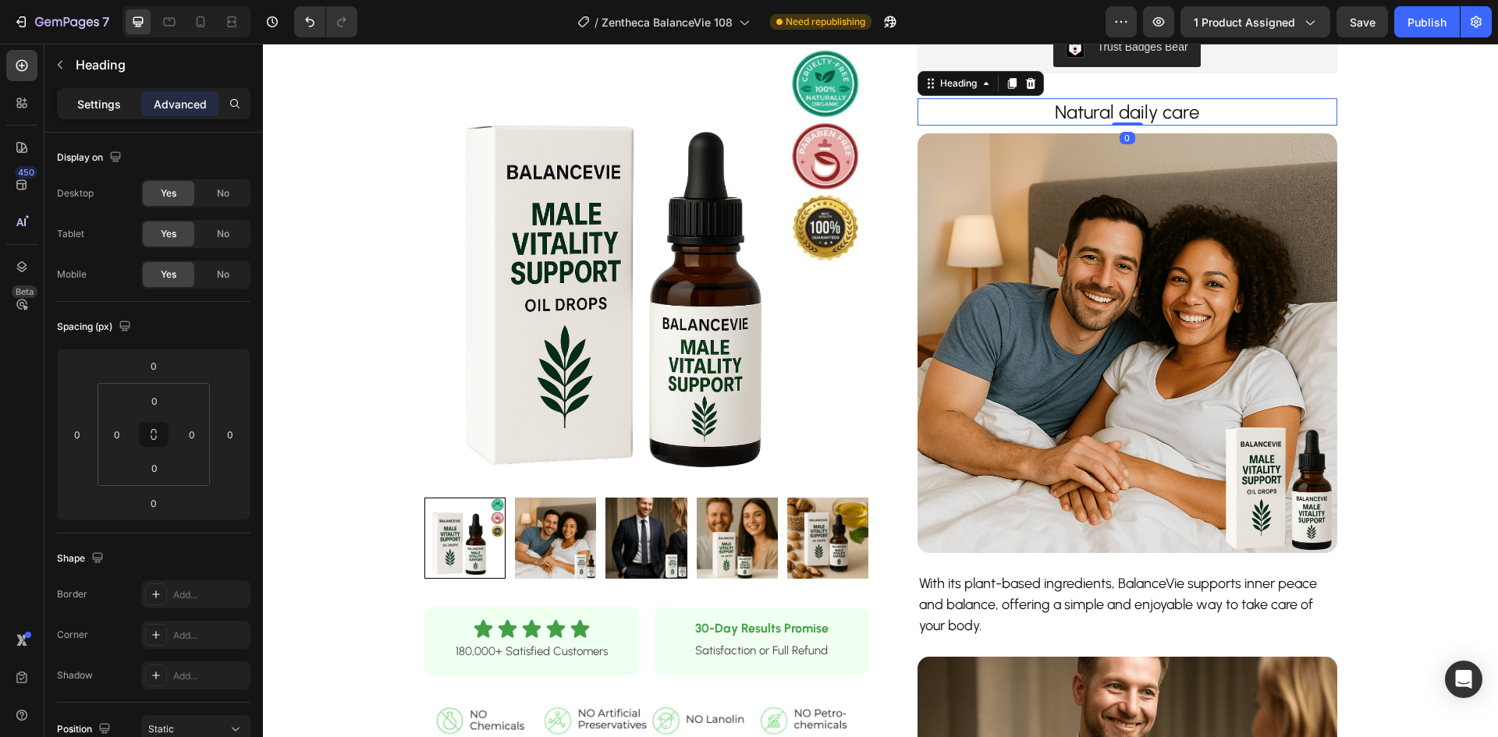
click at [82, 107] on p "Settings" at bounding box center [99, 104] width 44 height 16
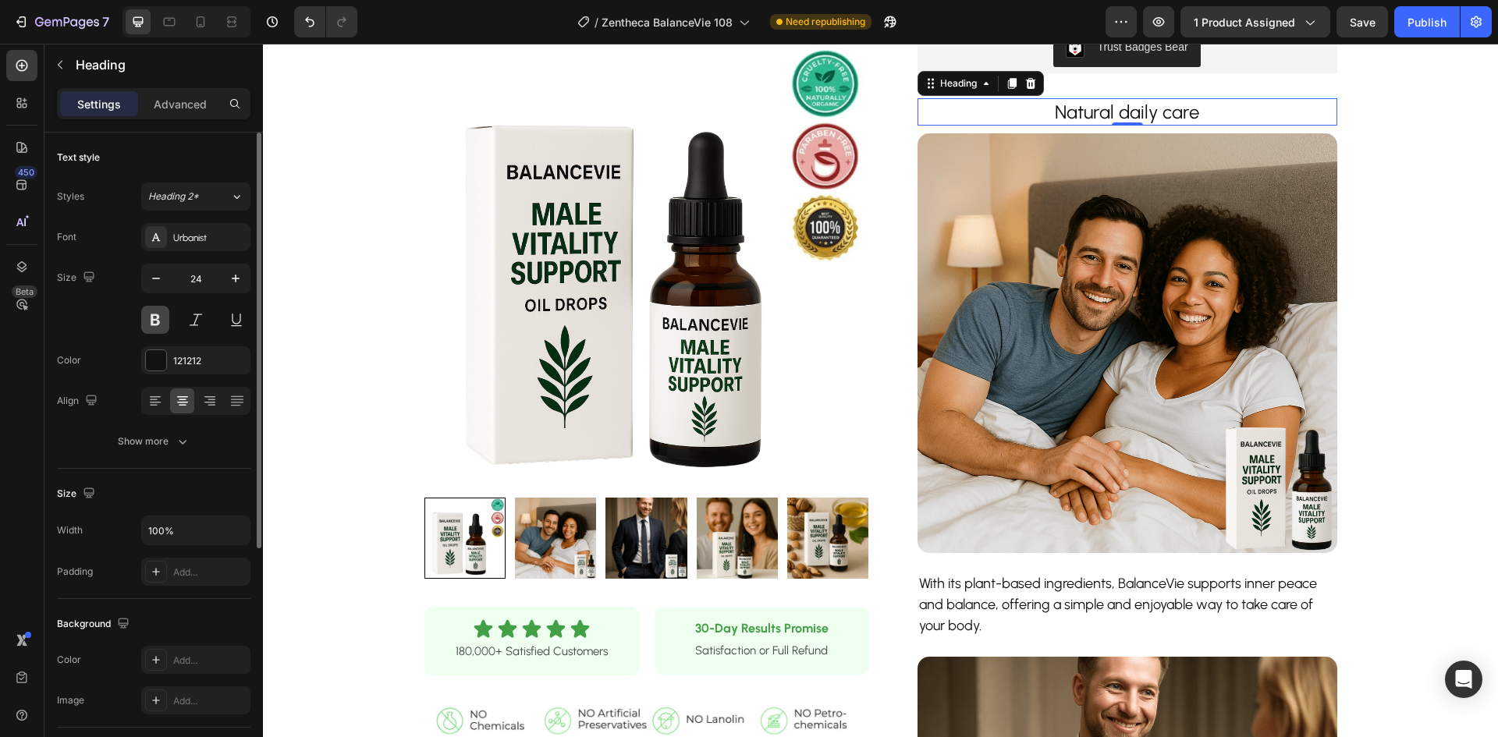
drag, startPoint x: 158, startPoint y: 323, endPoint x: 785, endPoint y: 360, distance: 627.7
click at [158, 323] on button at bounding box center [155, 320] width 28 height 28
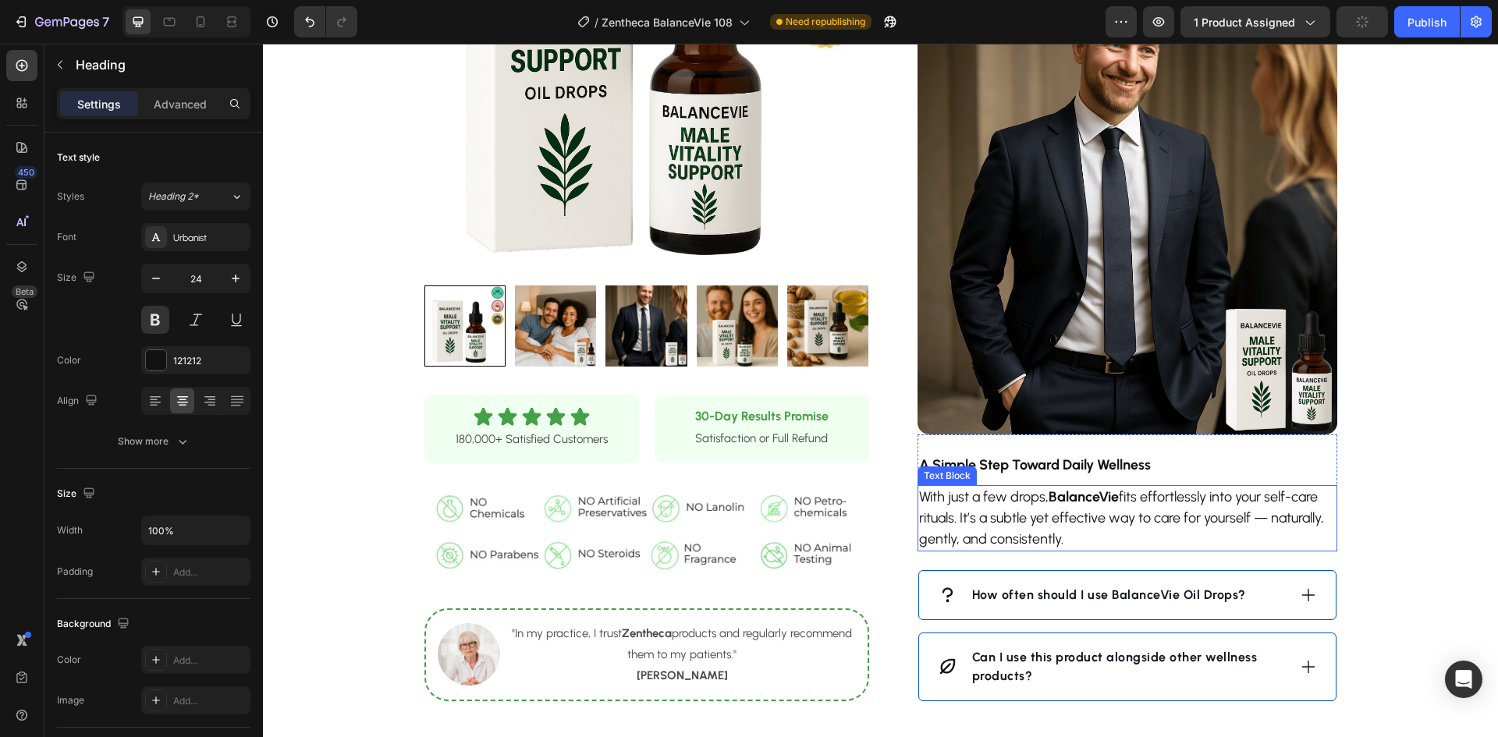
scroll to position [1327, 0]
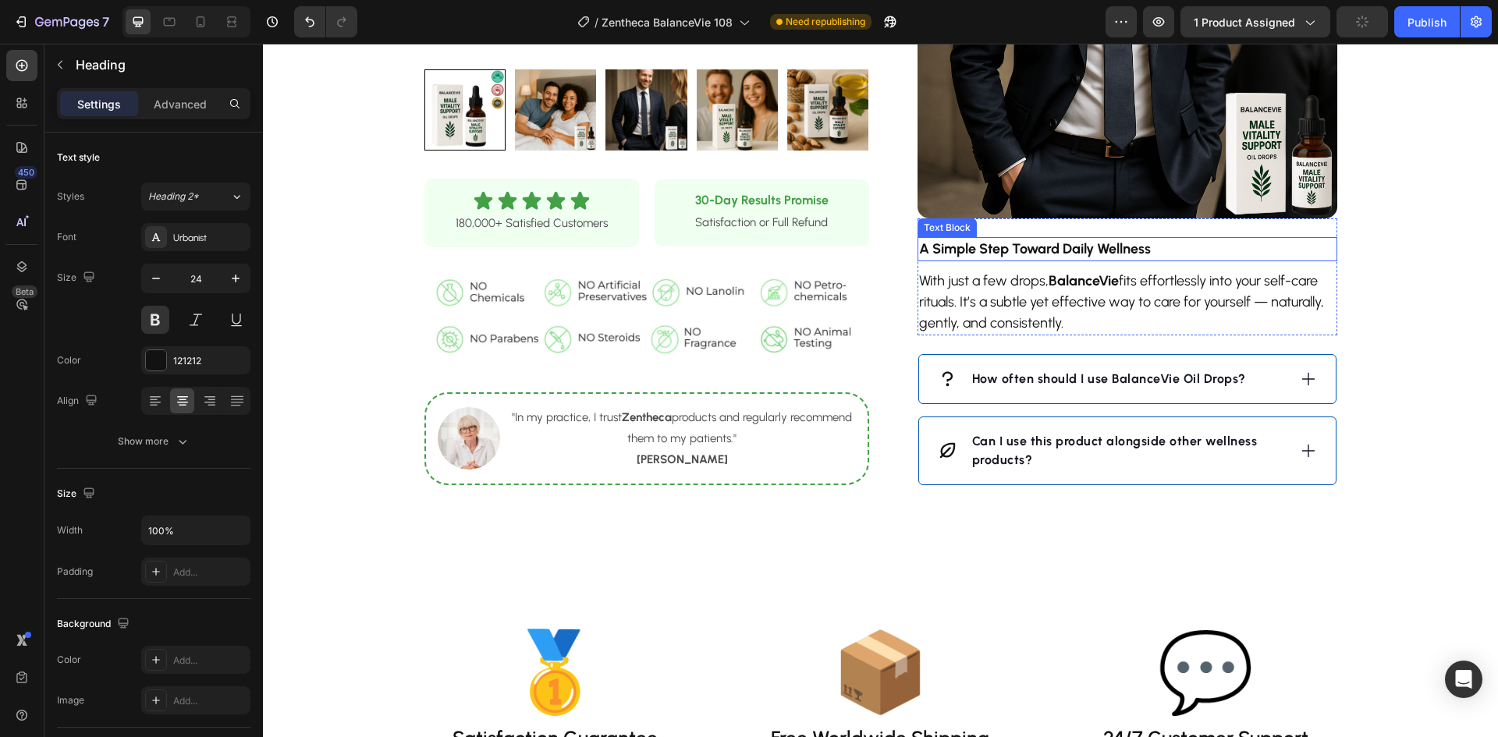
click at [1004, 246] on strong "A Simple Step Toward Daily Wellness" at bounding box center [1035, 248] width 232 height 17
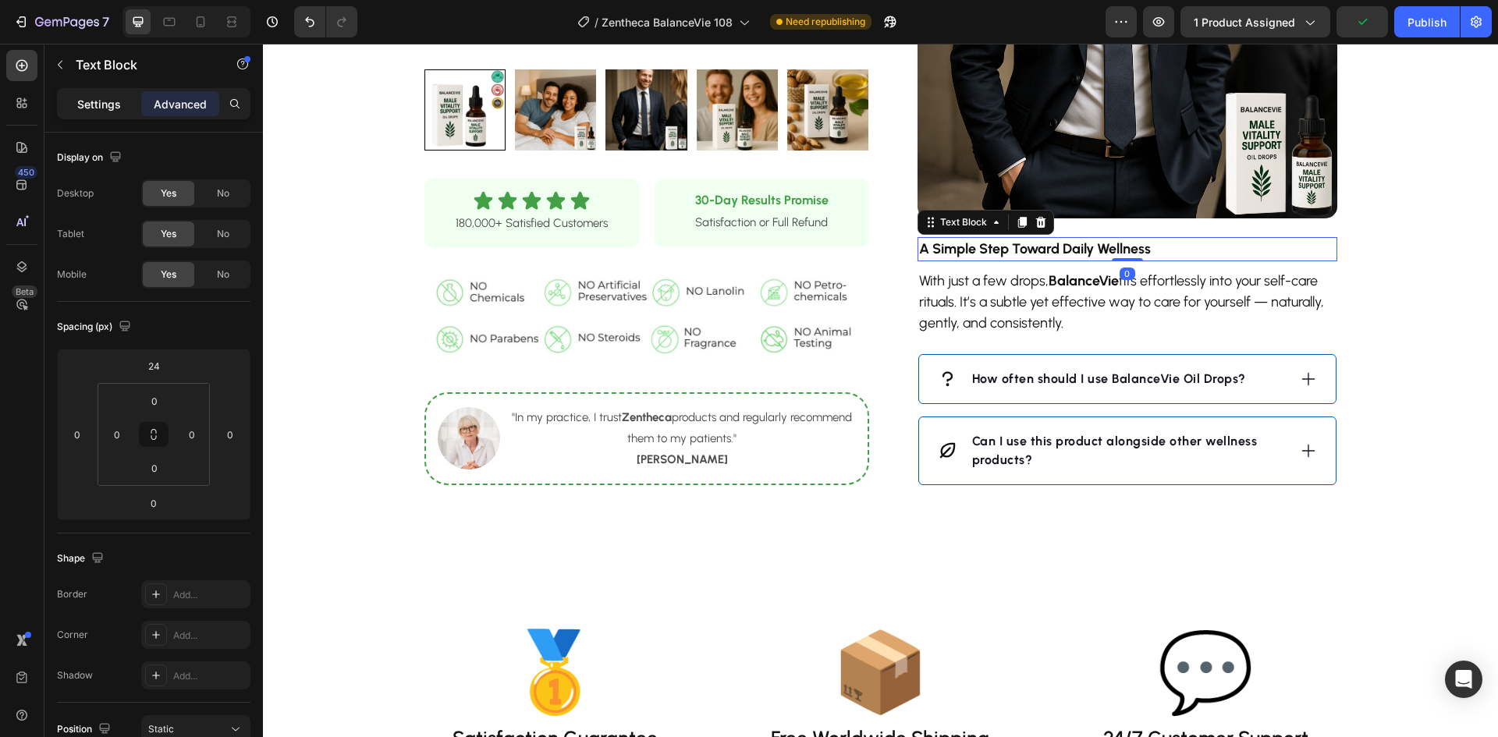
click at [76, 107] on div "Settings" at bounding box center [99, 103] width 78 height 25
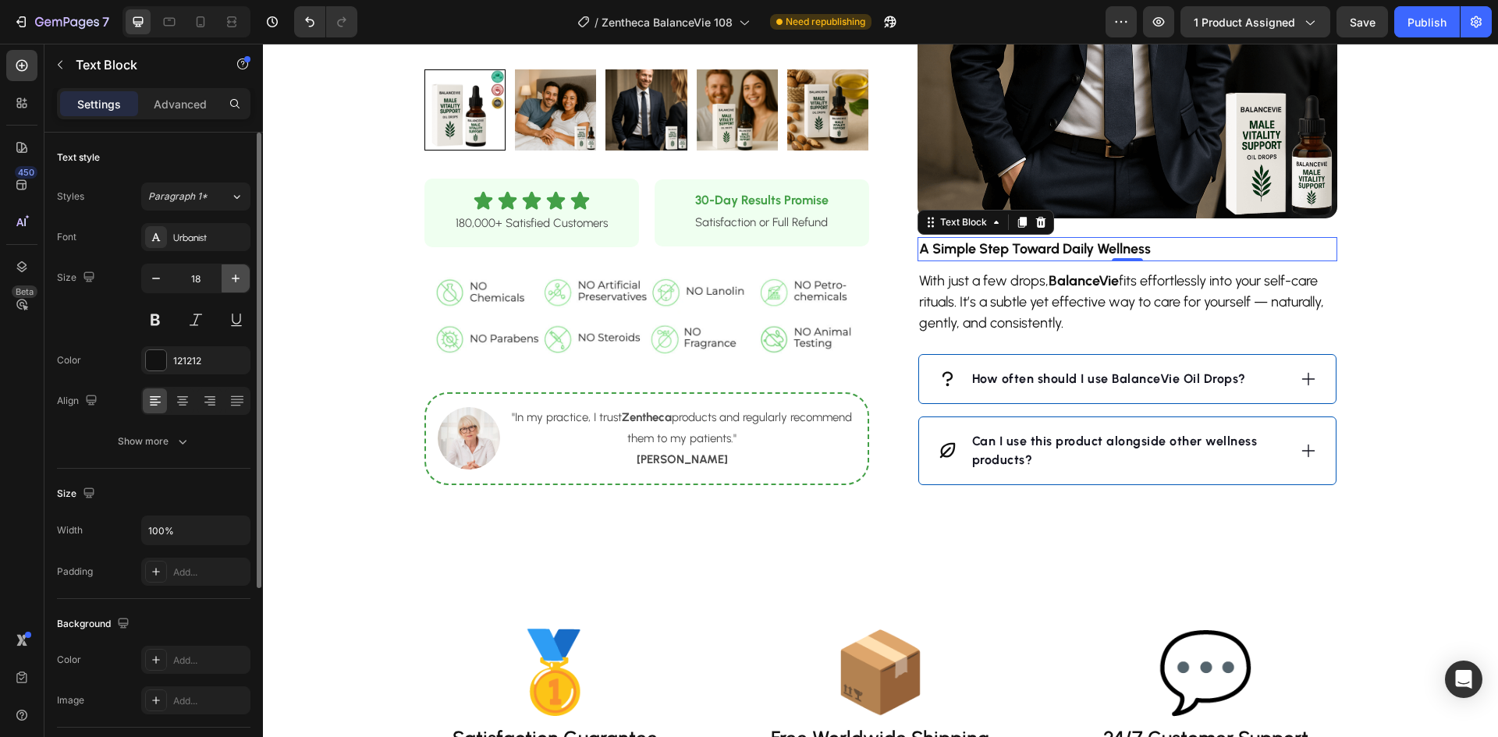
click at [240, 281] on icon "button" at bounding box center [236, 279] width 16 height 16
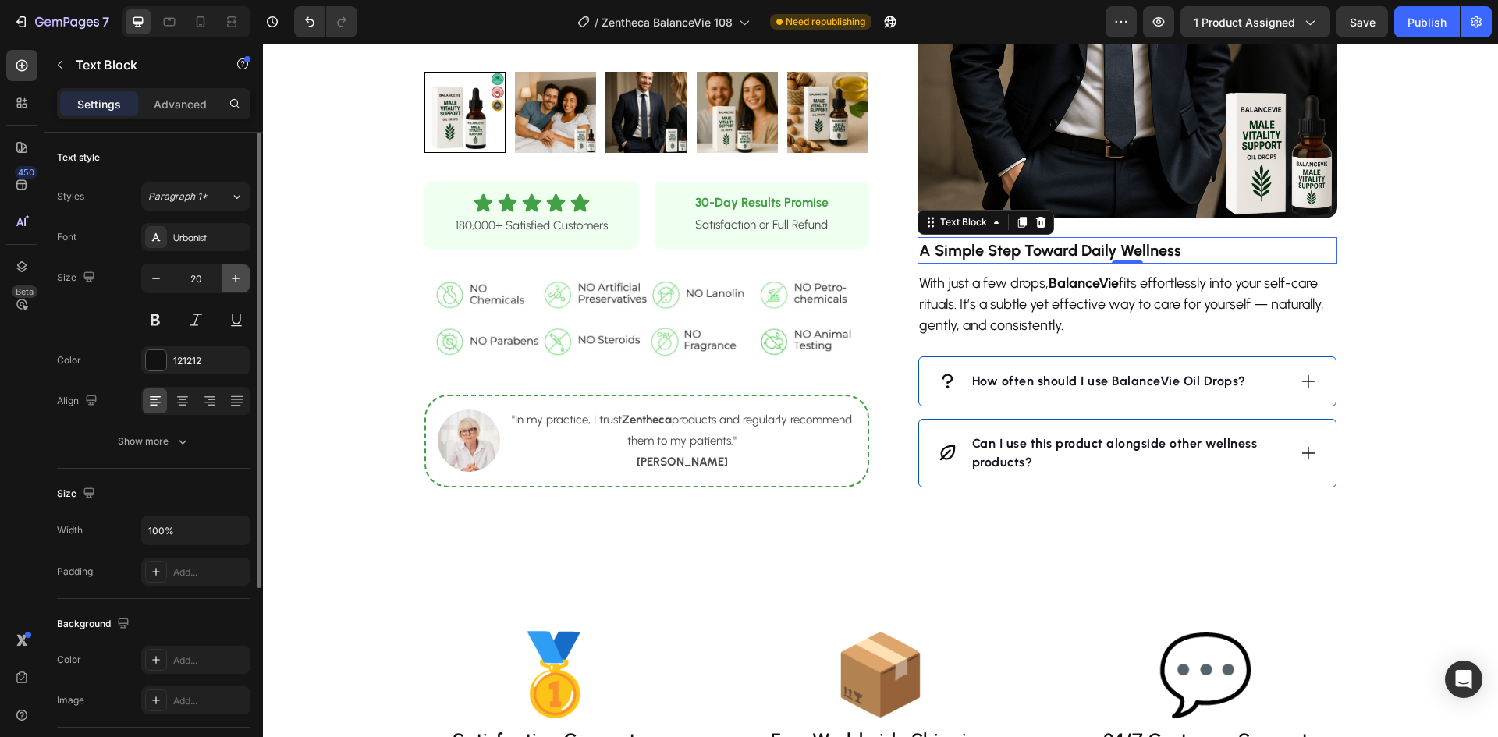
click at [240, 281] on icon "button" at bounding box center [236, 279] width 16 height 16
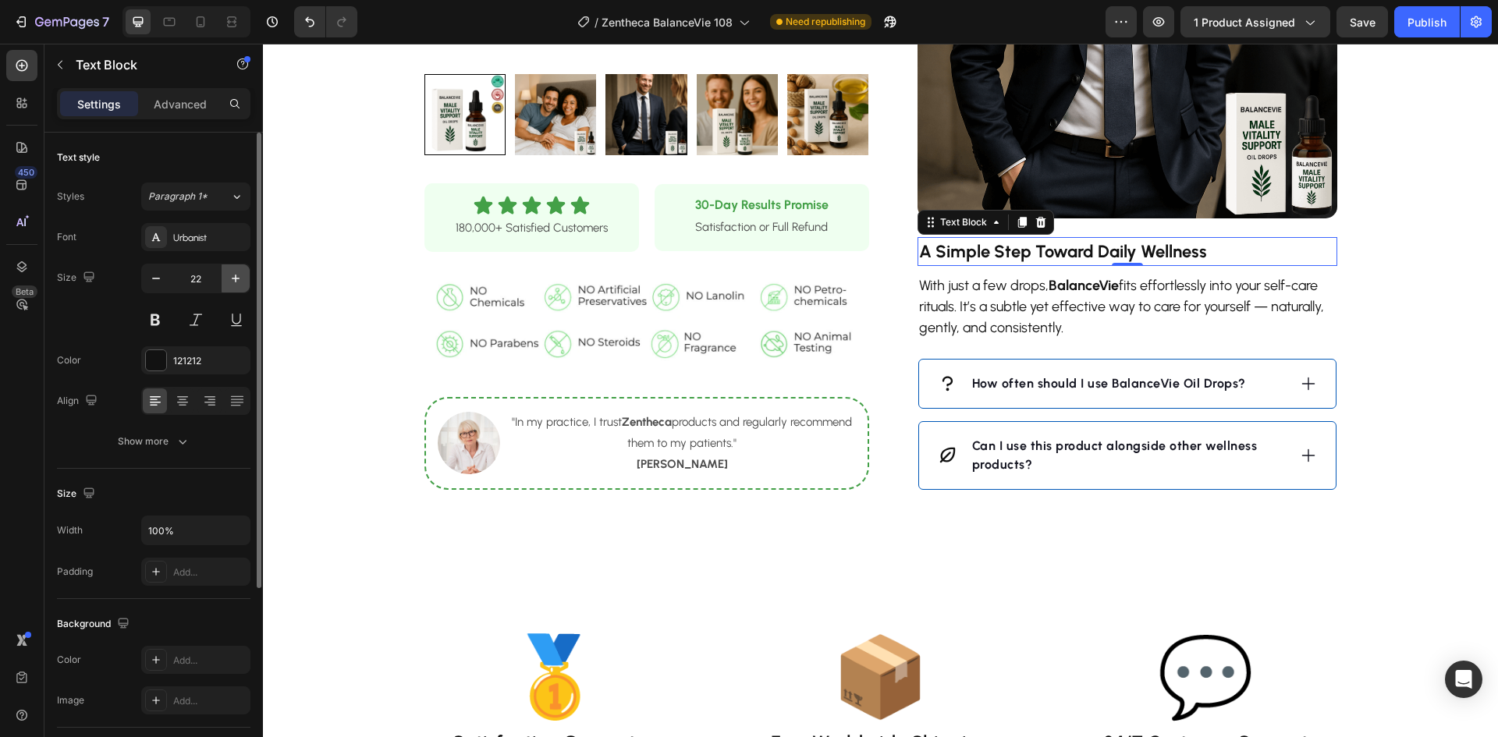
click at [240, 281] on icon "button" at bounding box center [236, 279] width 16 height 16
type input "24"
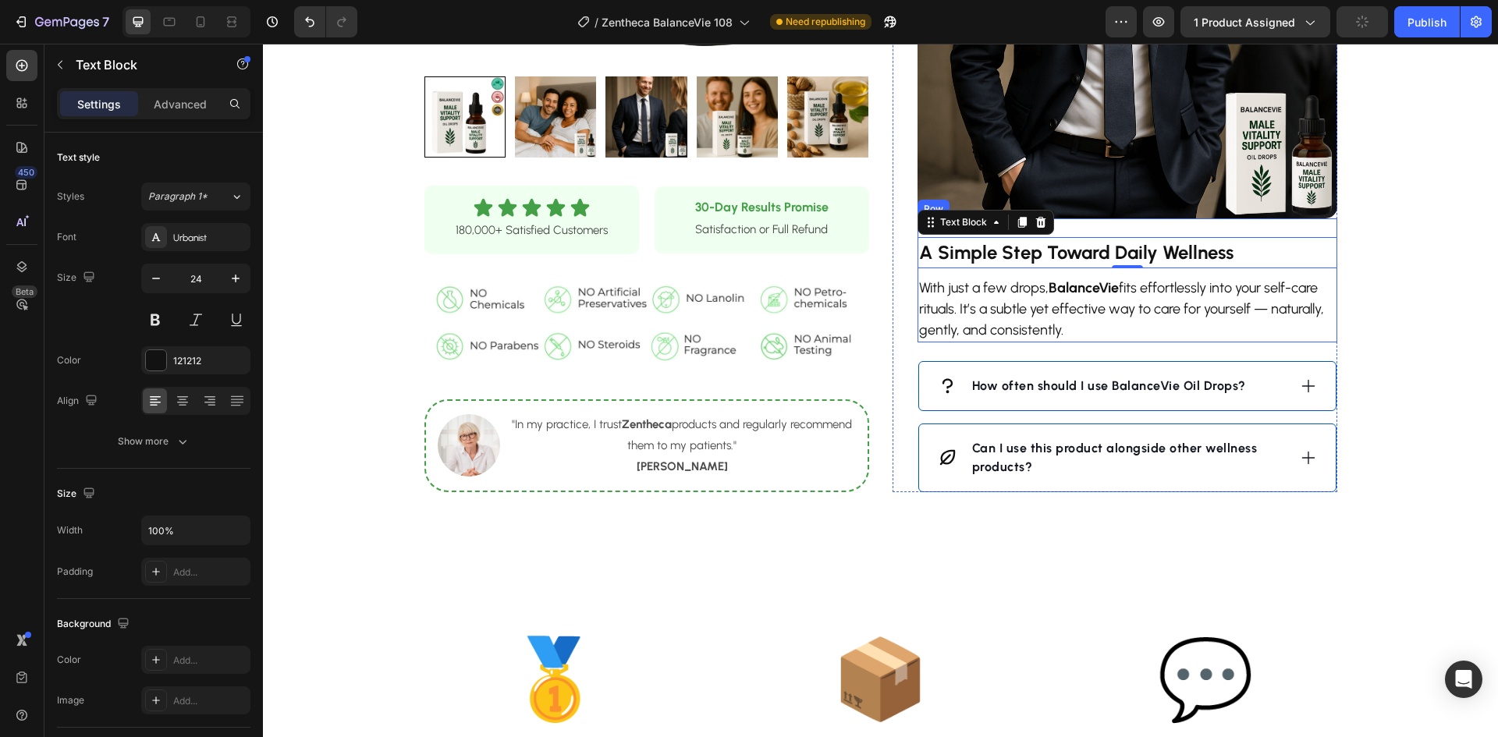
click at [1020, 257] on strong "A Simple Step Toward Daily Wellness" at bounding box center [1076, 252] width 314 height 23
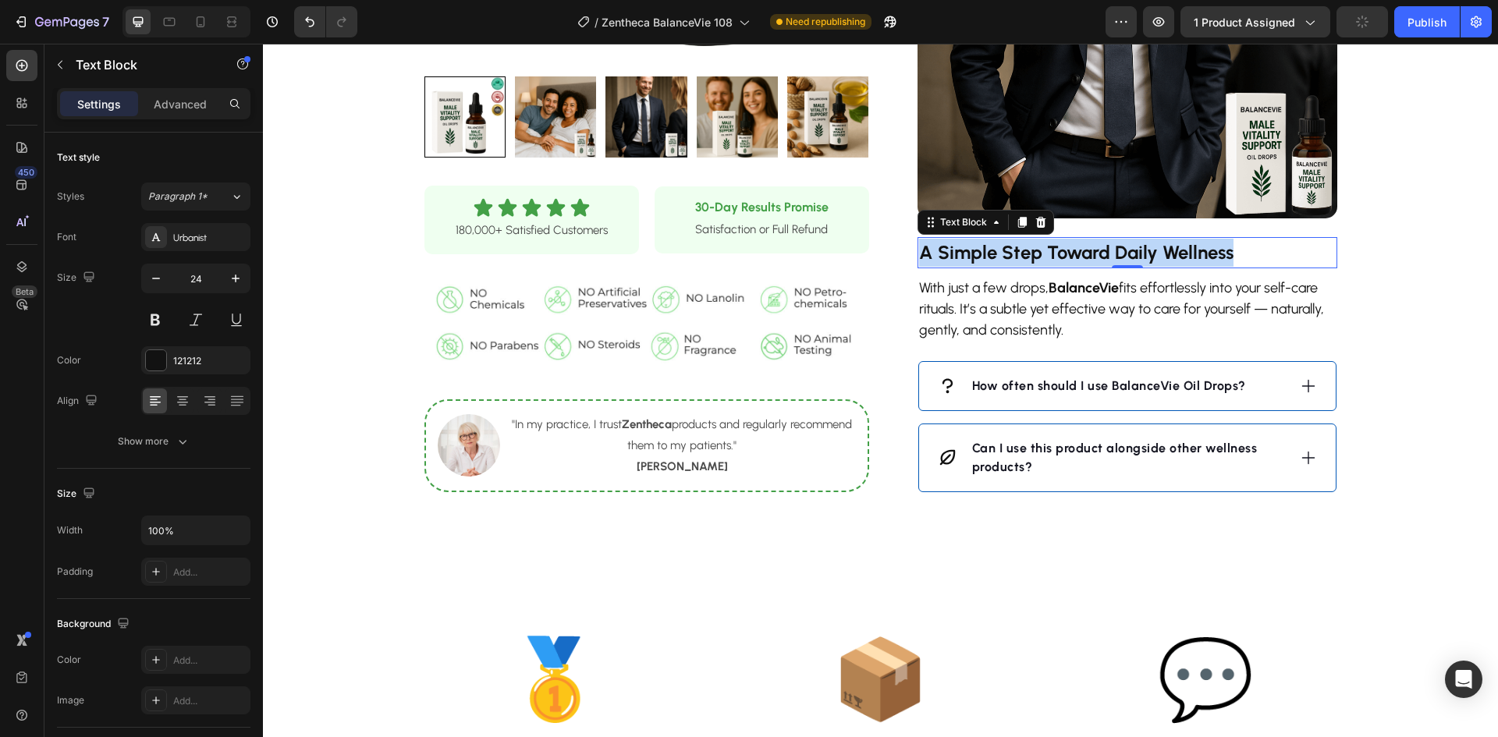
click at [1020, 257] on strong "A Simple Step Toward Daily Wellness" at bounding box center [1076, 252] width 314 height 23
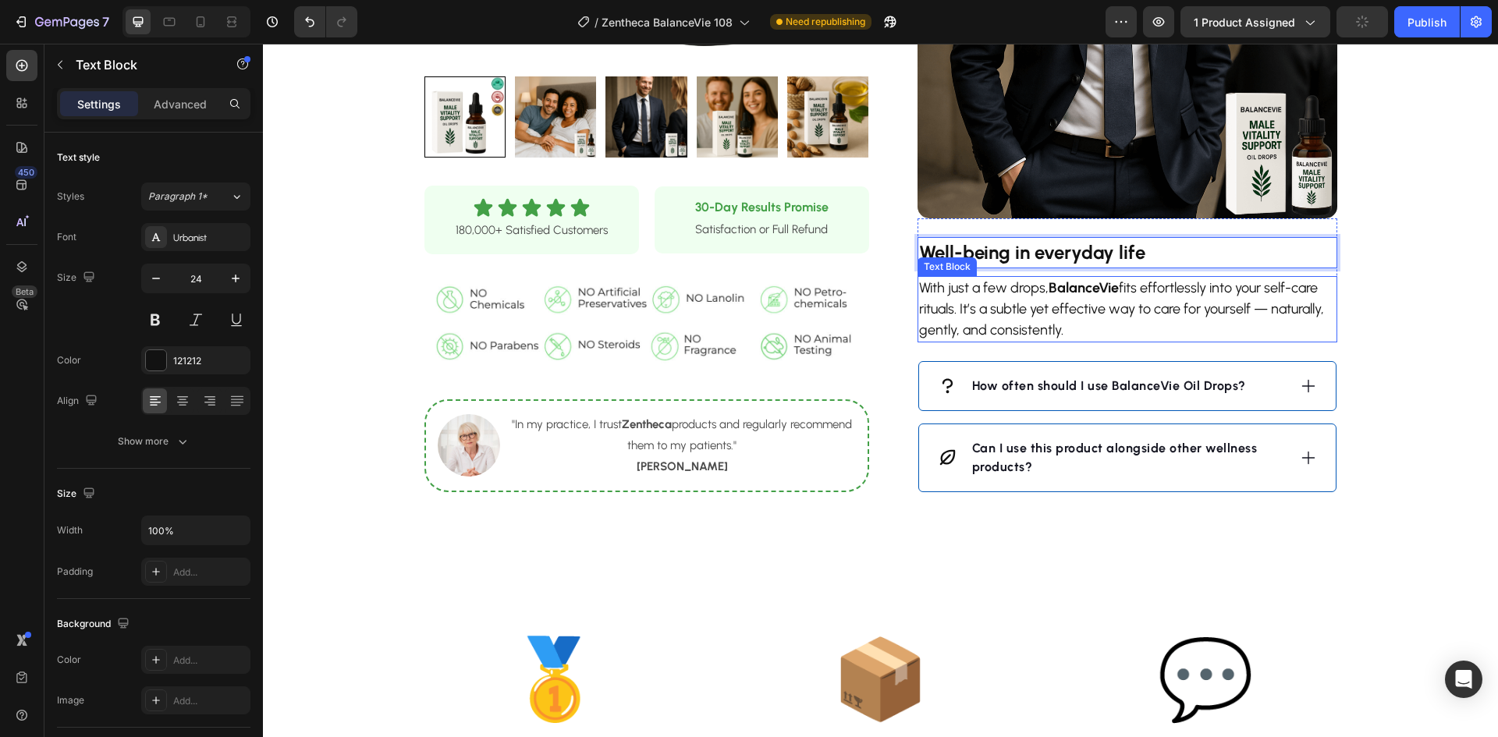
click at [1136, 306] on p "With just a few drops, BalanceVie fits effortlessly into your self-care rituals…" at bounding box center [1127, 309] width 417 height 63
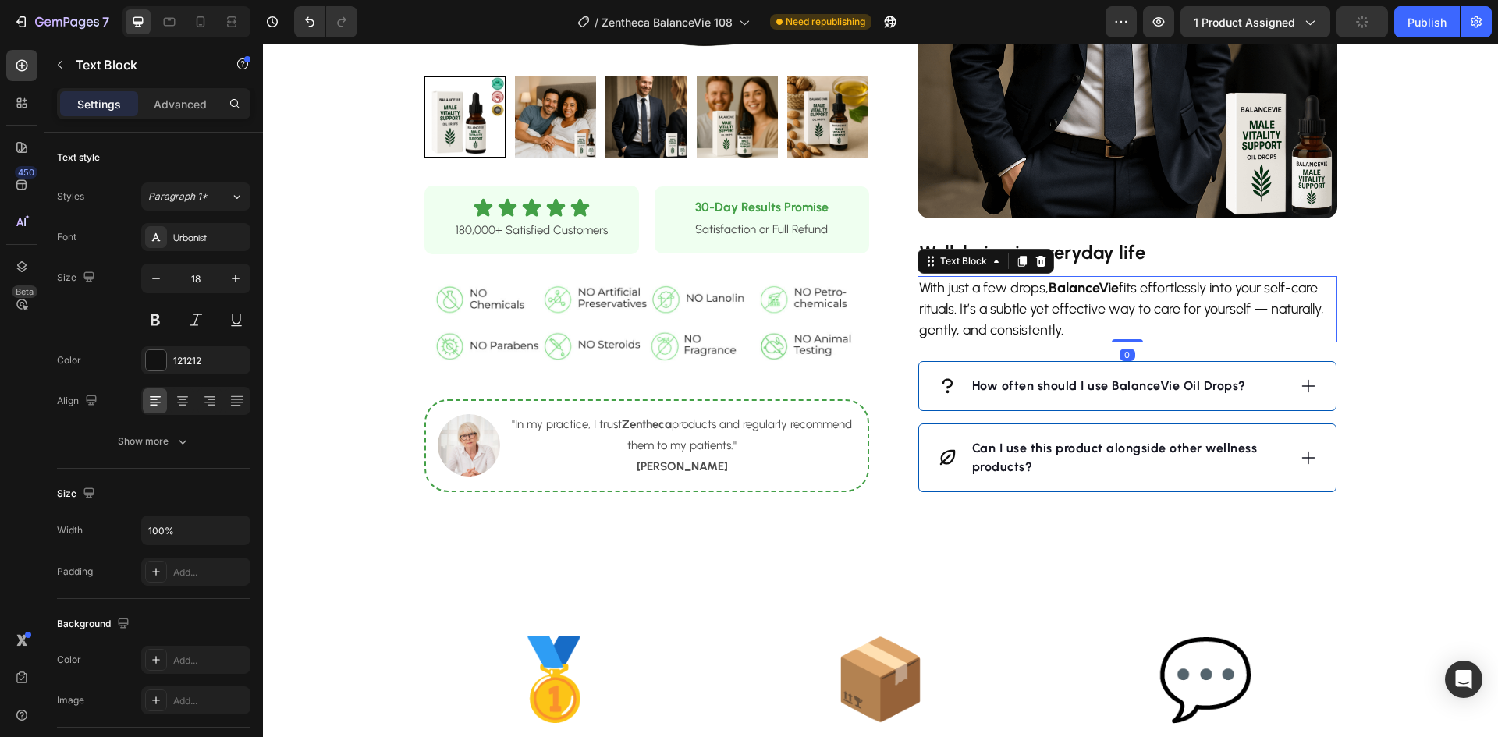
click at [1136, 306] on p "With just a few drops, BalanceVie fits effortlessly into your self-care rituals…" at bounding box center [1127, 309] width 417 height 63
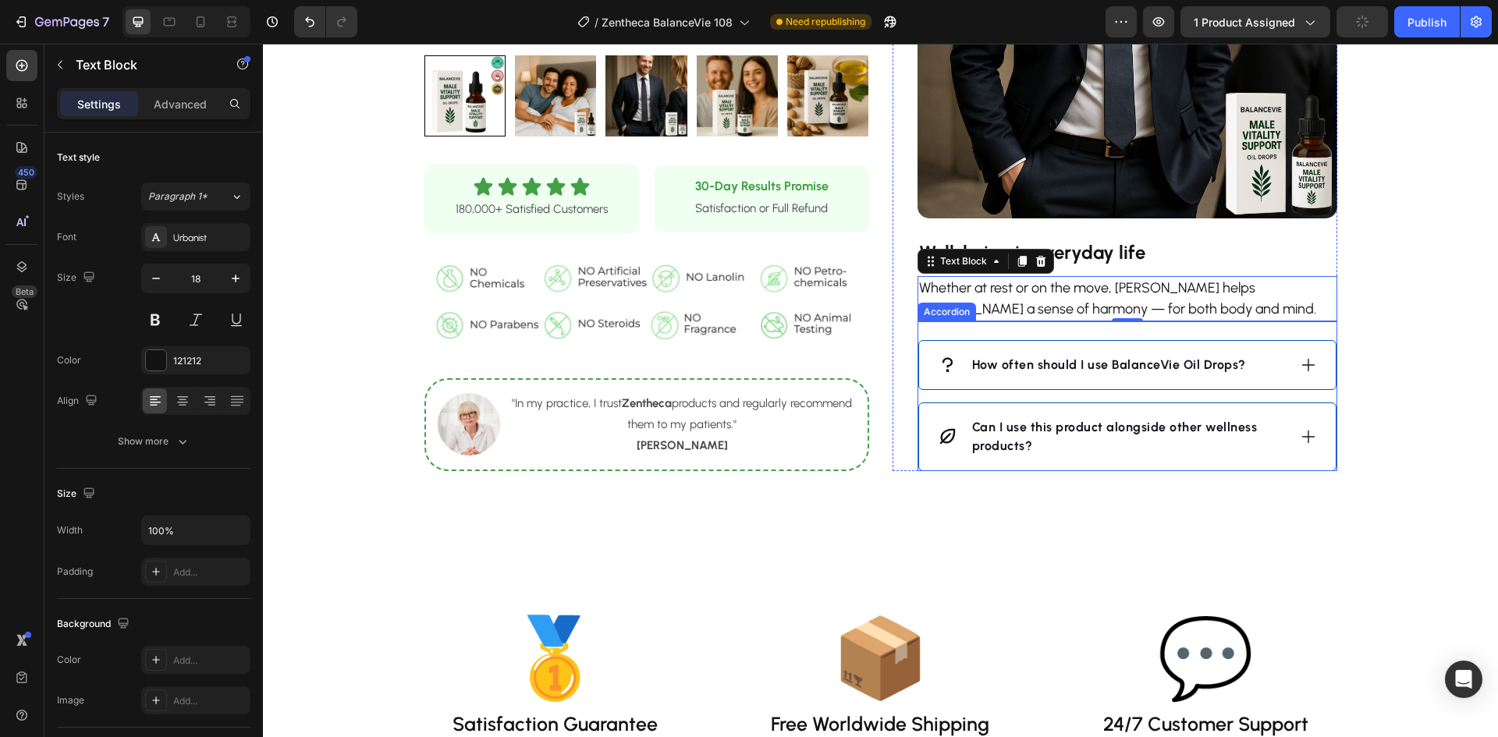
click at [1087, 364] on strong "How often should I use BalanceVie Oil Drops?" at bounding box center [1109, 364] width 274 height 15
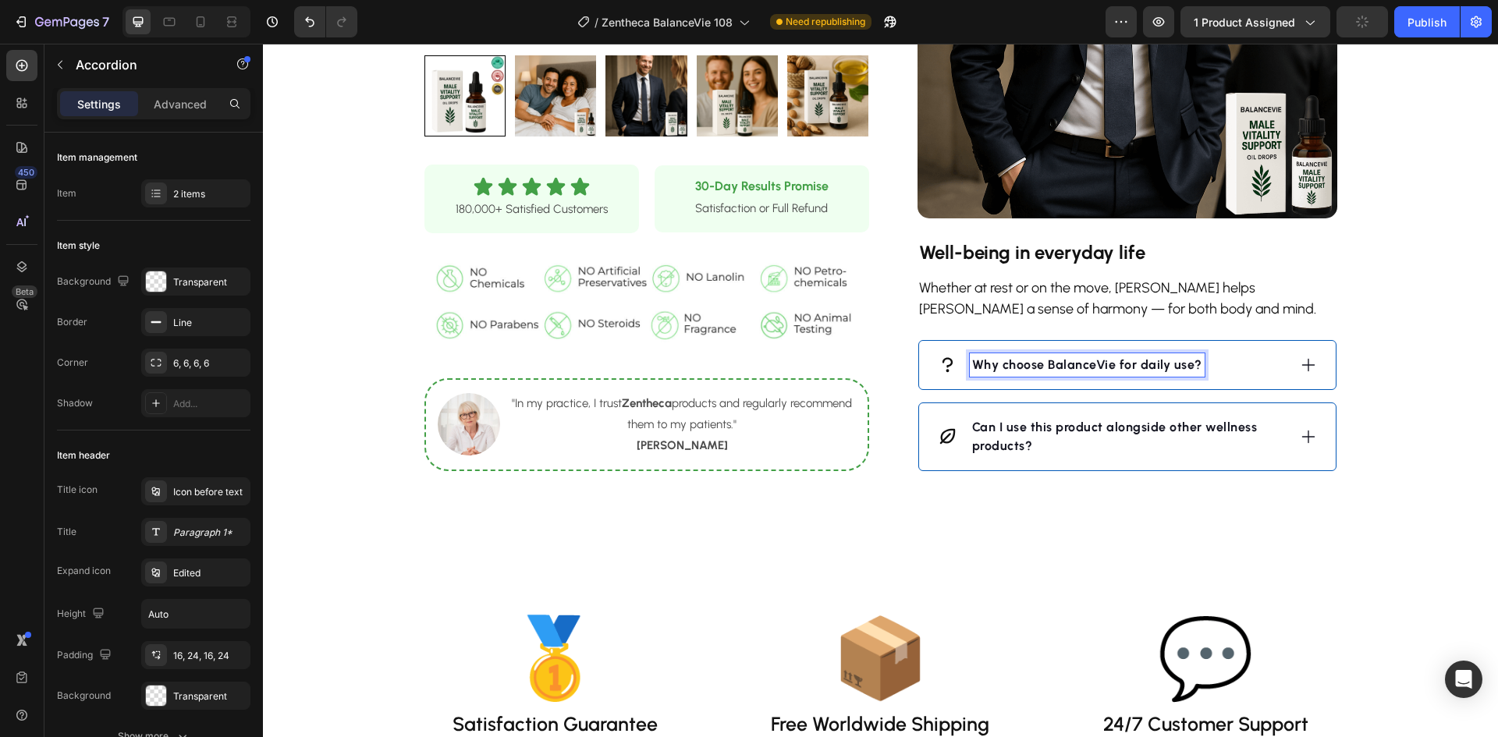
click at [1248, 382] on div "Why choose BalanceVie for daily use?" at bounding box center [1127, 365] width 417 height 48
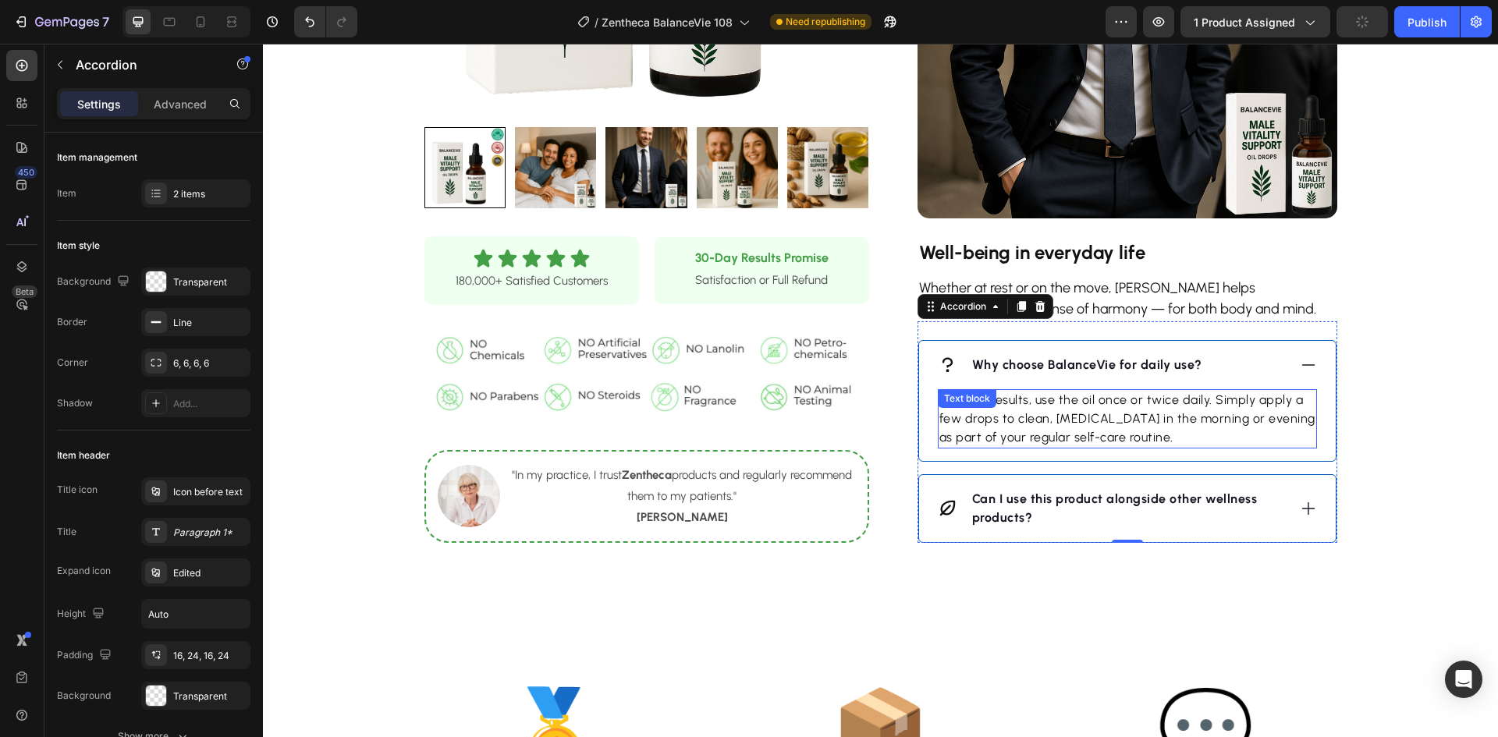
click at [1222, 410] on p "For best results, use the oil once or twice daily. Simply apply a few drops to …" at bounding box center [1128, 419] width 376 height 56
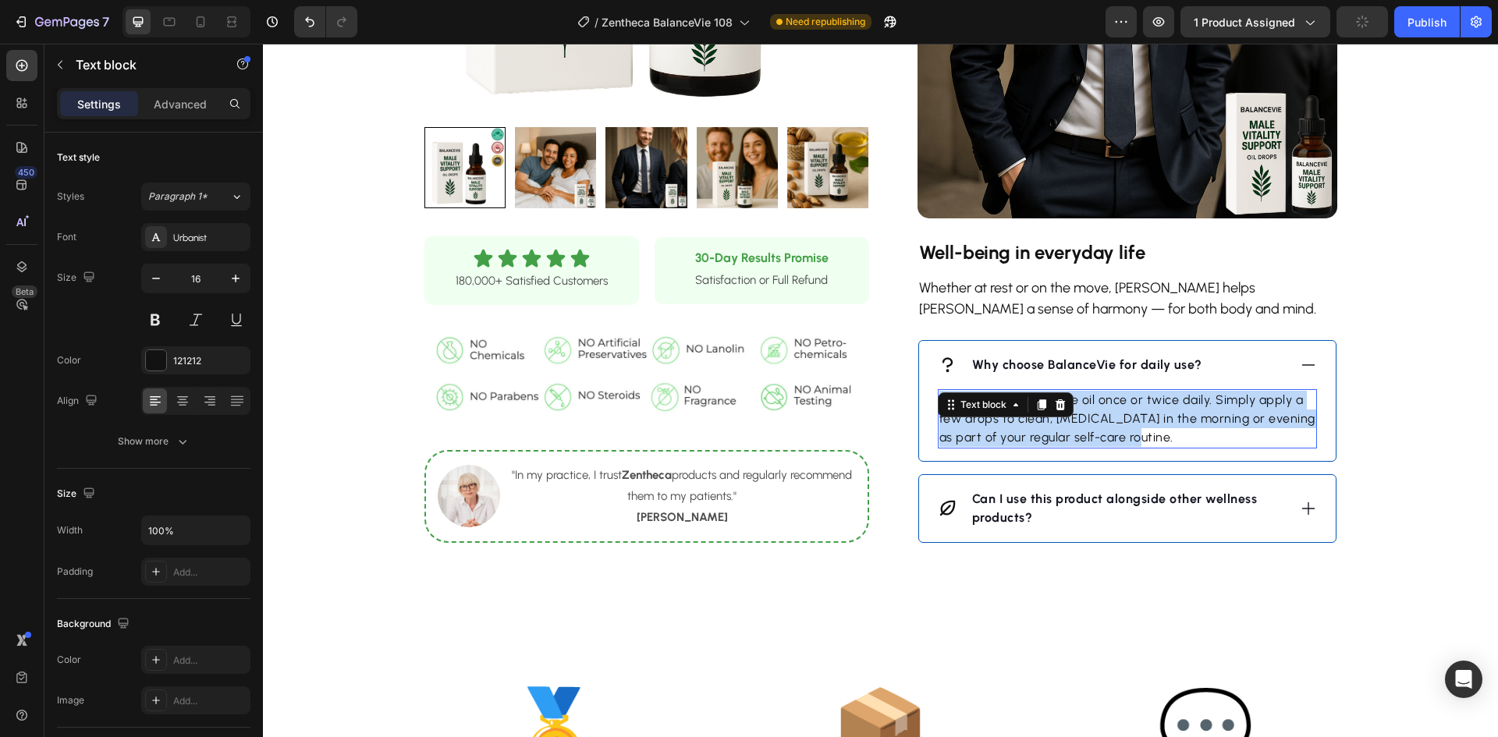
click at [1222, 410] on p "For best results, use the oil once or twice daily. Simply apply a few drops to …" at bounding box center [1128, 419] width 376 height 56
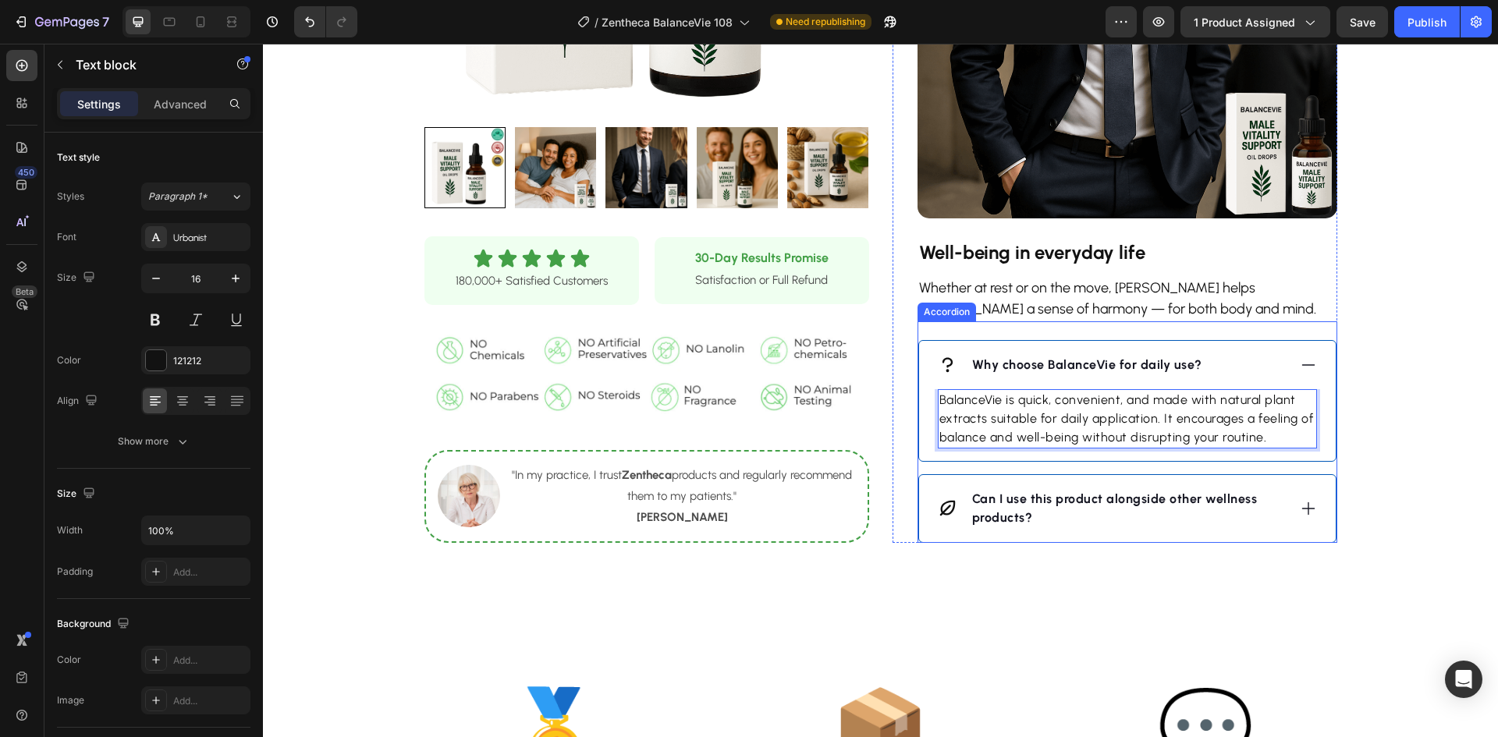
click at [1085, 497] on strong "Can I use this product alongside other wellness products?" at bounding box center [1115, 509] width 286 height 34
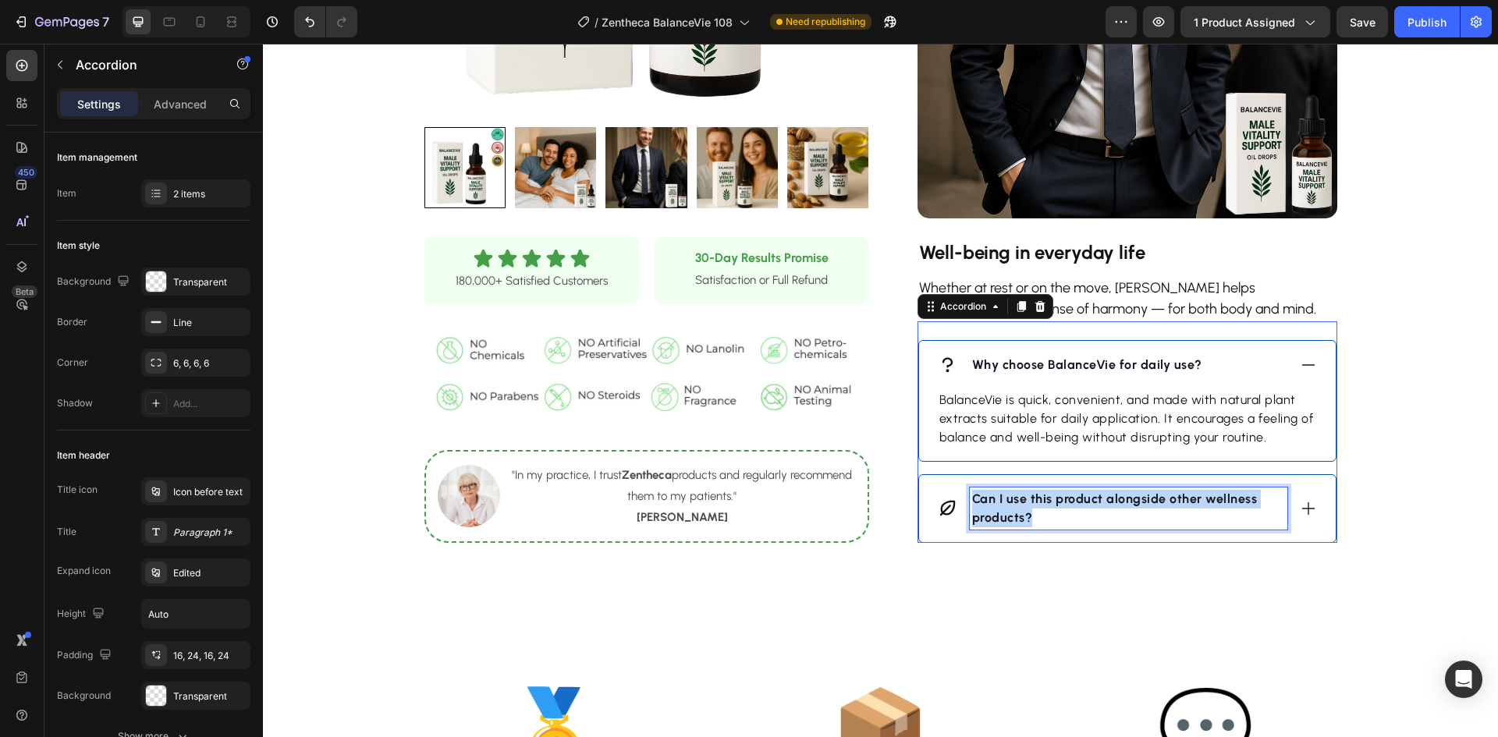
click at [1085, 497] on strong "Can I use this product alongside other wellness products?" at bounding box center [1115, 509] width 286 height 34
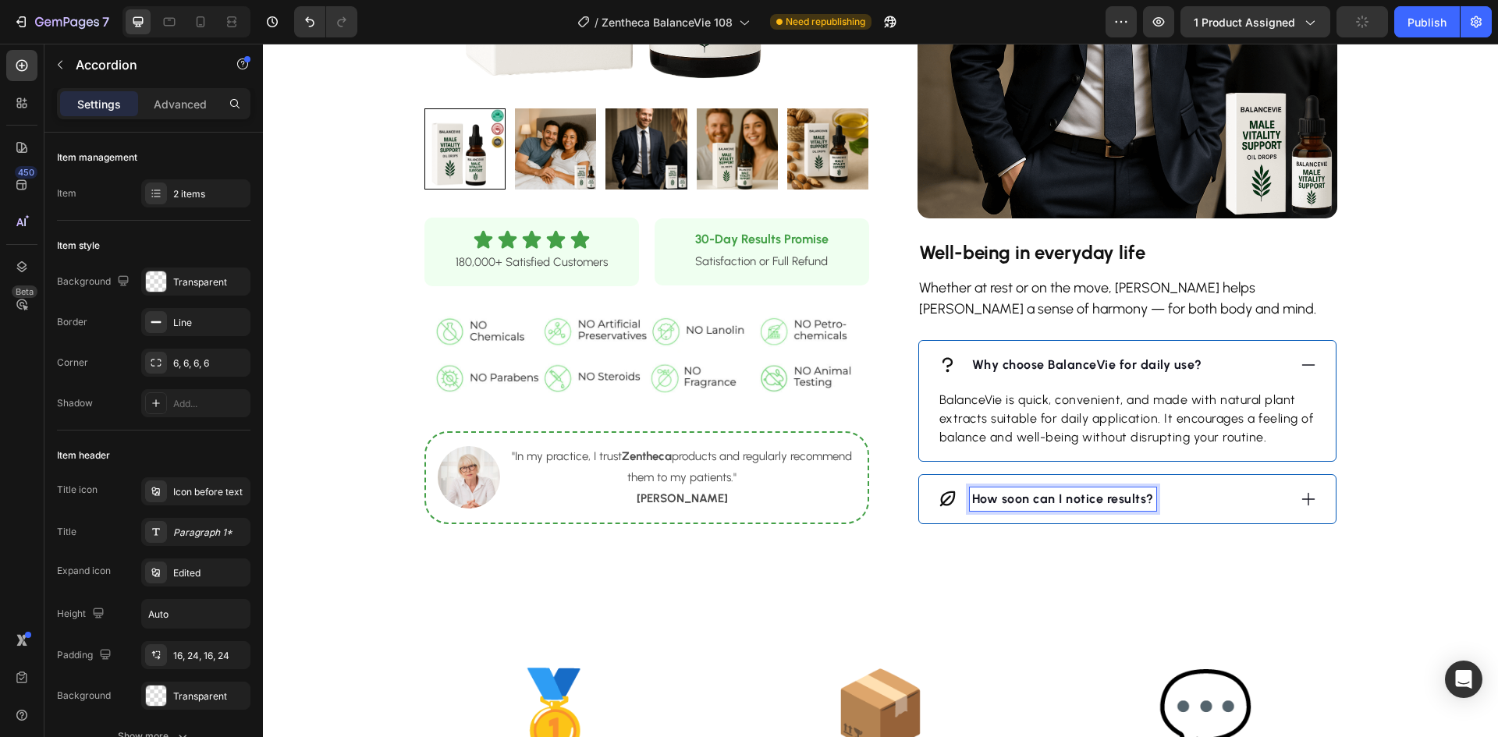
click at [1199, 505] on div "How soon can I notice results?" at bounding box center [1113, 499] width 350 height 23
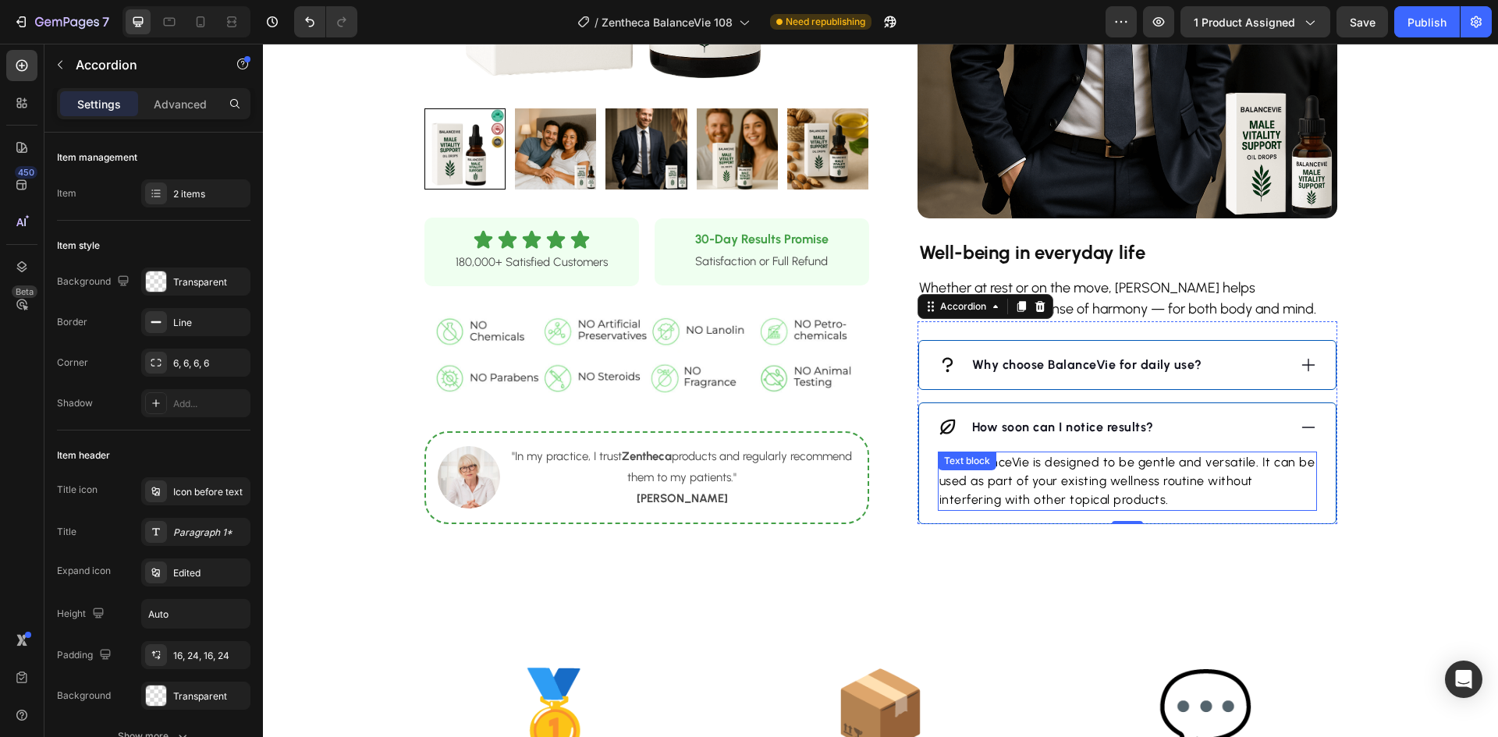
click at [1075, 481] on p "Yes, BalanceVie is designed to be gentle and versatile. It can be used as part …" at bounding box center [1128, 481] width 376 height 56
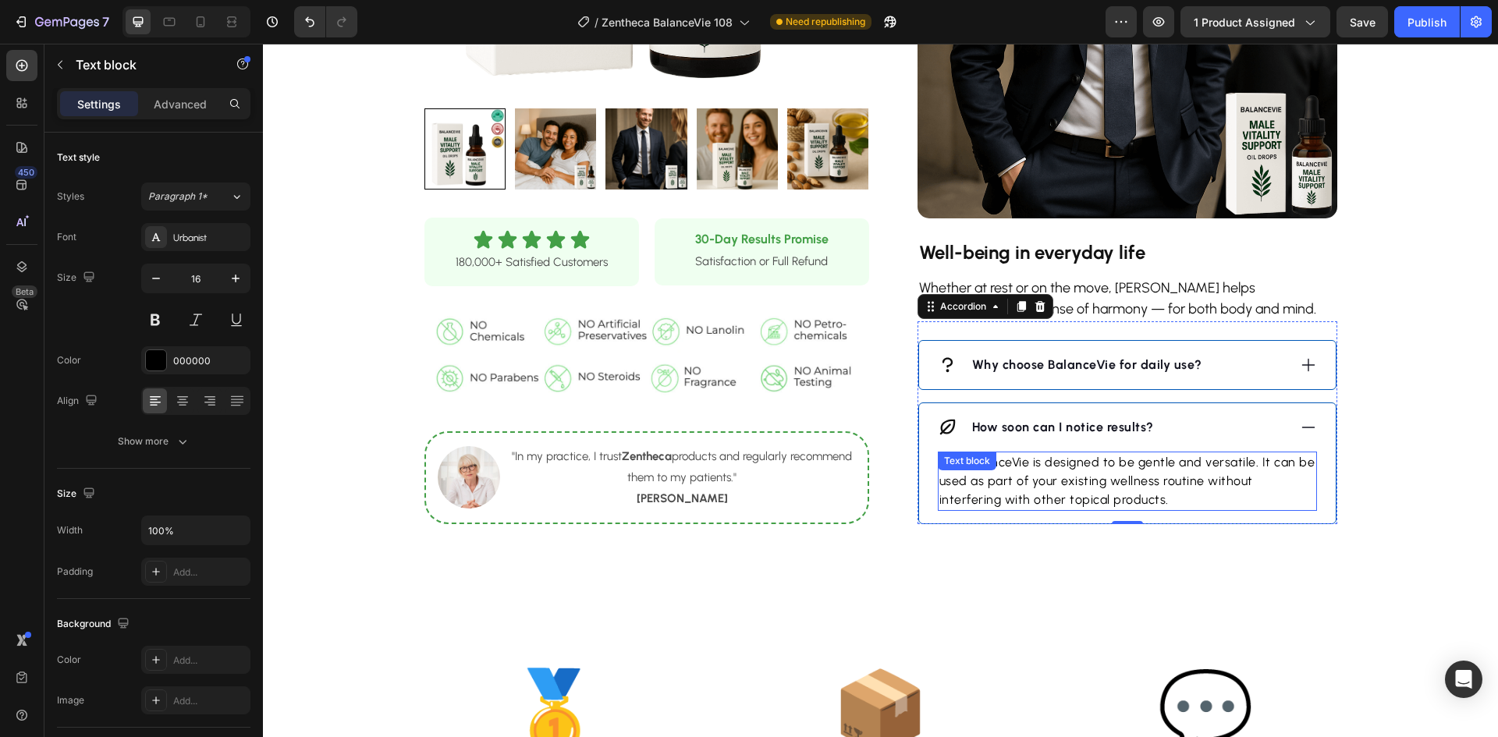
click at [1077, 481] on p "Yes, BalanceVie is designed to be gentle and versatile. It can be used as part …" at bounding box center [1128, 481] width 376 height 56
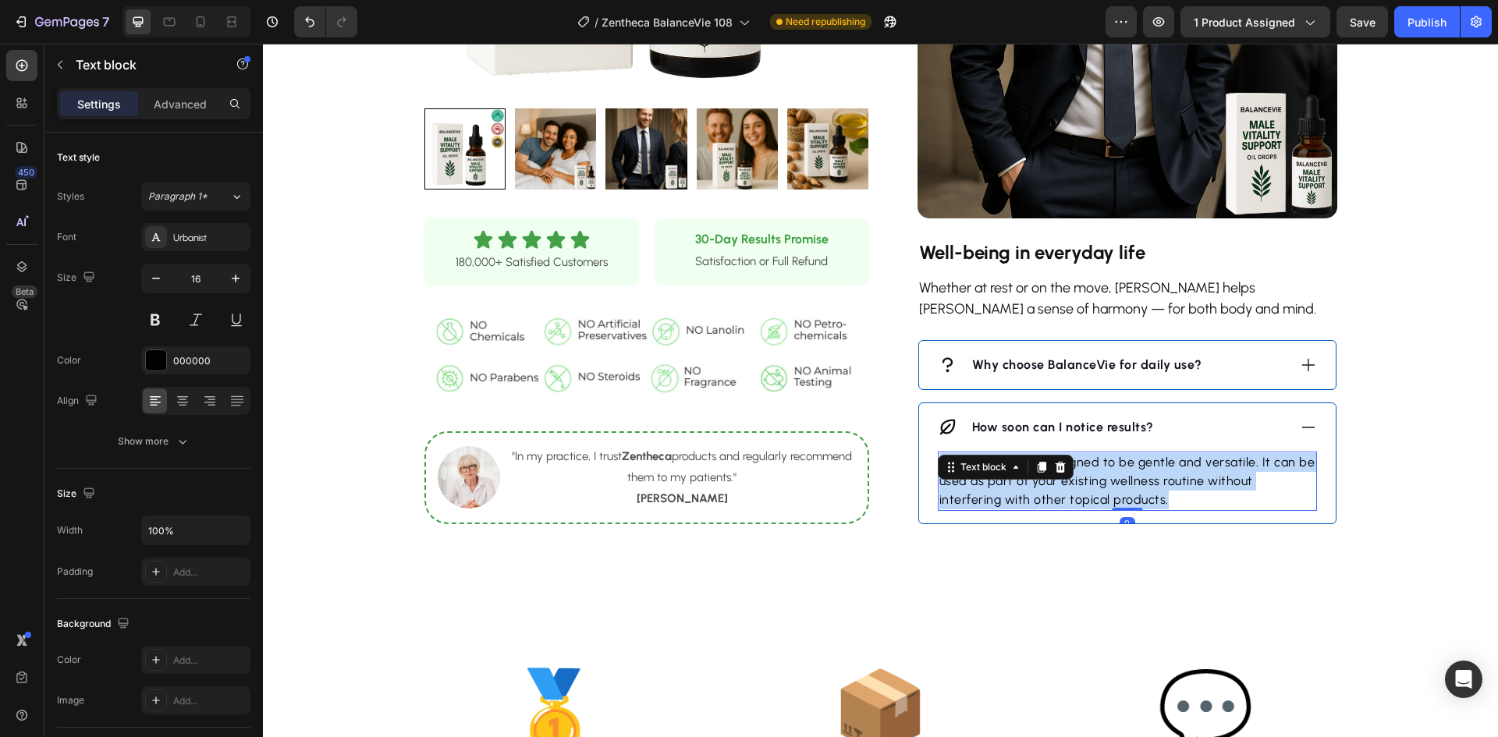
click at [1077, 481] on p "Yes, BalanceVie is designed to be gentle and versatile. It can be used as part …" at bounding box center [1128, 481] width 376 height 56
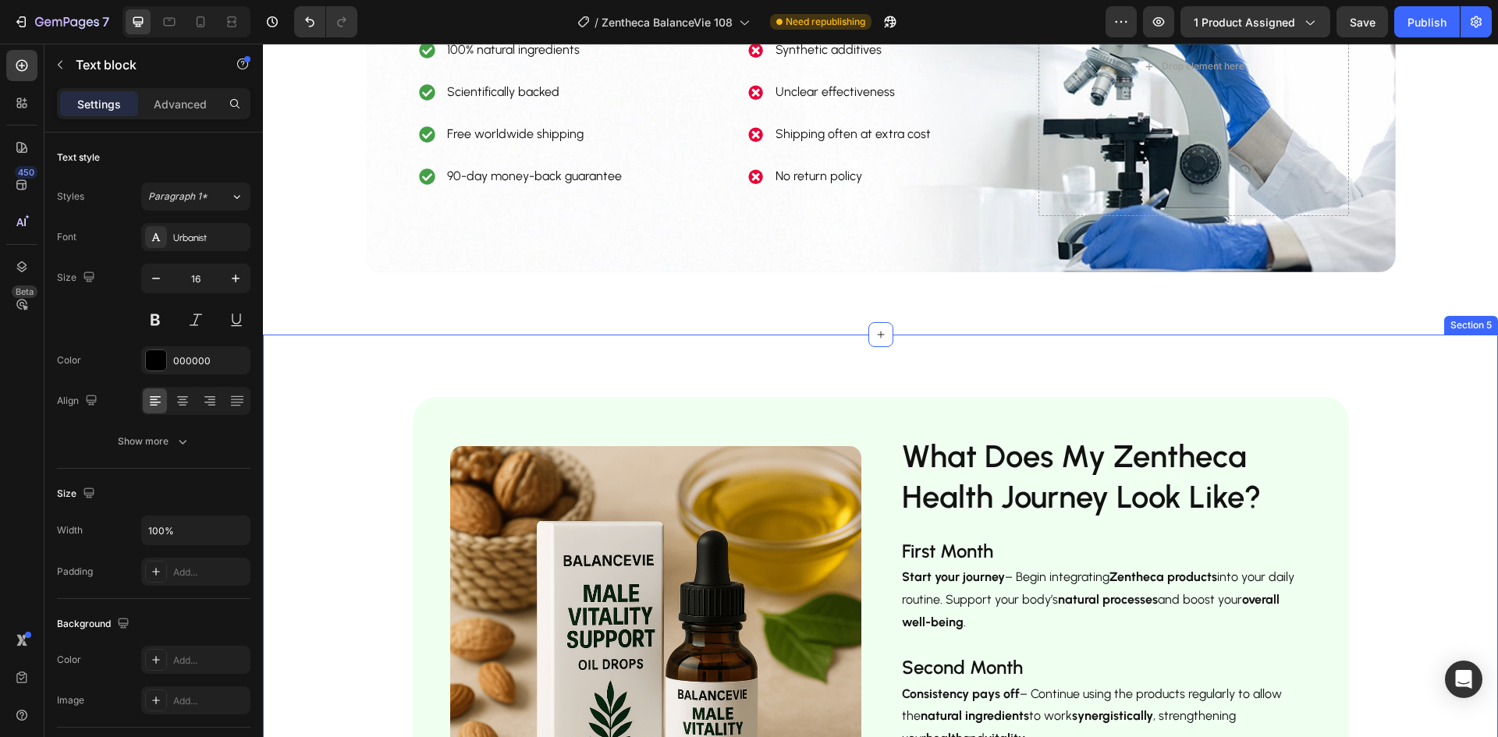
scroll to position [2575, 0]
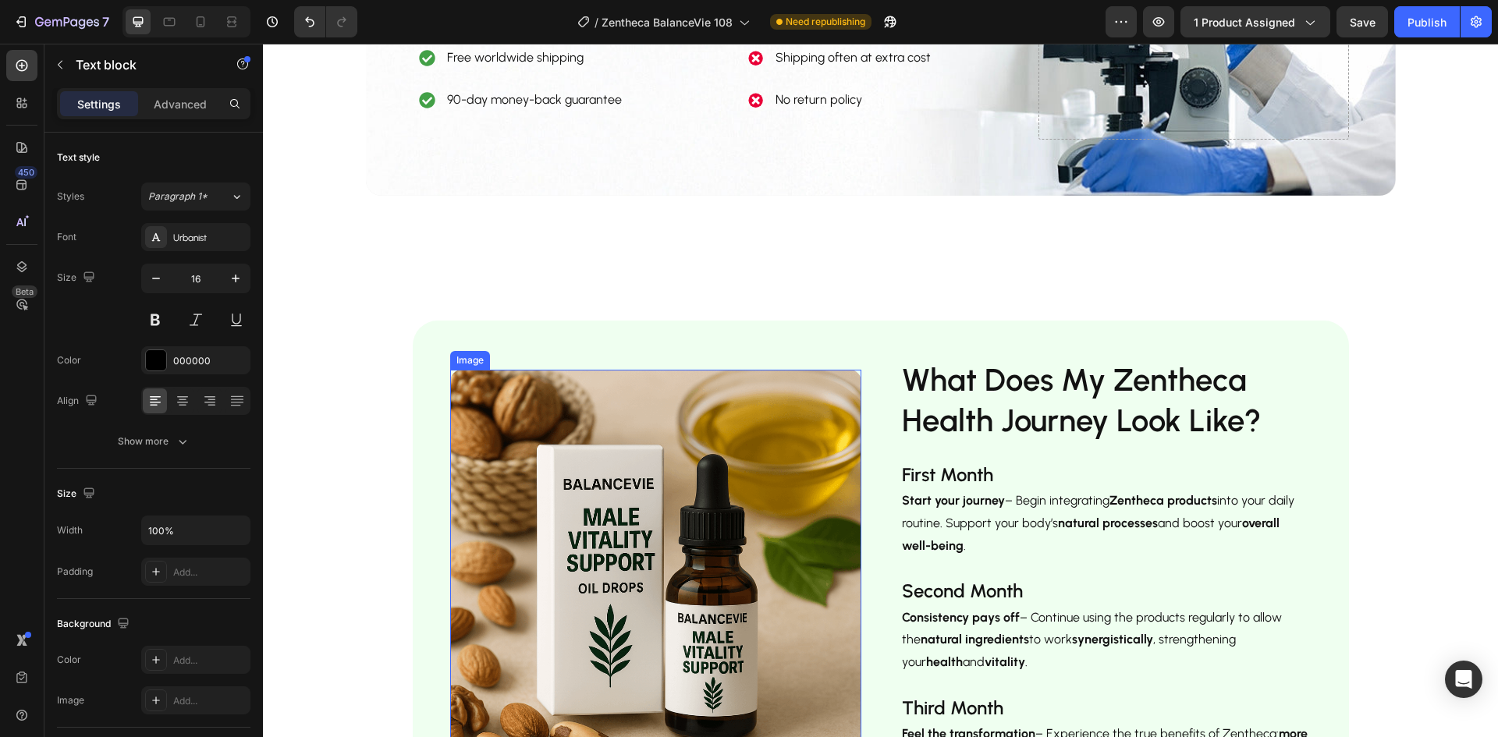
click at [574, 497] on img at bounding box center [655, 575] width 411 height 411
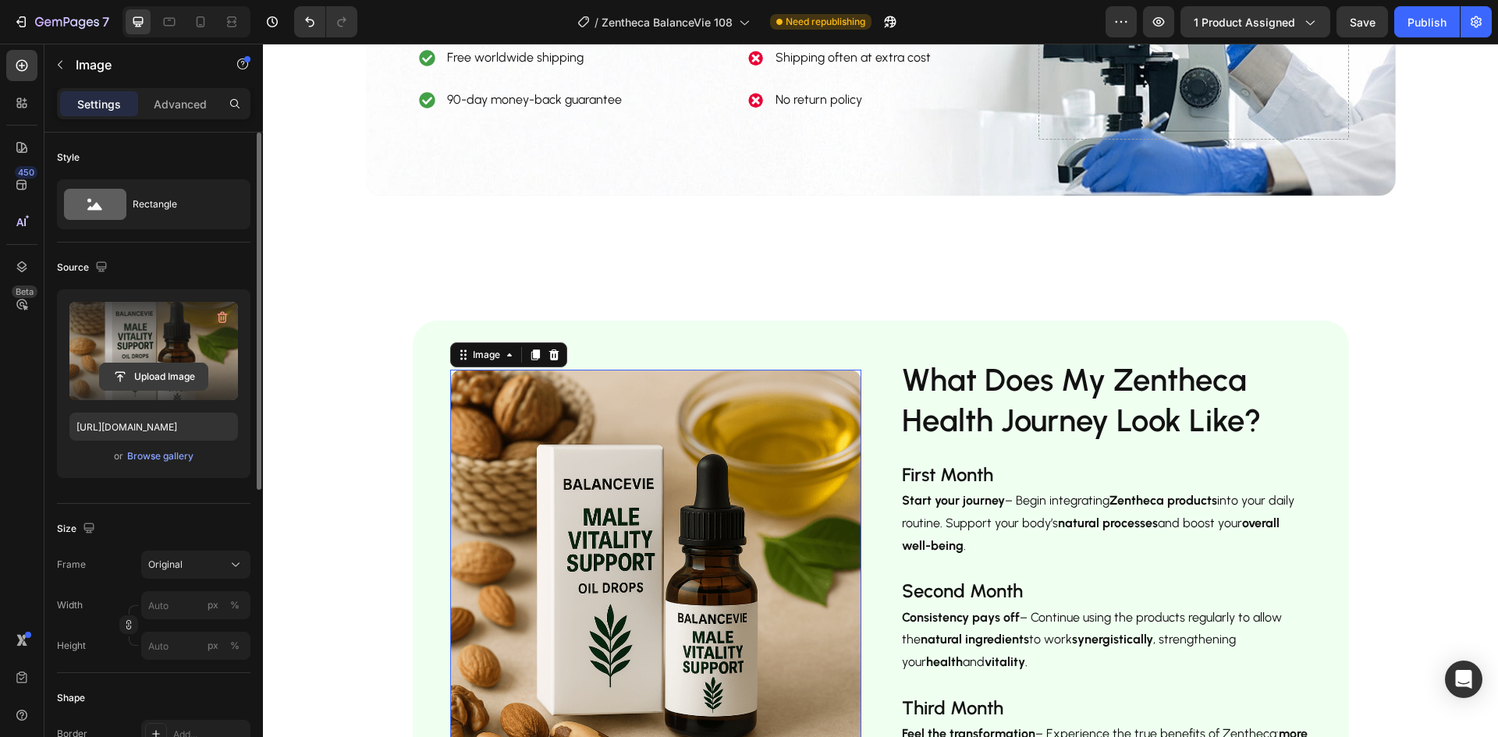
click at [146, 380] on input "file" at bounding box center [154, 377] width 108 height 27
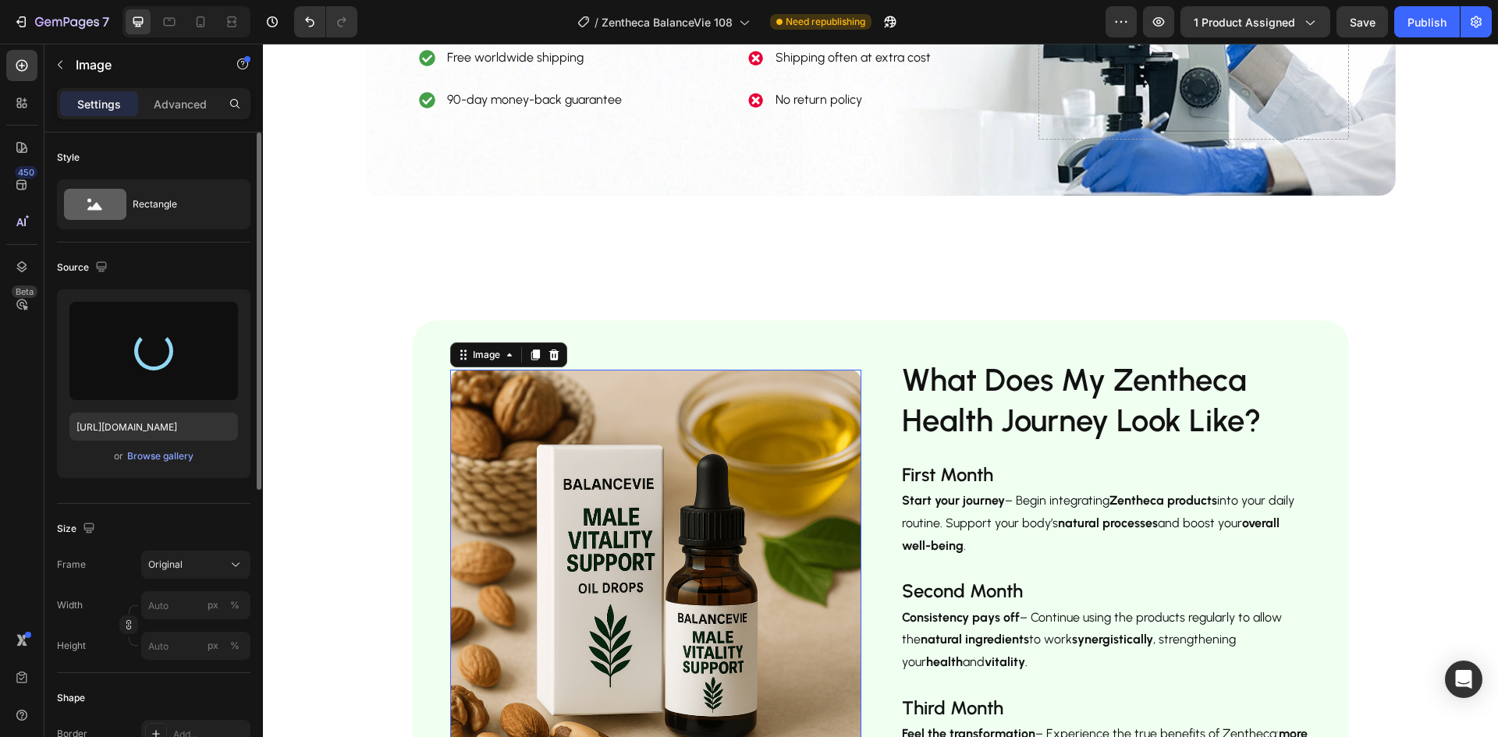
type input "[URL][DOMAIN_NAME]"
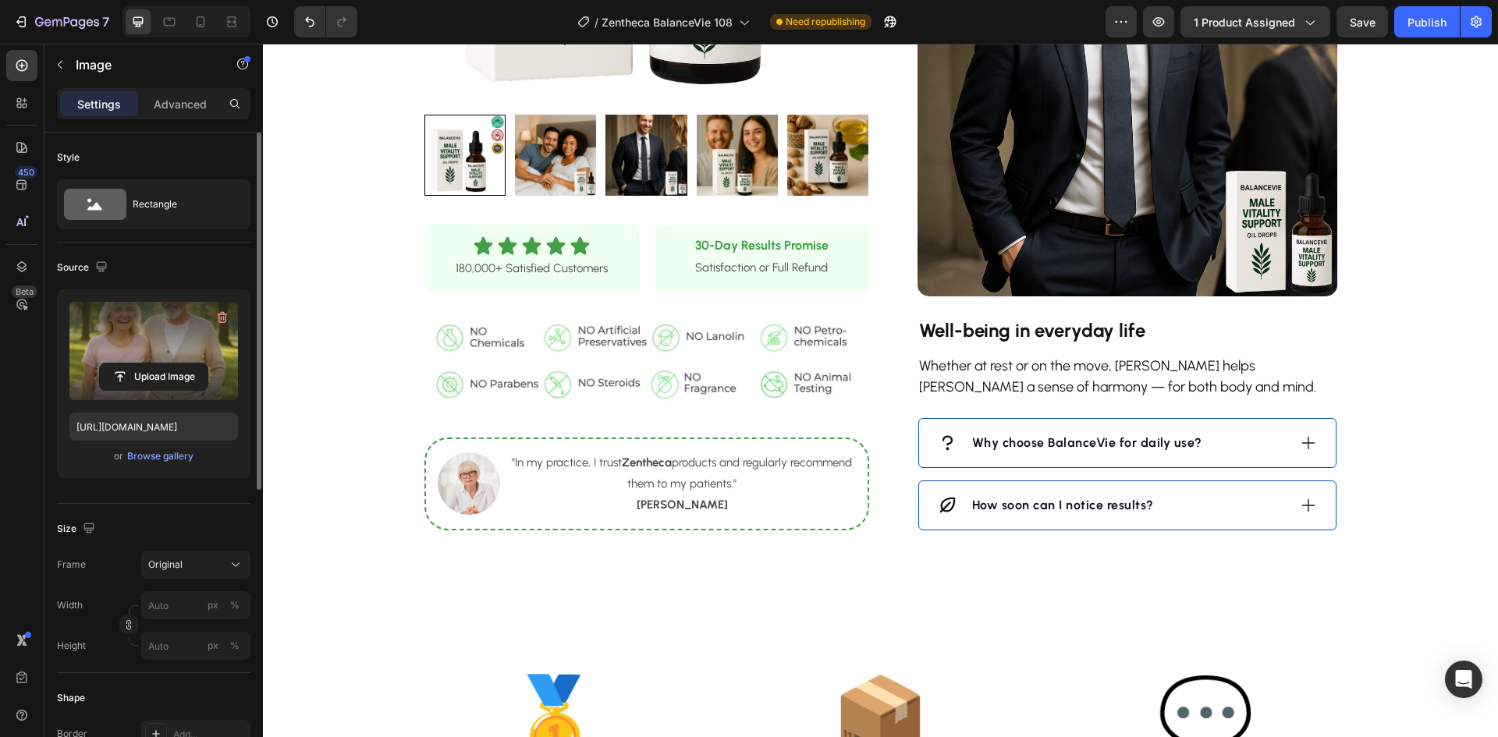
scroll to position [1093, 0]
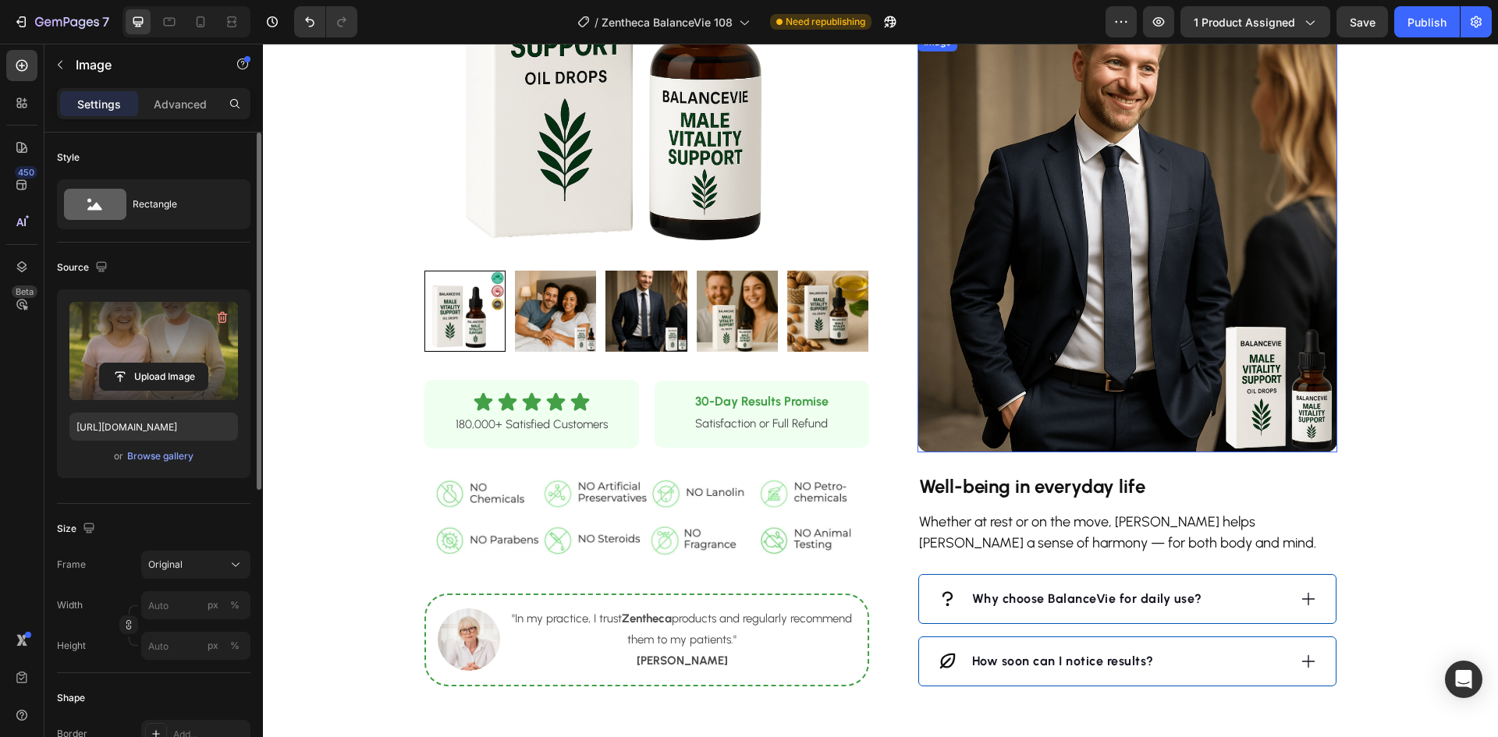
click at [1133, 308] on img at bounding box center [1128, 243] width 420 height 420
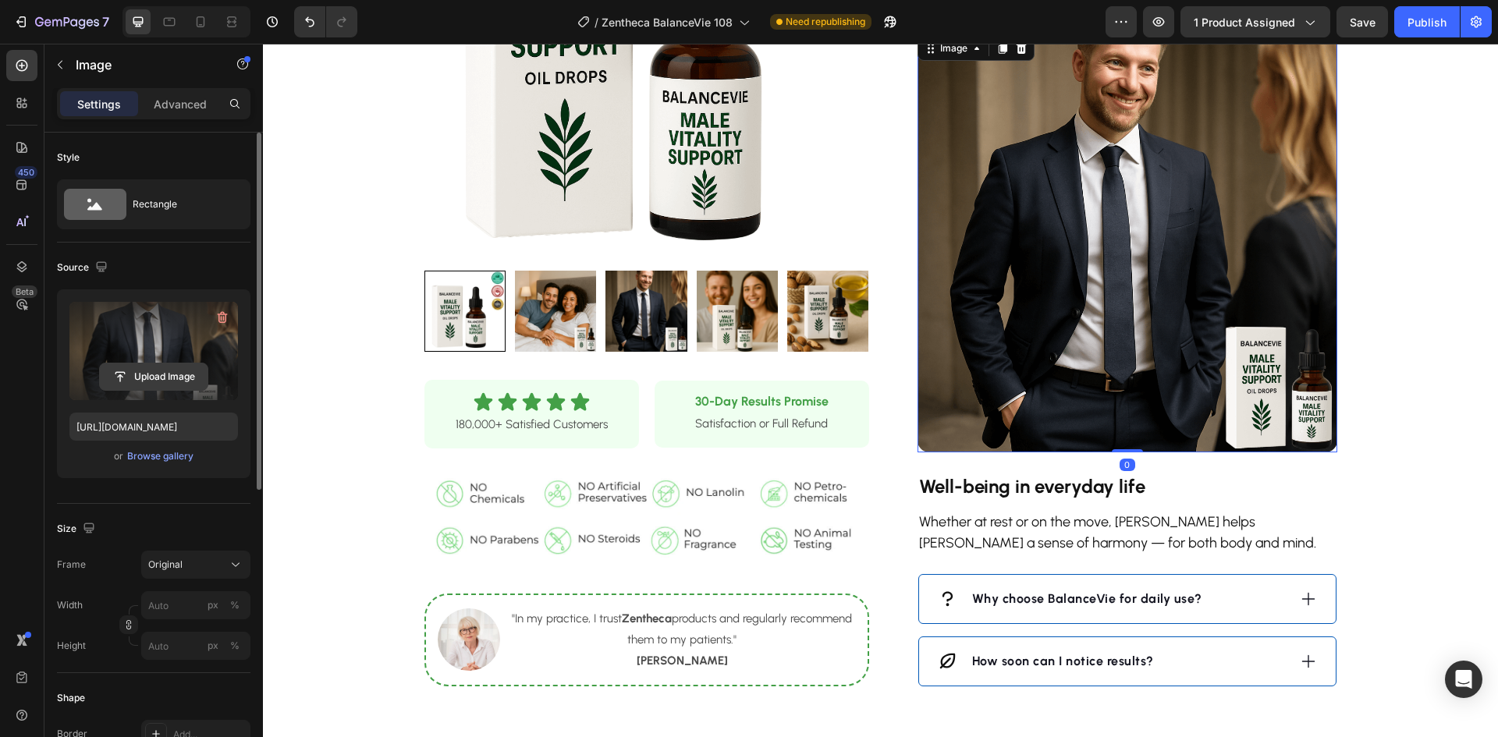
click at [139, 373] on input "file" at bounding box center [154, 377] width 108 height 27
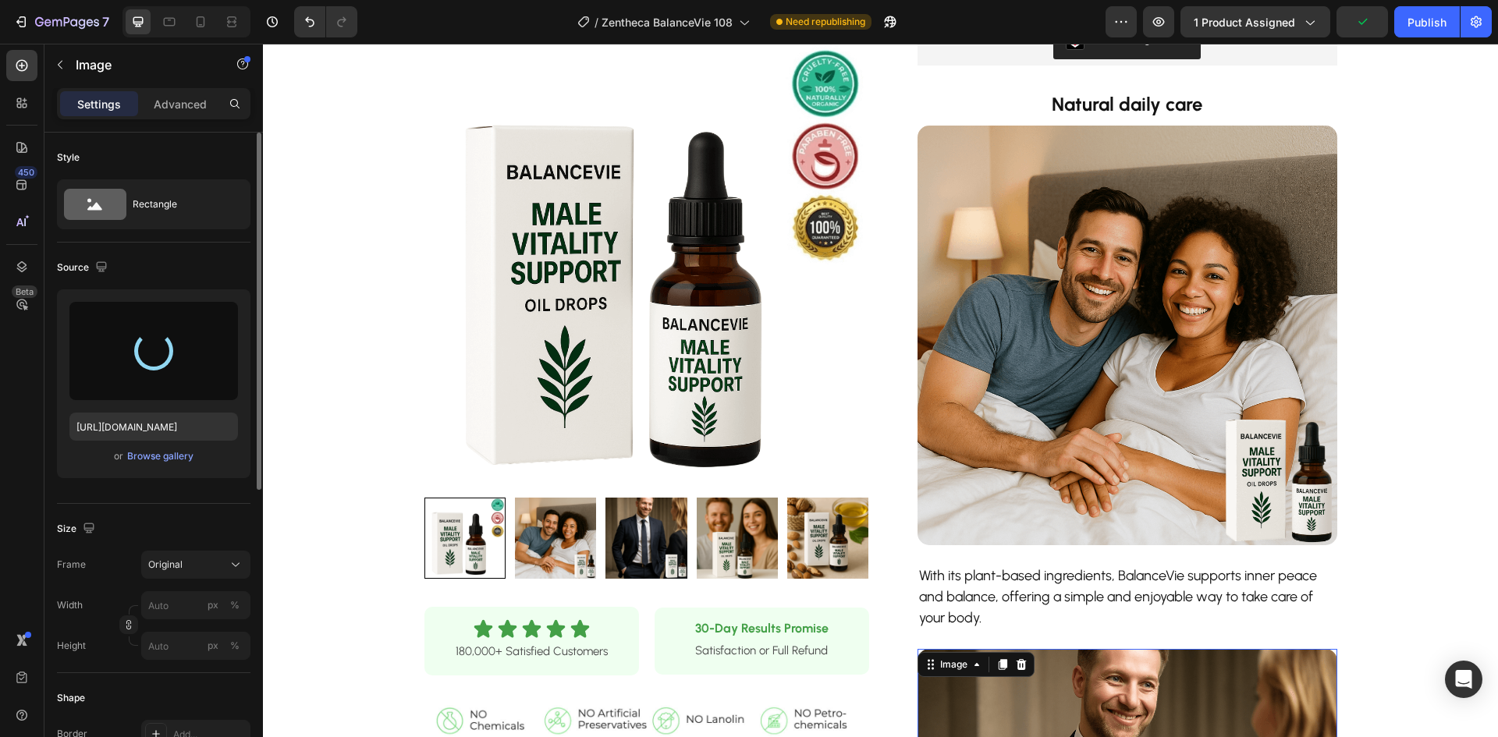
scroll to position [468, 0]
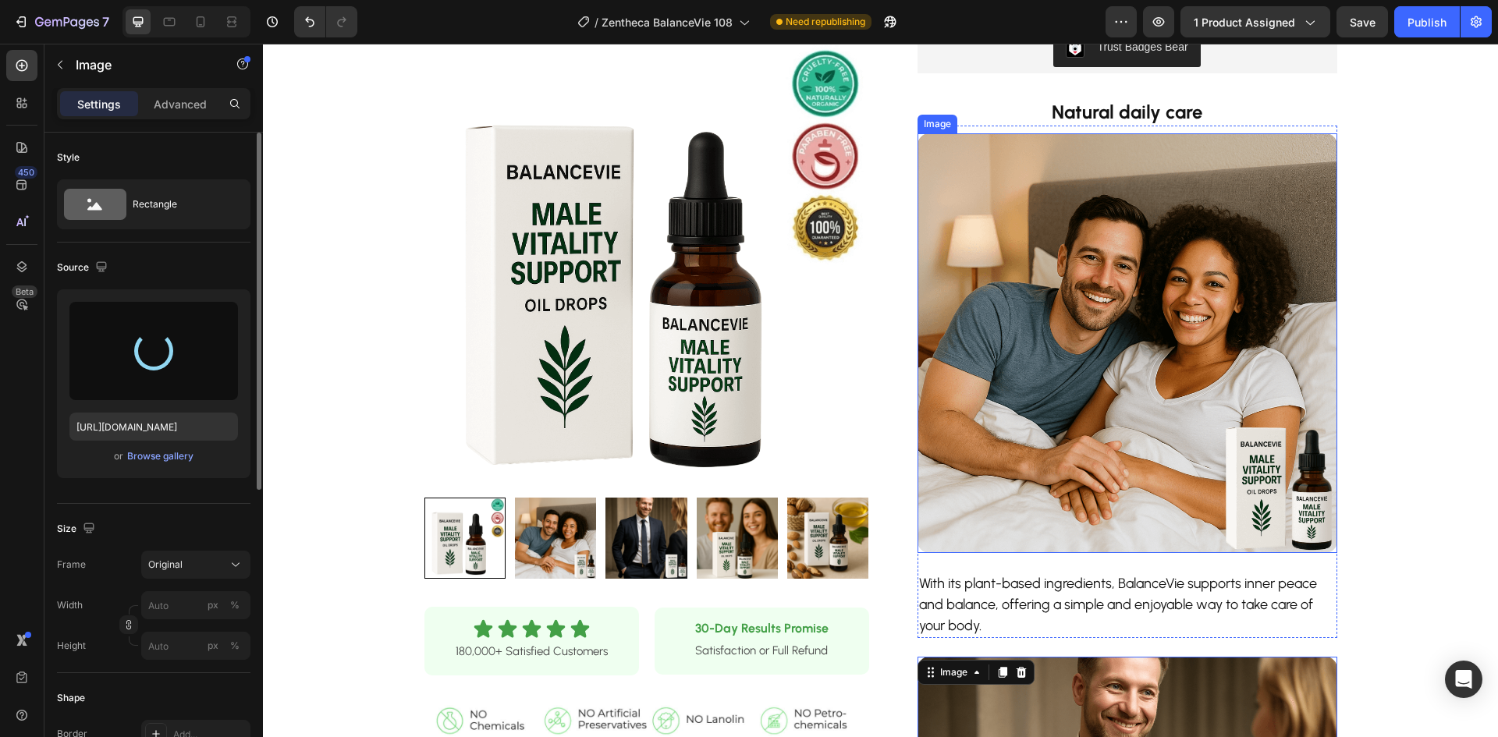
type input "[URL][DOMAIN_NAME]"
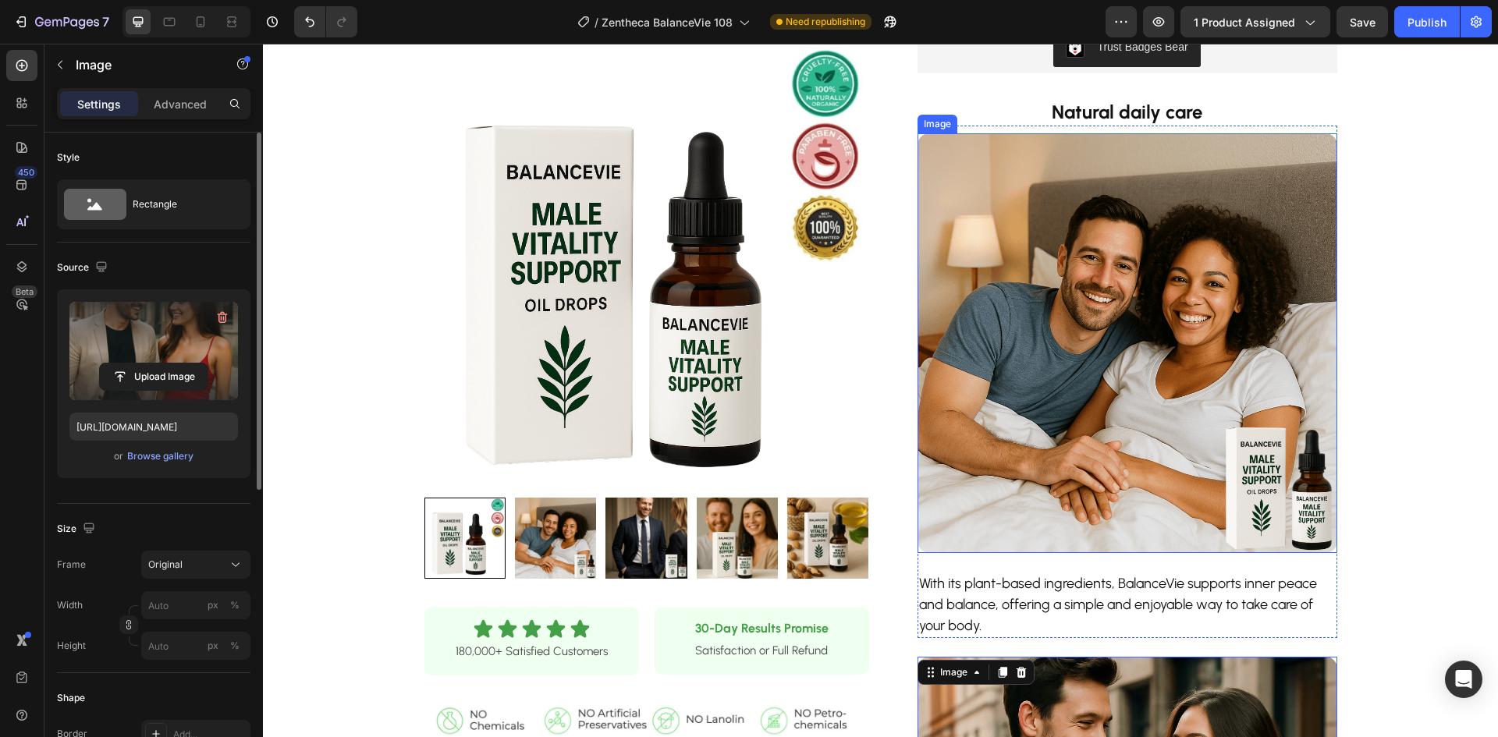
click at [1096, 357] on img at bounding box center [1128, 343] width 420 height 420
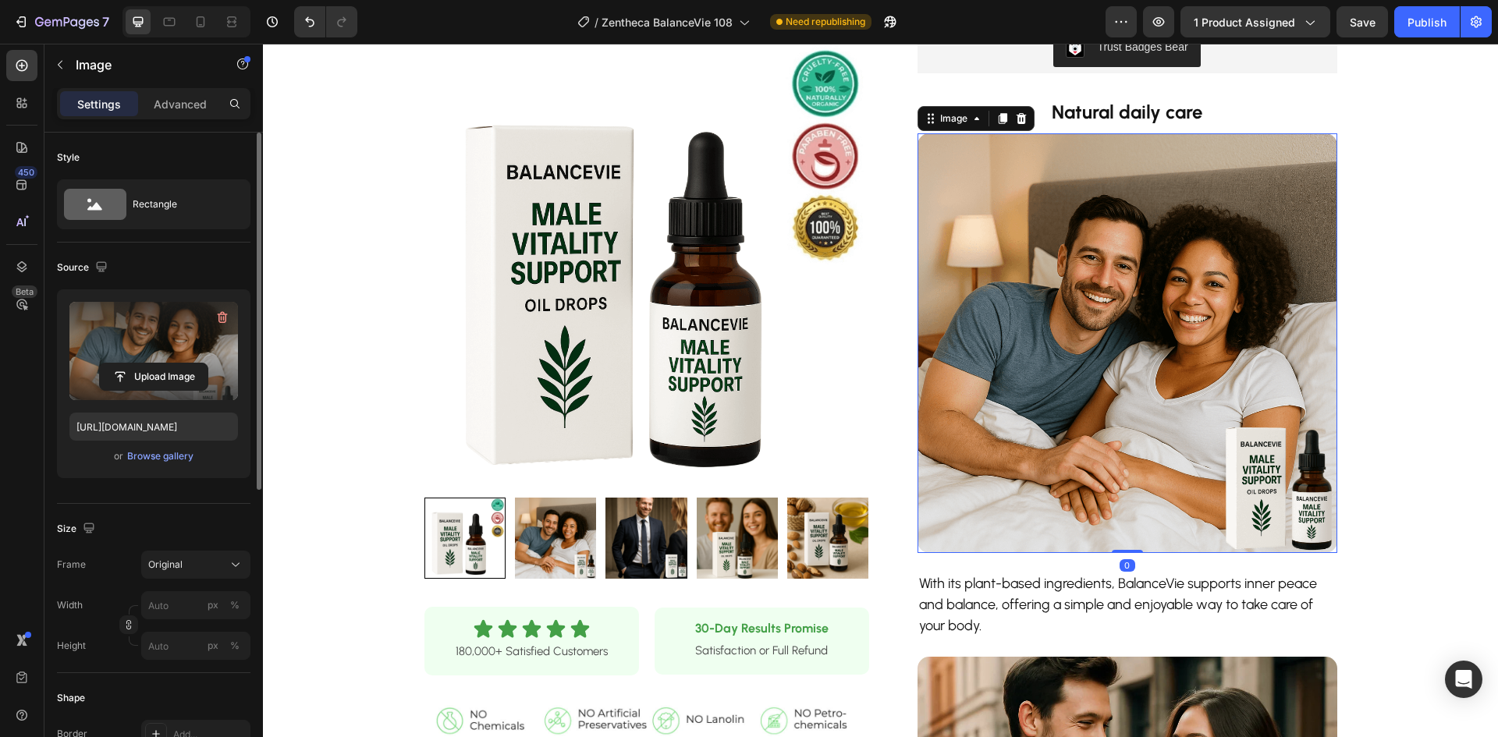
click at [89, 381] on div "Upload Image" at bounding box center [153, 377] width 169 height 28
click at [177, 369] on input "file" at bounding box center [154, 377] width 108 height 27
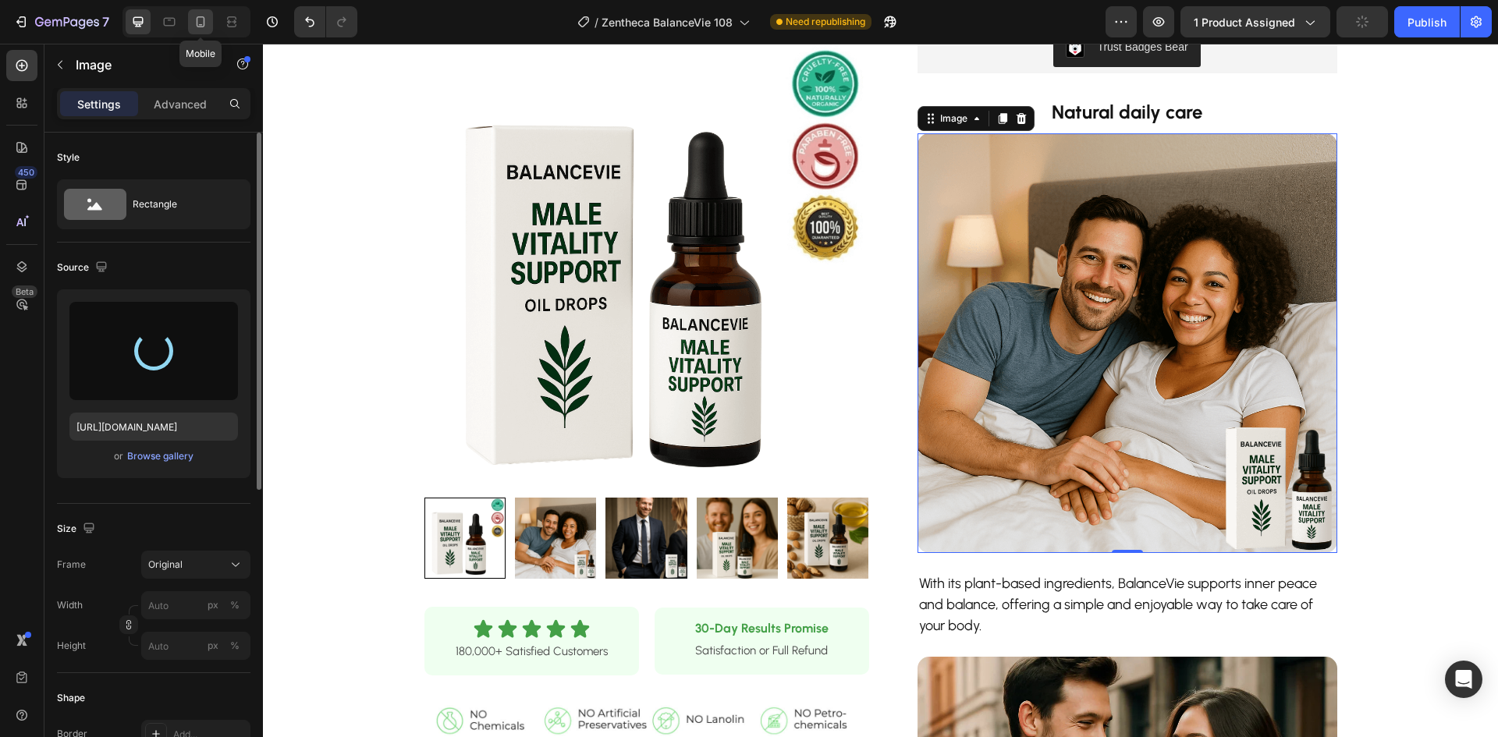
type input "[URL][DOMAIN_NAME]"
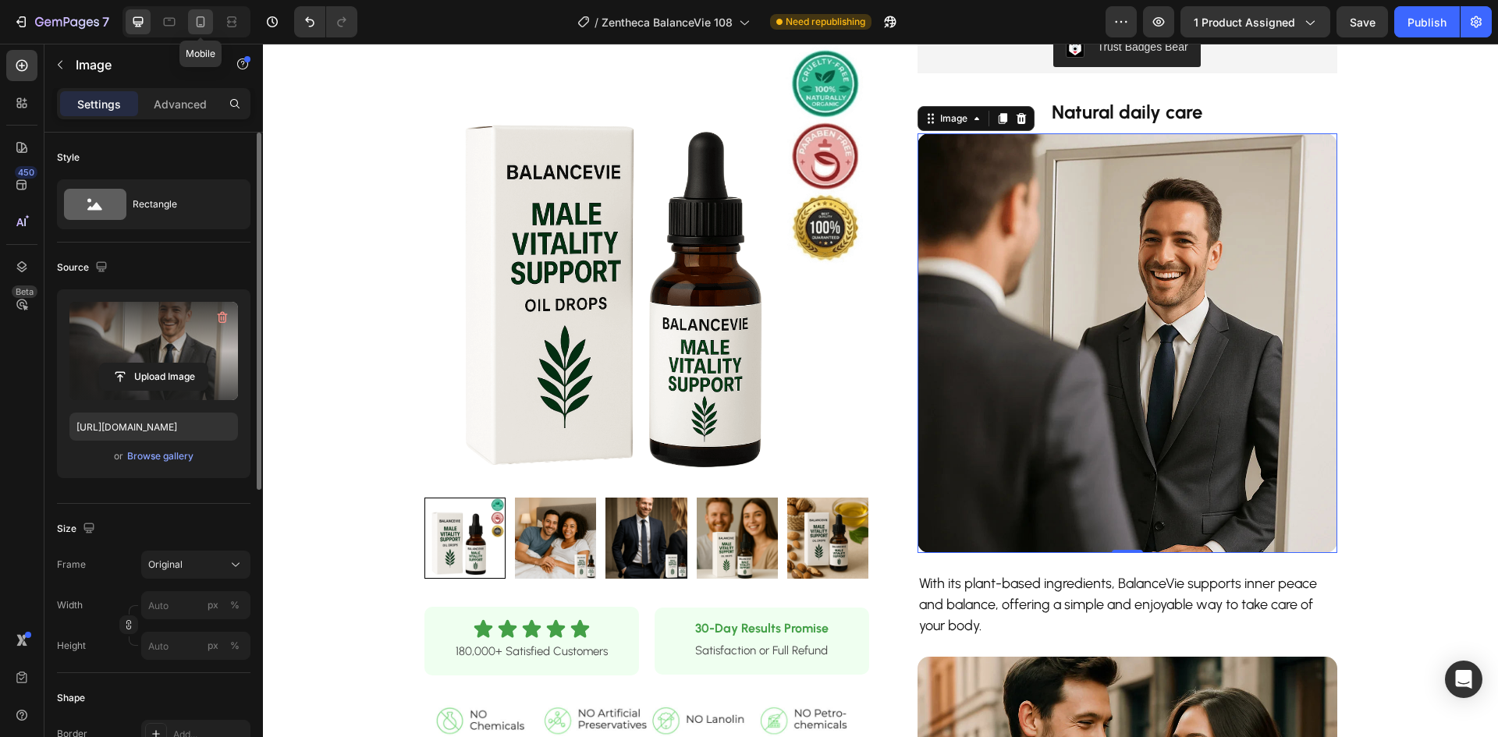
click at [202, 25] on icon at bounding box center [201, 21] width 9 height 11
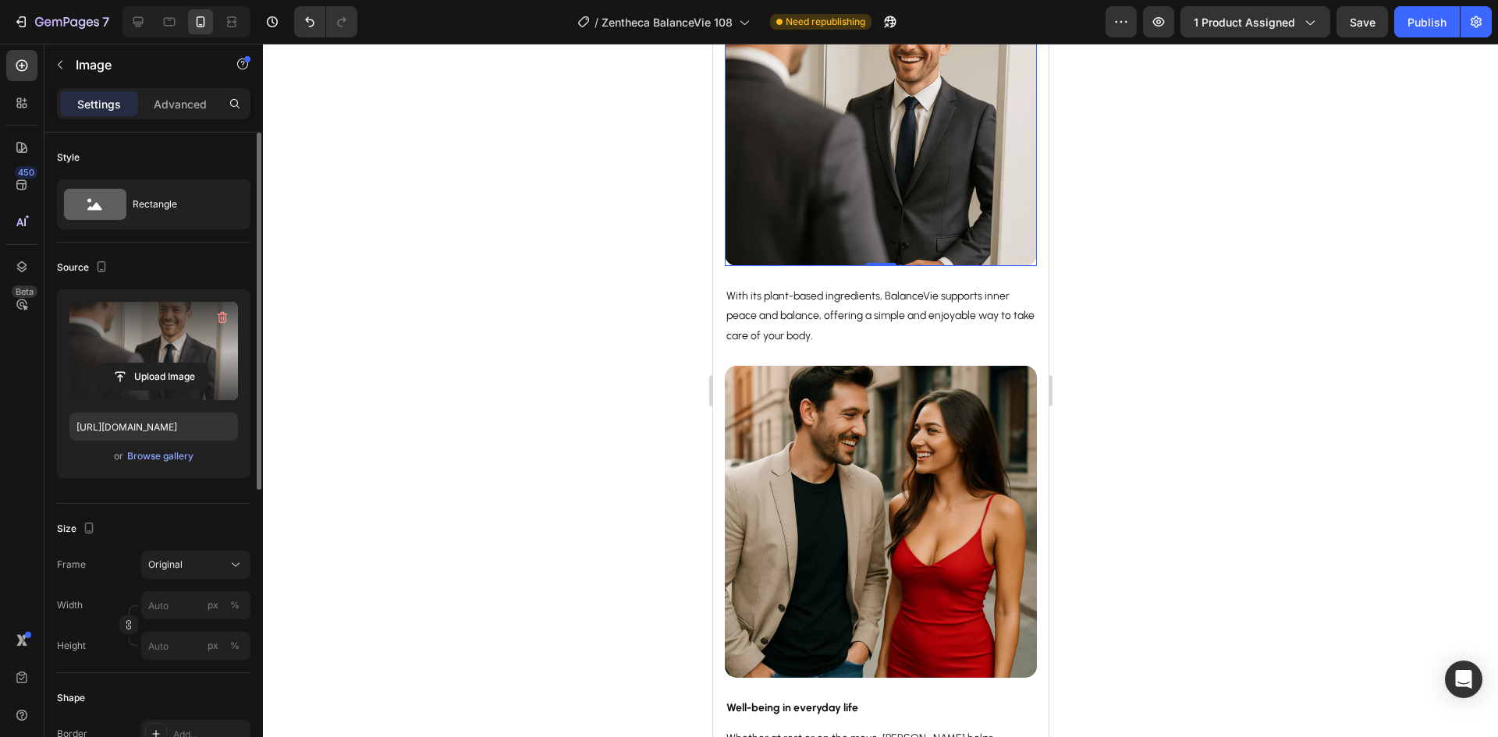
scroll to position [1133, 0]
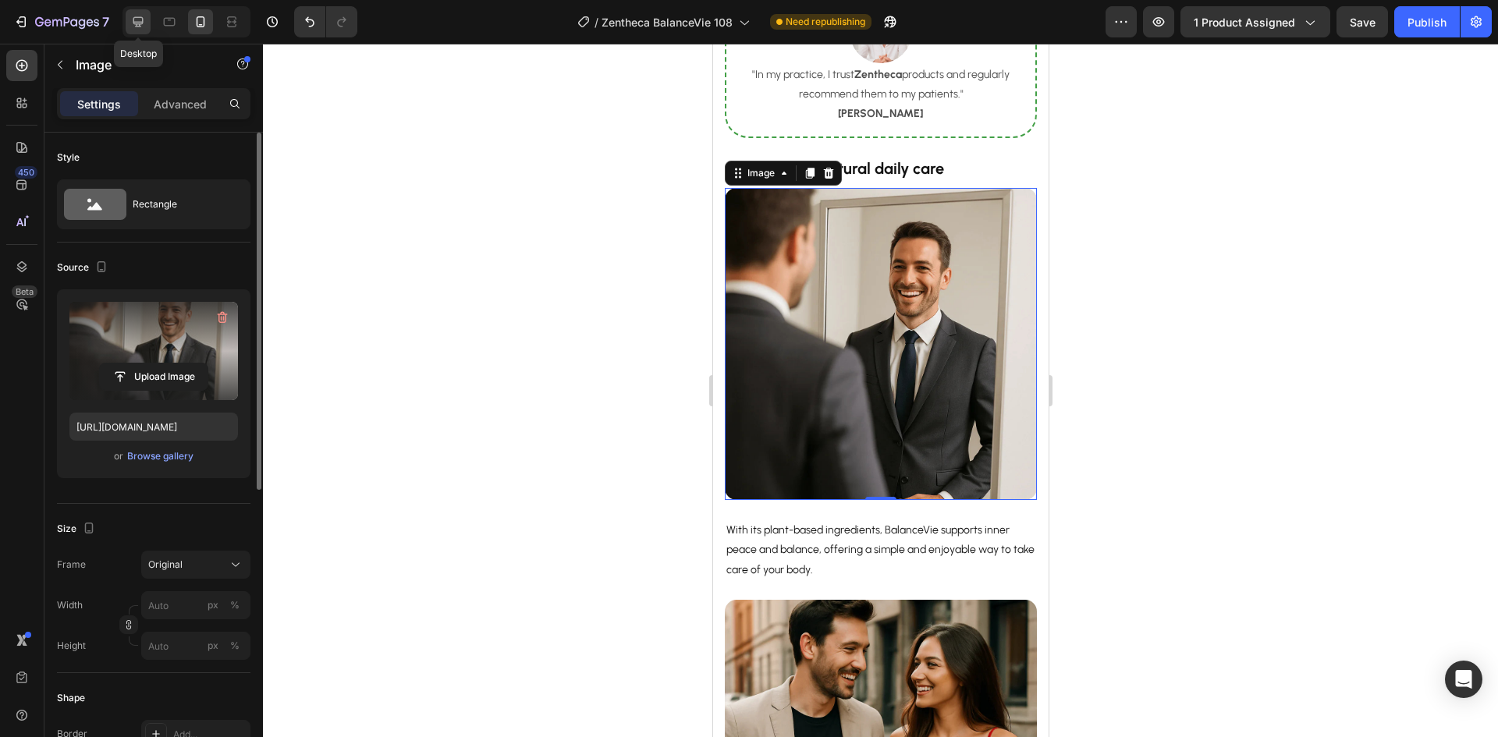
click at [138, 22] on icon at bounding box center [138, 22] width 10 height 10
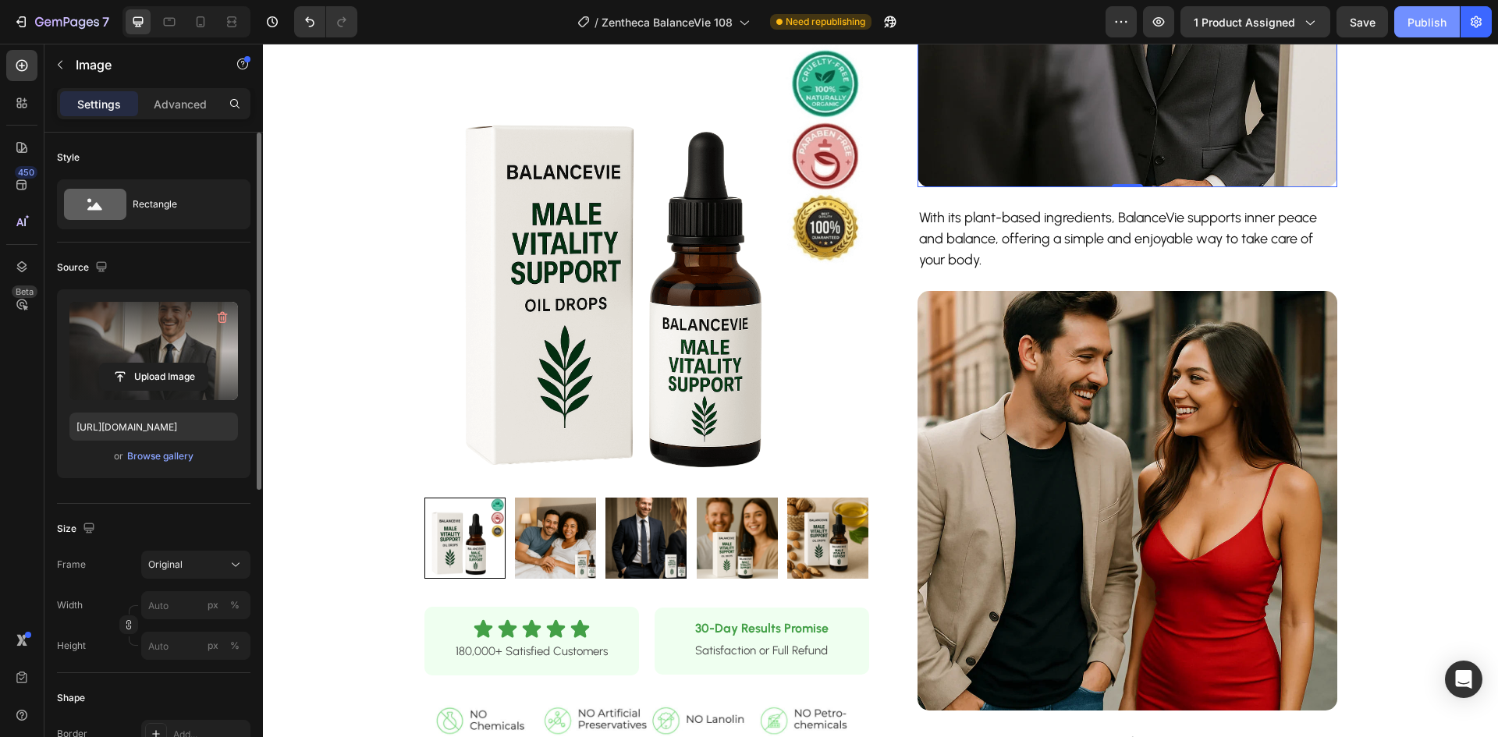
click at [1431, 24] on div "Publish" at bounding box center [1427, 22] width 39 height 16
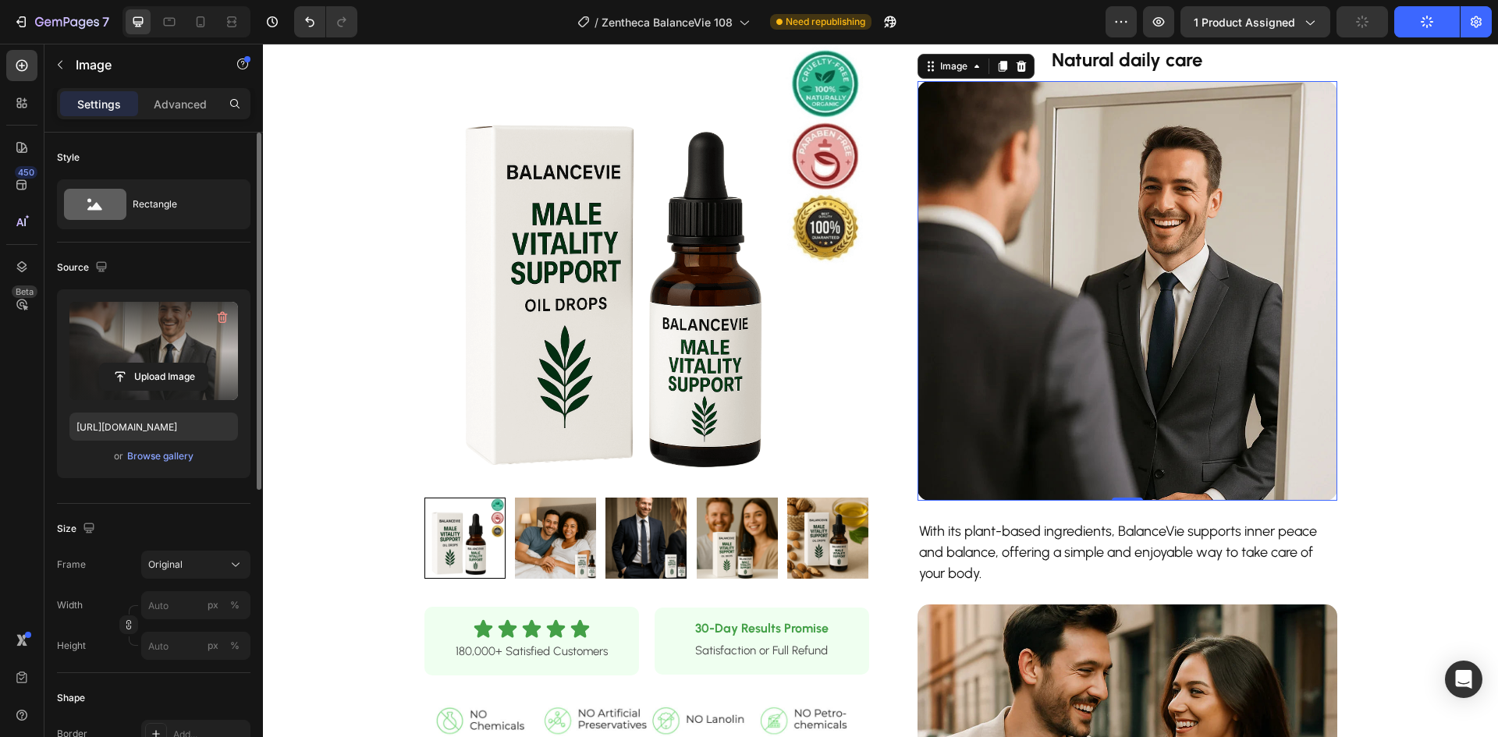
scroll to position [503, 0]
